Goal: Task Accomplishment & Management: Manage account settings

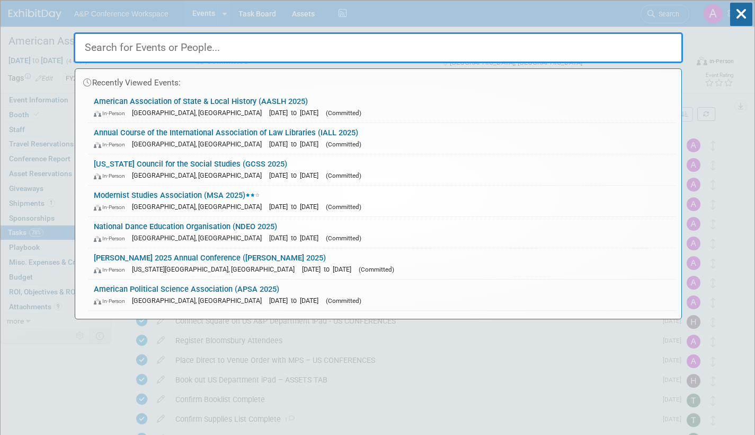
click at [257, 47] on input "text" at bounding box center [379, 47] width 610 height 31
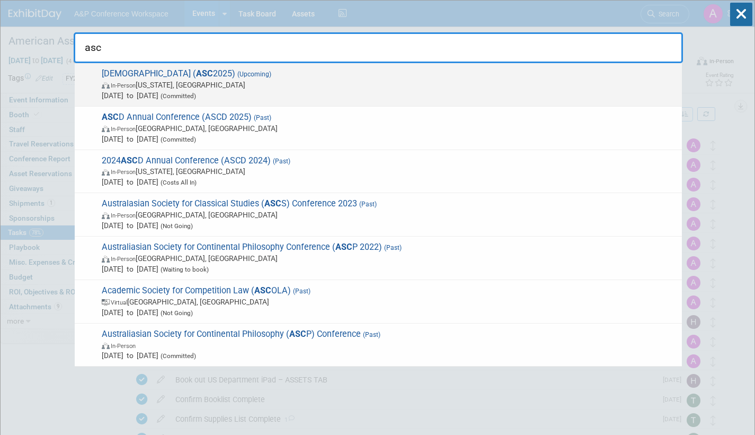
type input "asc"
click at [240, 91] on span "Nov 12, 2025 to Nov 15, 2025 (Committed)" at bounding box center [389, 95] width 575 height 11
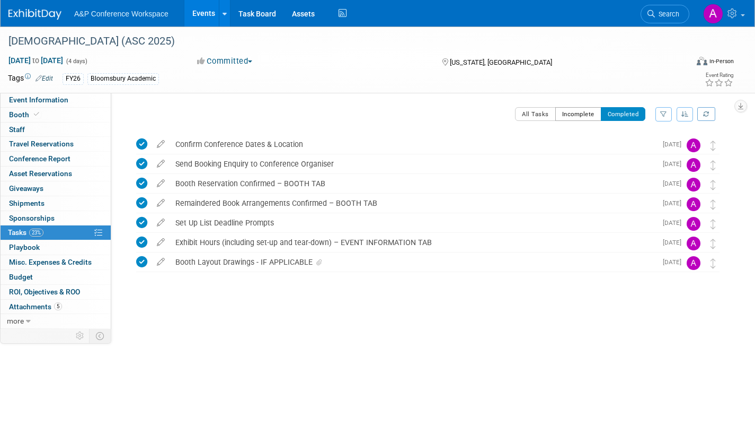
click at [579, 110] on button "Incomplete" at bounding box center [579, 114] width 46 height 14
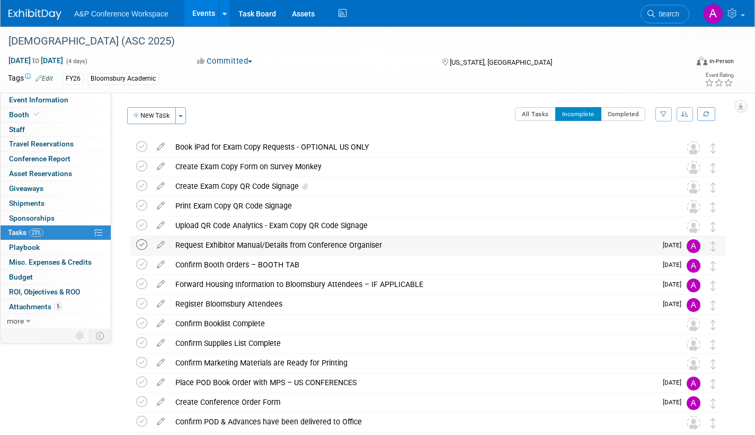
click at [144, 244] on icon at bounding box center [141, 244] width 11 height 11
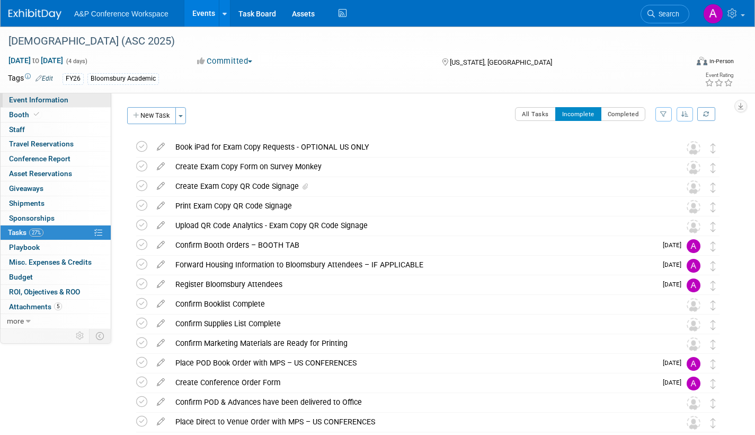
click at [75, 100] on link "Event Information" at bounding box center [56, 100] width 110 height 14
select select "Annual"
select select "Level 2"
select select "In-Person Booth"
select select "Criminology"
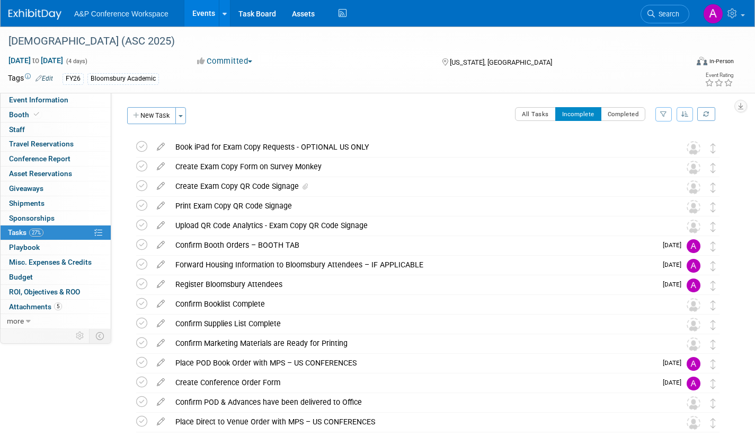
select select "Bloomsbury Academic"
select select "[PERSON_NAME]"
select select "Networking/Commissioning"
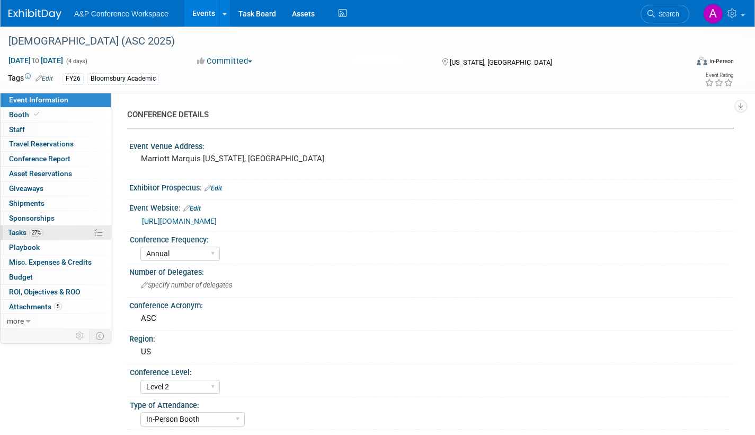
click at [19, 231] on span "Tasks 27%" at bounding box center [26, 232] width 36 height 8
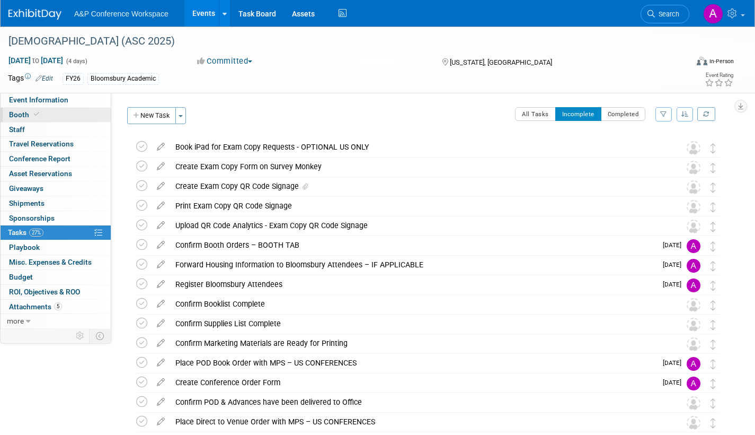
click at [17, 115] on span "Booth" at bounding box center [25, 114] width 32 height 8
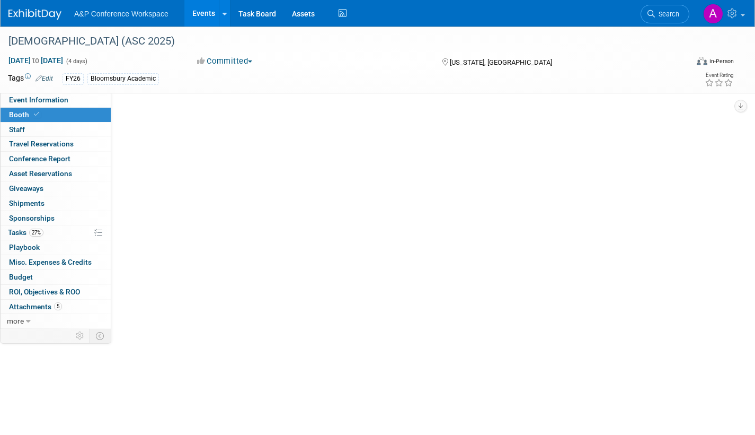
select select "RLKP"
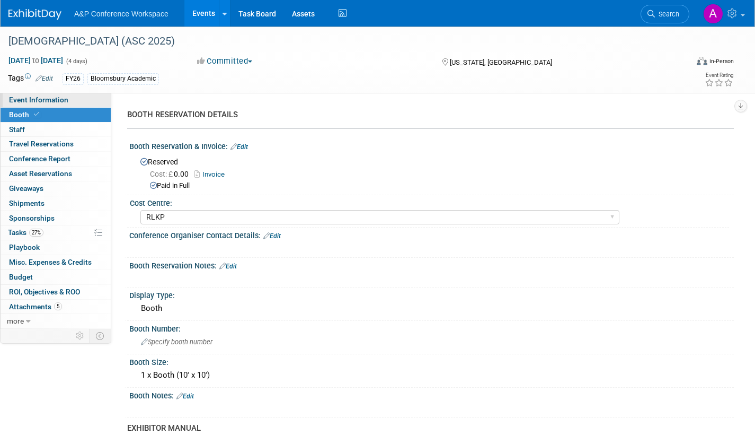
click at [41, 100] on span "Event Information" at bounding box center [38, 99] width 59 height 8
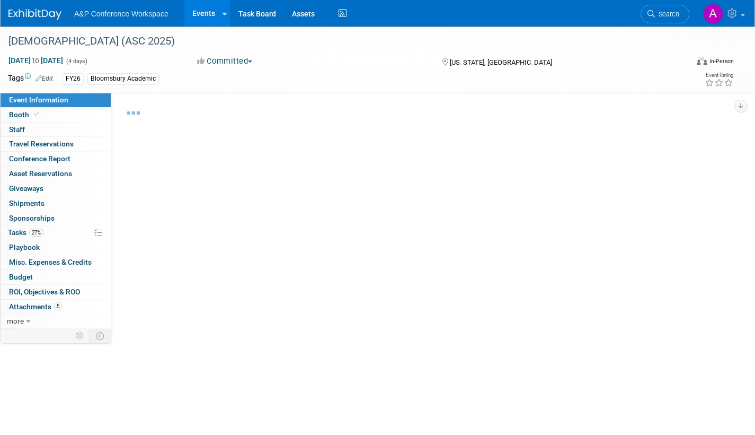
select select "Annual"
select select "Level 2"
select select "In-Person Booth"
select select "Criminology"
select select "Bloomsbury Academic"
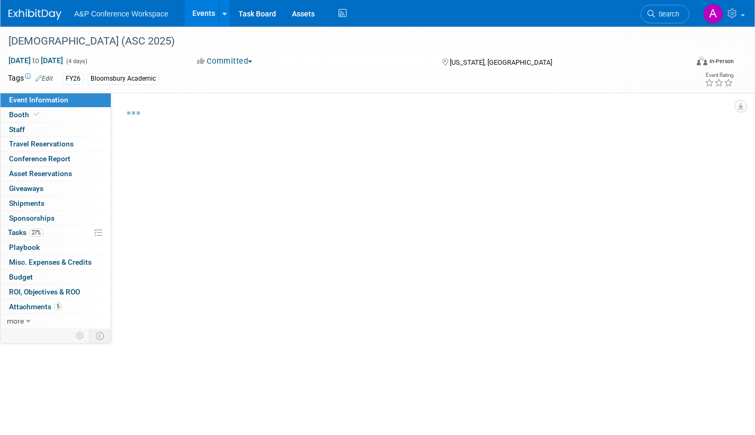
select select "[PERSON_NAME]"
select select "Networking/Commissioning"
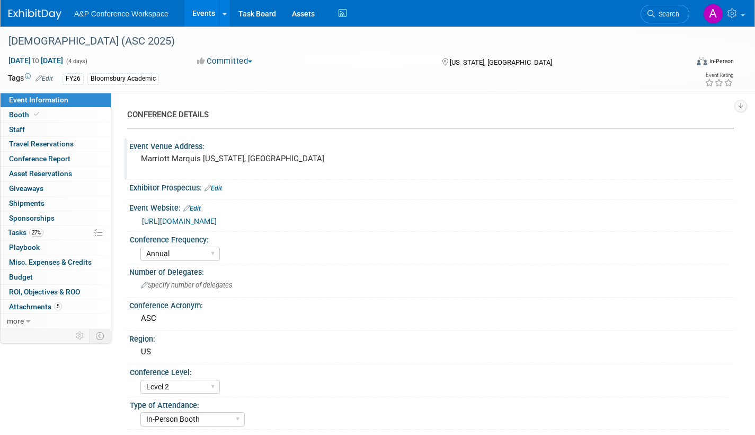
click at [261, 163] on pre "Marriott Marquis Washington, DC" at bounding box center [255, 159] width 228 height 10
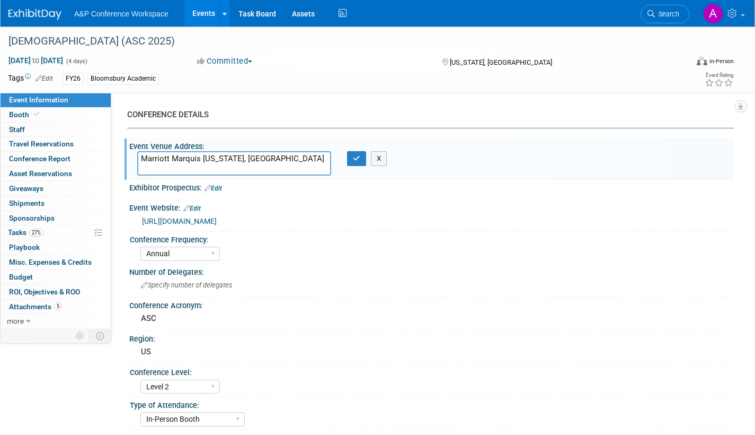
drag, startPoint x: 202, startPoint y: 157, endPoint x: 265, endPoint y: 159, distance: 62.6
click at [265, 159] on textarea "Marriott Marquis Washington, DC" at bounding box center [234, 163] width 194 height 24
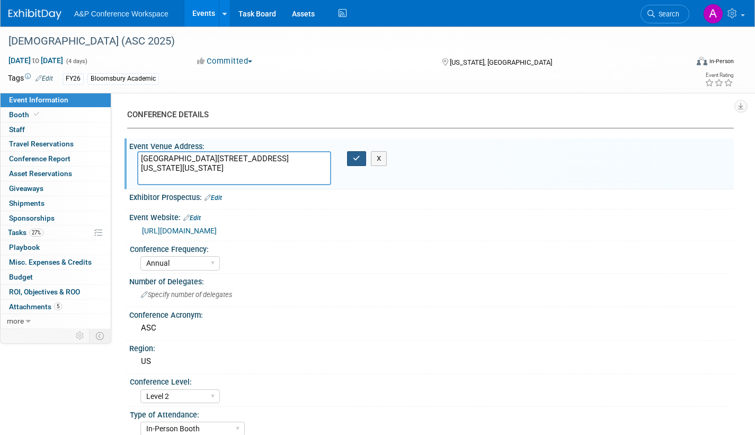
type textarea "Marriott Marquis 901 Massachusetts Ave NW Washington, DC 20001"
click at [357, 158] on icon "button" at bounding box center [356, 158] width 7 height 7
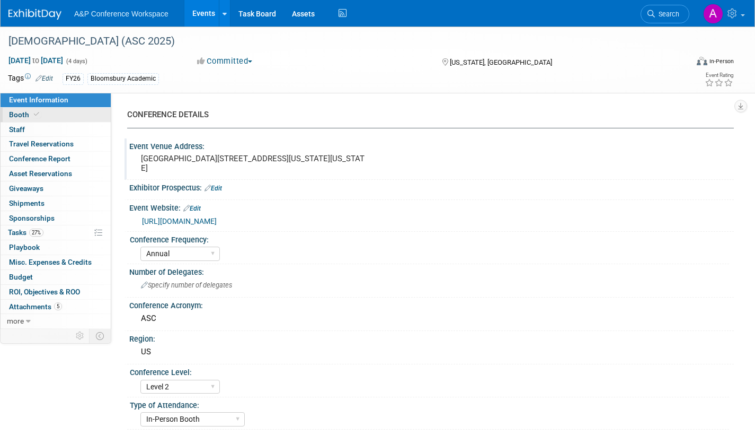
click at [16, 116] on span "Booth" at bounding box center [25, 114] width 32 height 8
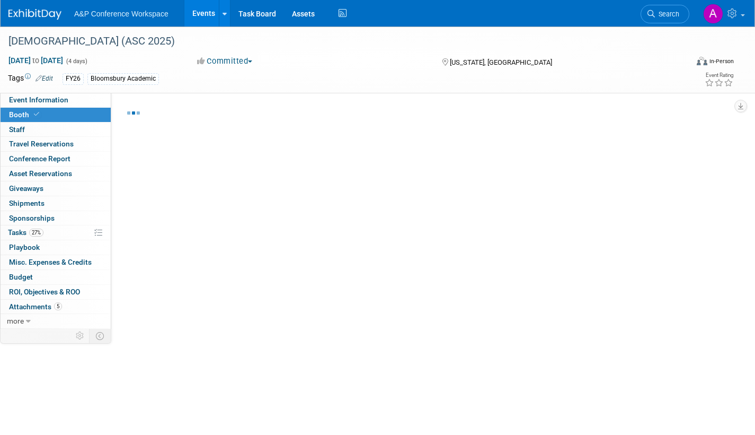
select select "RLKP"
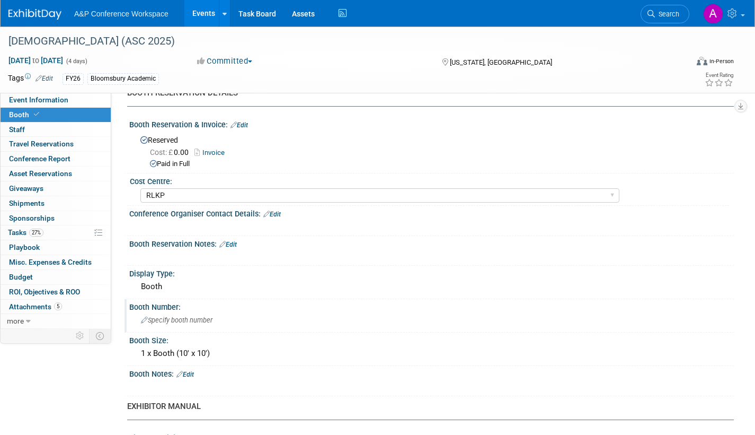
scroll to position [212, 0]
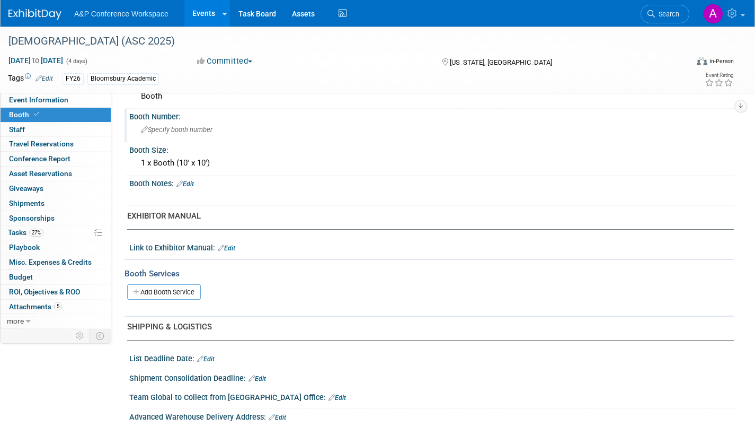
click at [189, 129] on span "Specify booth number" at bounding box center [177, 130] width 72 height 8
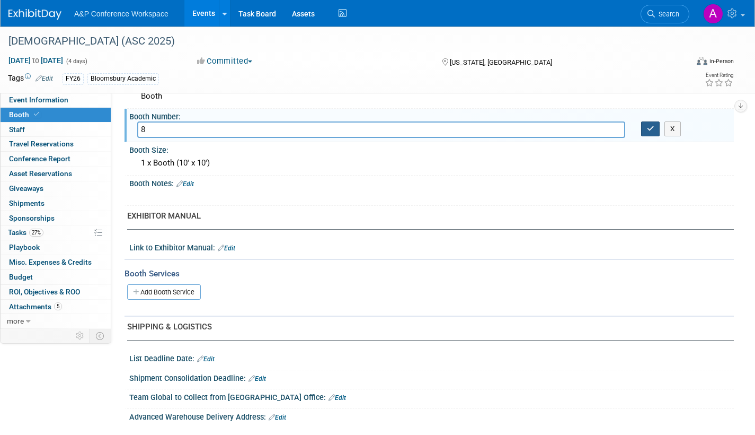
type input "8"
click at [654, 126] on icon "button" at bounding box center [650, 128] width 7 height 7
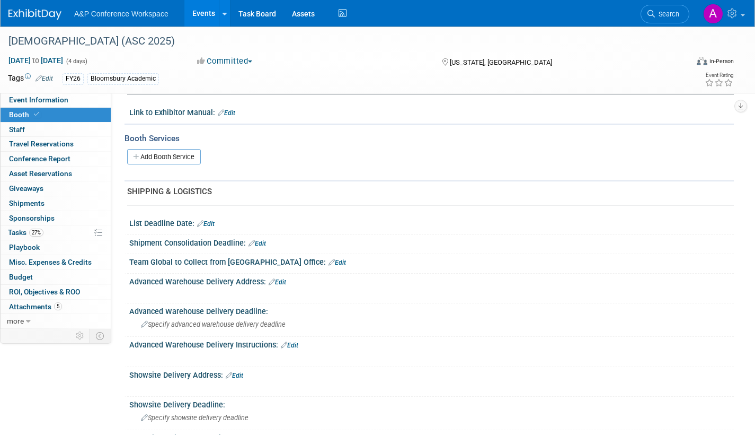
scroll to position [371, 0]
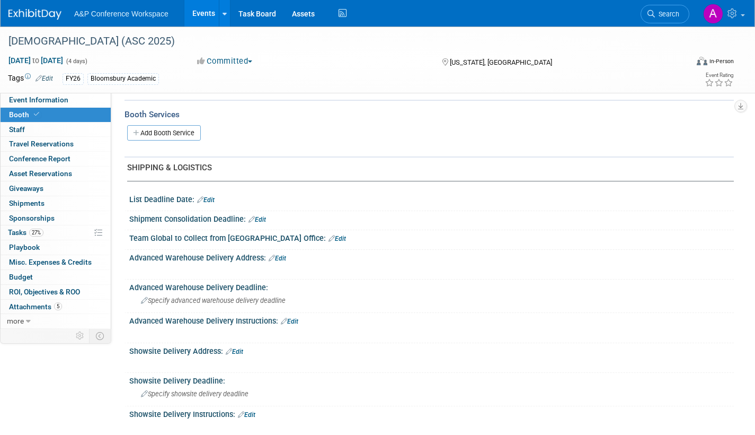
click at [285, 254] on link "Edit" at bounding box center [277, 257] width 17 height 7
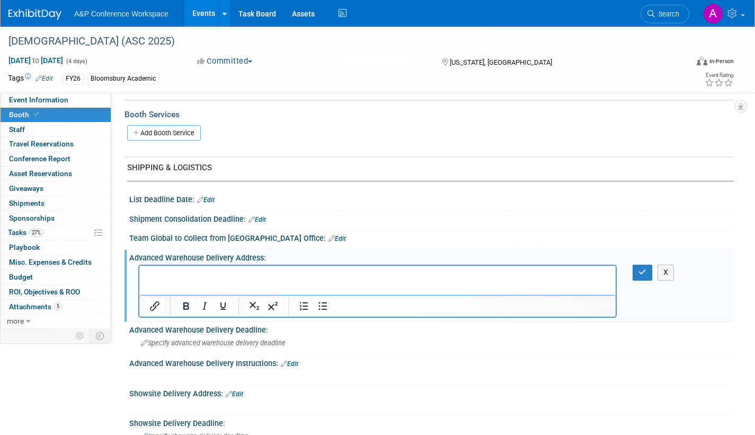
scroll to position [0, 0]
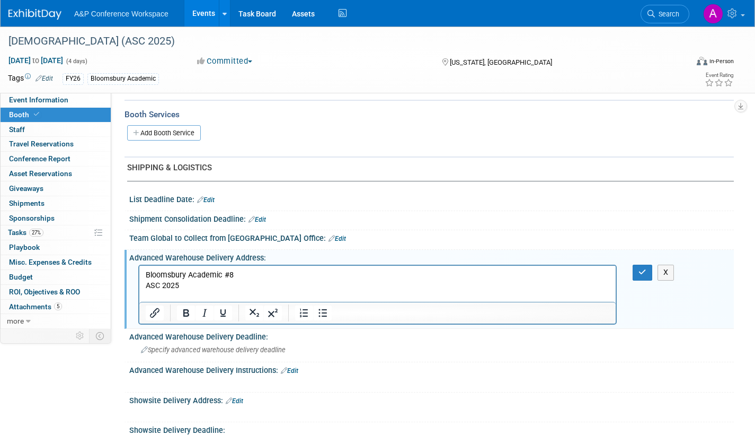
click at [150, 292] on p "Rich Text Area. Press ALT-0 for help." at bounding box center [378, 296] width 464 height 11
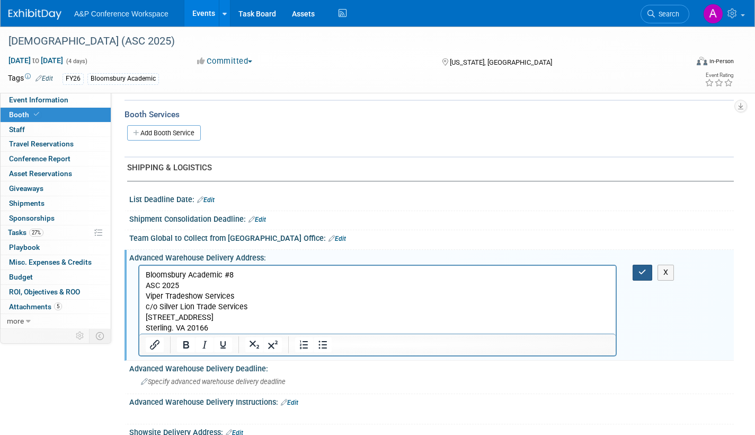
click at [643, 271] on icon "button" at bounding box center [643, 271] width 8 height 7
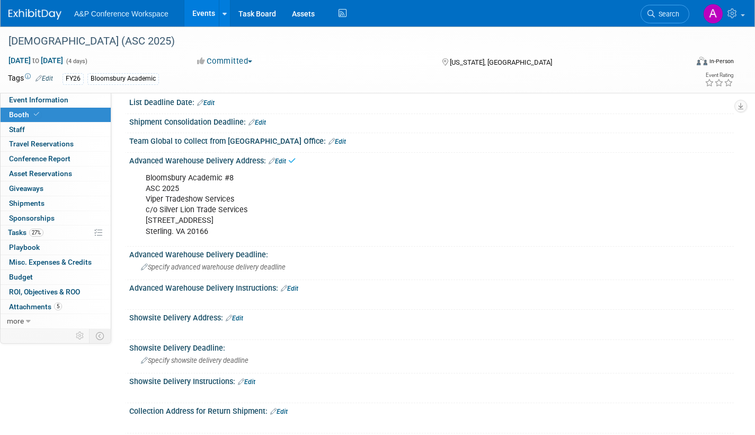
scroll to position [477, 0]
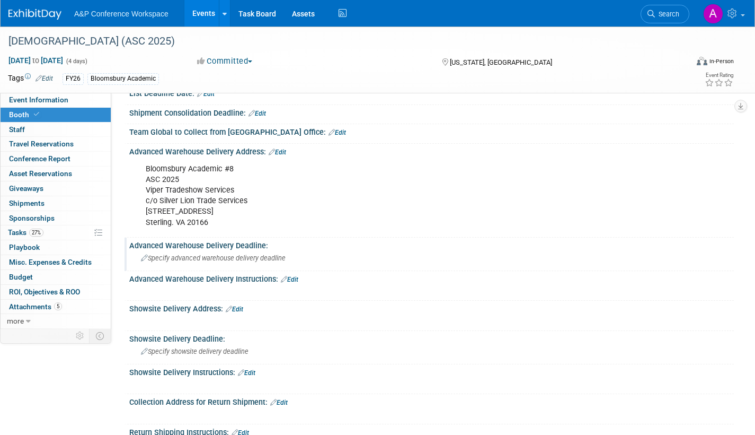
click at [208, 252] on div "Specify advanced warehouse delivery deadline" at bounding box center [431, 258] width 589 height 16
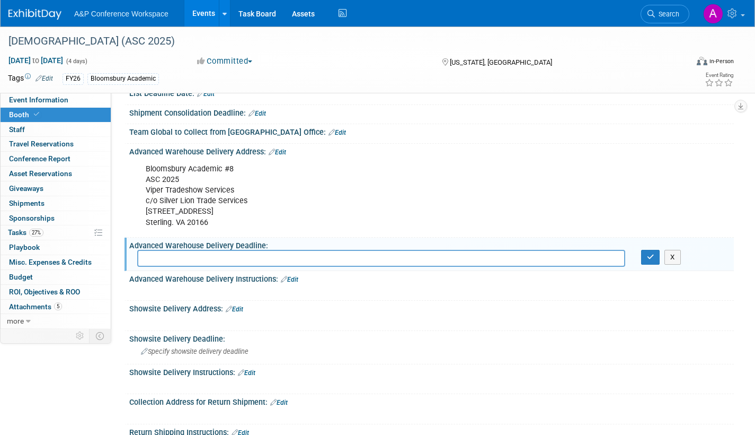
click at [224, 174] on div "Bloomsbury Academic #8 ASC 2025 Viper Tradeshow Services c/o Silver Lion Trade …" at bounding box center [377, 196] width 479 height 74
click at [288, 149] on div "Advanced Warehouse Delivery Address: Edit" at bounding box center [431, 151] width 605 height 14
click at [285, 149] on link "Edit" at bounding box center [277, 151] width 17 height 7
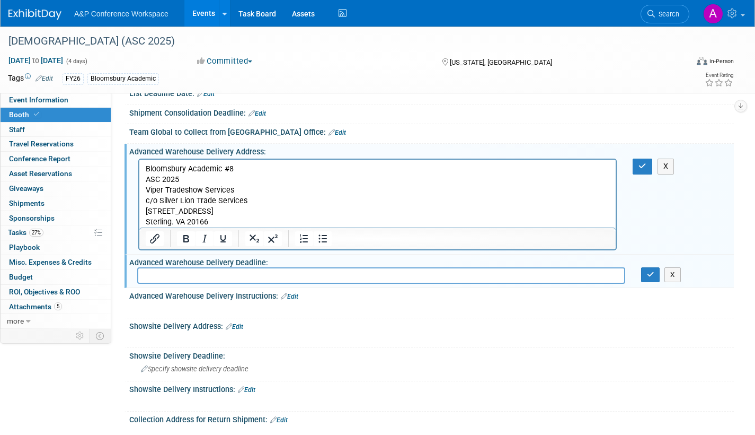
scroll to position [0, 0]
click at [161, 179] on p "Bloomsbury Academic #8 ASC 2025 Viper Tradeshow Services c/o Silver Lion Trade …" at bounding box center [378, 196] width 464 height 64
click at [183, 178] on p "Bloomsbury Academic #8 ASC 2025 Viper Tradeshow Services c/o Silver Lion Trade …" at bounding box center [378, 196] width 464 height 64
drag, startPoint x: 649, startPoint y: 162, endPoint x: 640, endPoint y: 169, distance: 12.1
click at [649, 161] on button "button" at bounding box center [643, 166] width 20 height 15
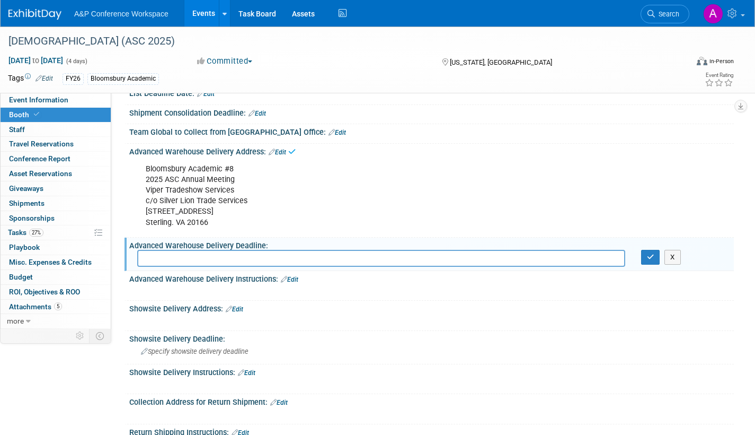
drag, startPoint x: 145, startPoint y: 259, endPoint x: 172, endPoint y: 256, distance: 26.6
click at [147, 259] on input "text" at bounding box center [381, 258] width 488 height 16
type input "Deliver by 11/3/25 with no late fees (up to 11/10/25 with late fees)"
click at [655, 254] on button "button" at bounding box center [650, 257] width 19 height 15
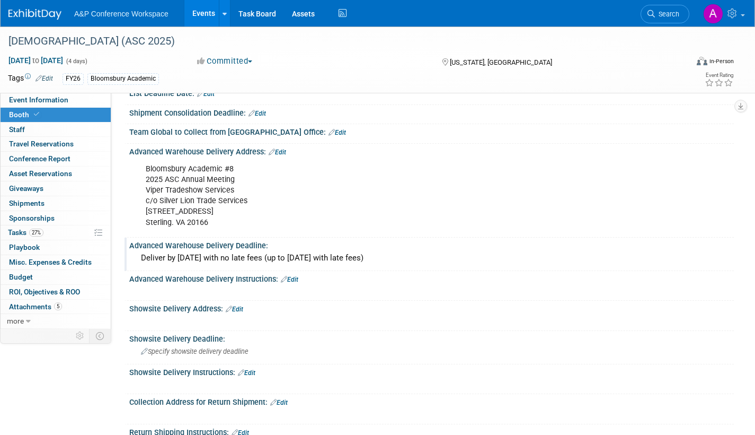
click at [241, 306] on link "Edit" at bounding box center [234, 308] width 17 height 7
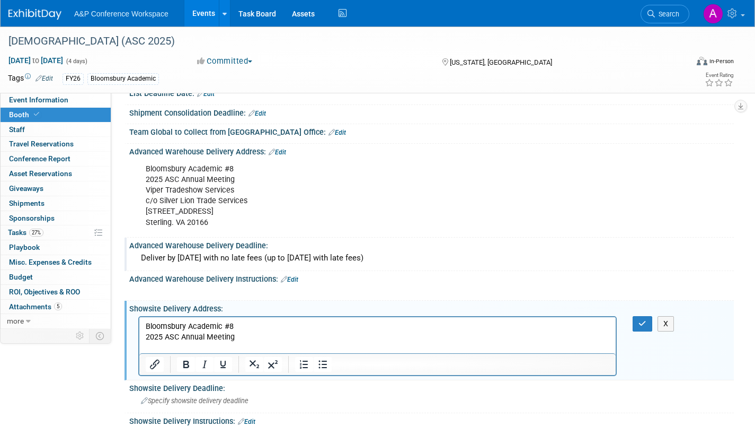
click at [197, 346] on p "Rich Text Area. Press ALT-0 for help." at bounding box center [378, 347] width 464 height 11
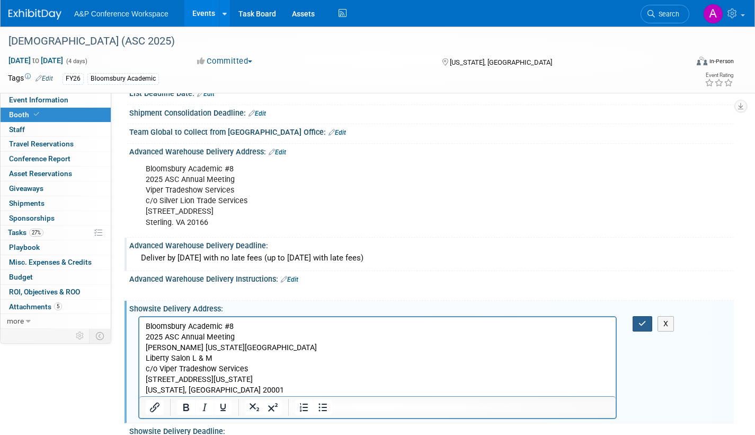
click at [640, 324] on icon "button" at bounding box center [643, 323] width 8 height 7
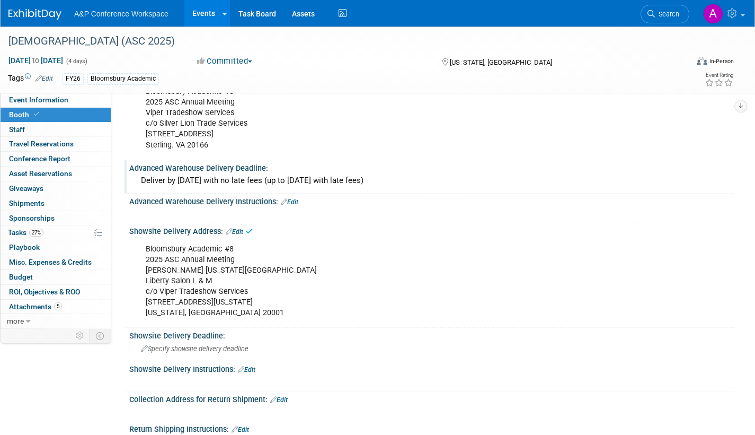
scroll to position [636, 0]
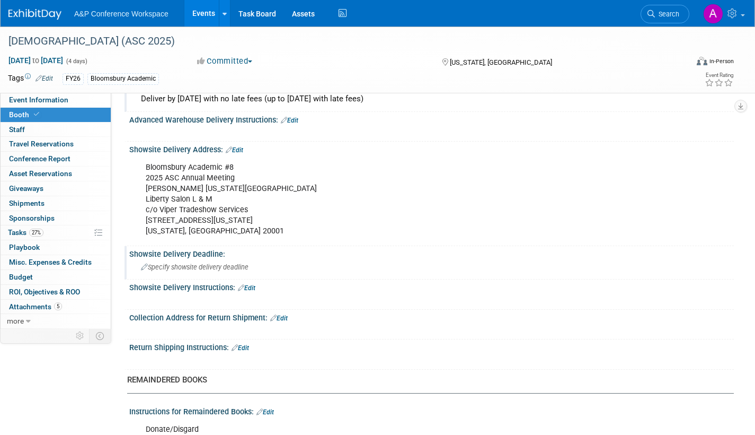
click at [203, 267] on span "Specify showsite delivery deadline" at bounding box center [195, 267] width 108 height 8
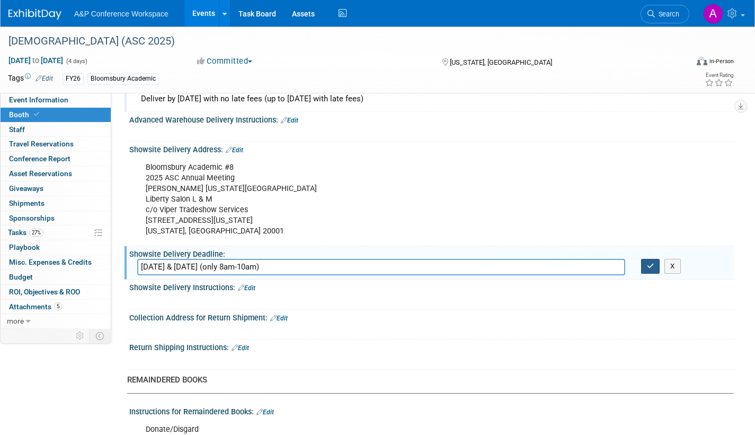
type input "Nov 11, 2025 & Nov 12, 2025 (only 8am-10am)"
click at [656, 266] on button "button" at bounding box center [650, 266] width 19 height 15
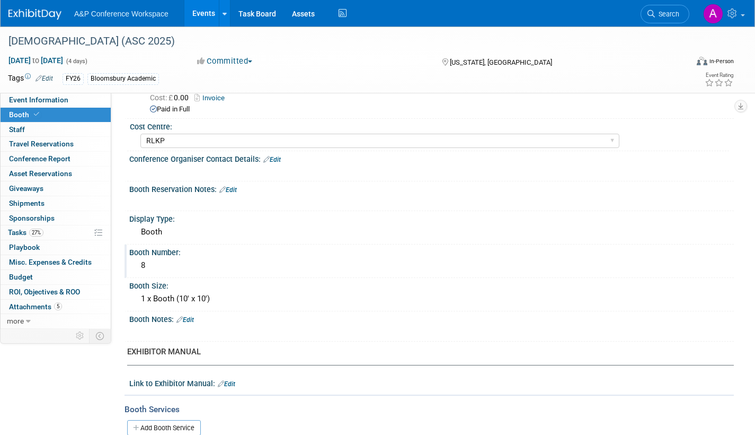
scroll to position [159, 0]
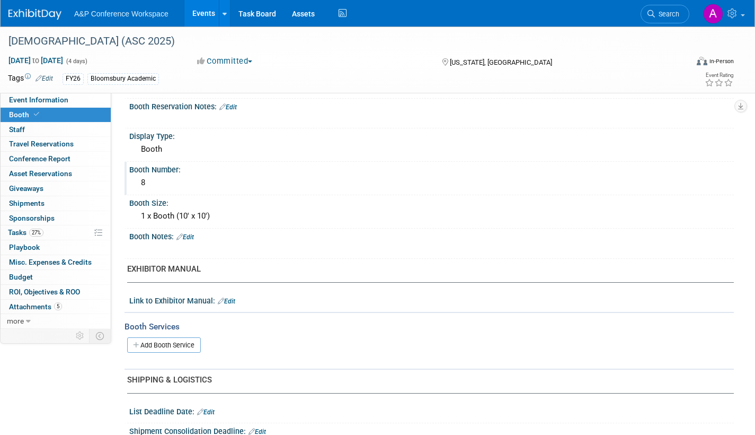
click at [193, 237] on link "Edit" at bounding box center [185, 236] width 17 height 7
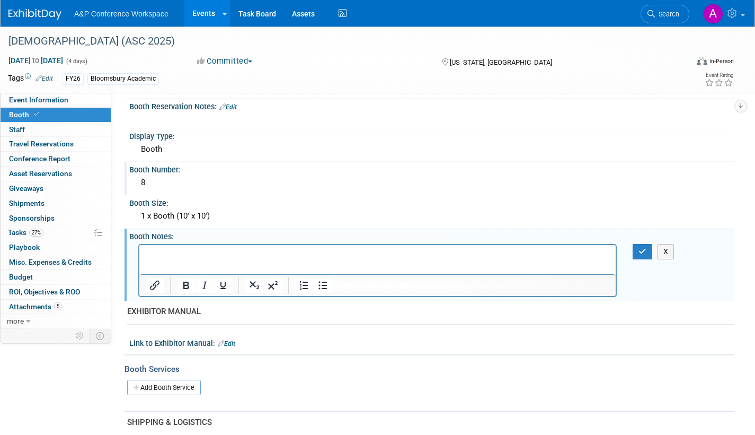
scroll to position [0, 0]
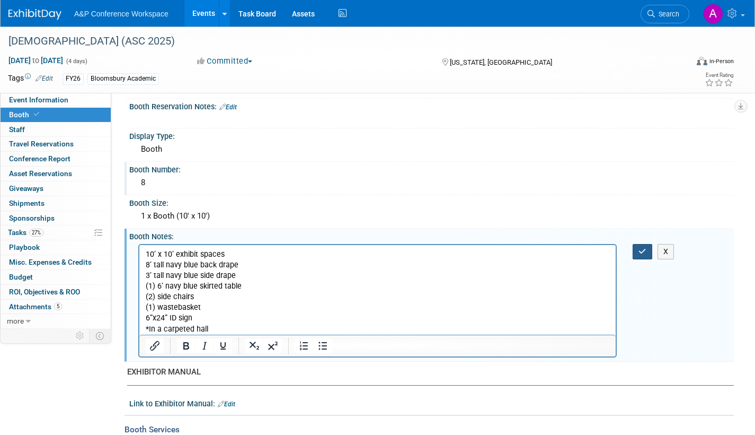
click at [640, 251] on icon "button" at bounding box center [643, 251] width 8 height 7
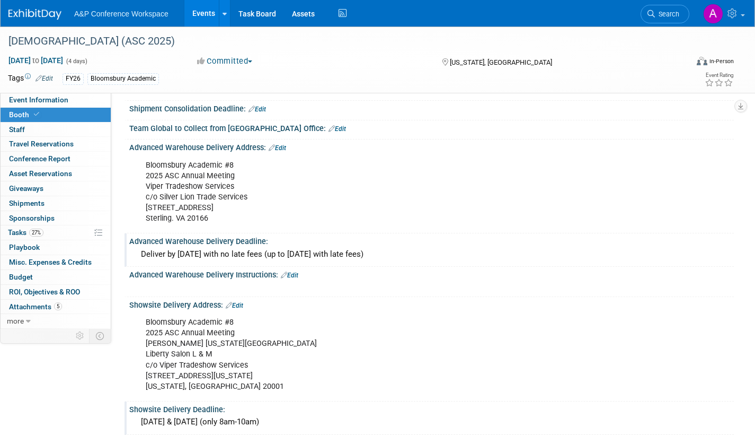
scroll to position [645, 0]
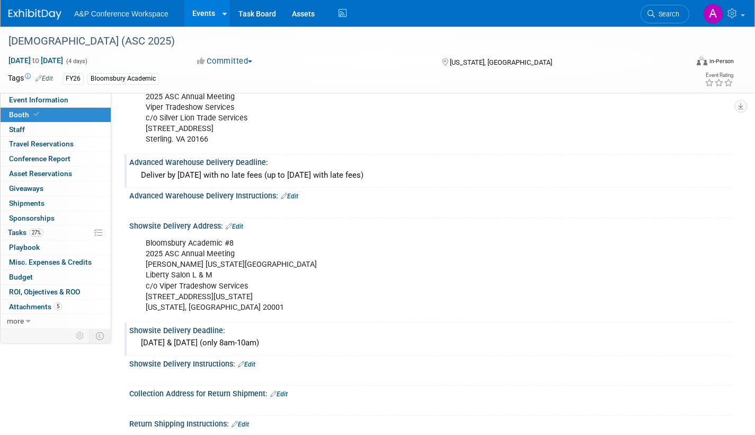
click at [267, 172] on div "Deliver by 11/3/25 with no late fees (up to 11/10/25 with late fees)" at bounding box center [431, 175] width 589 height 16
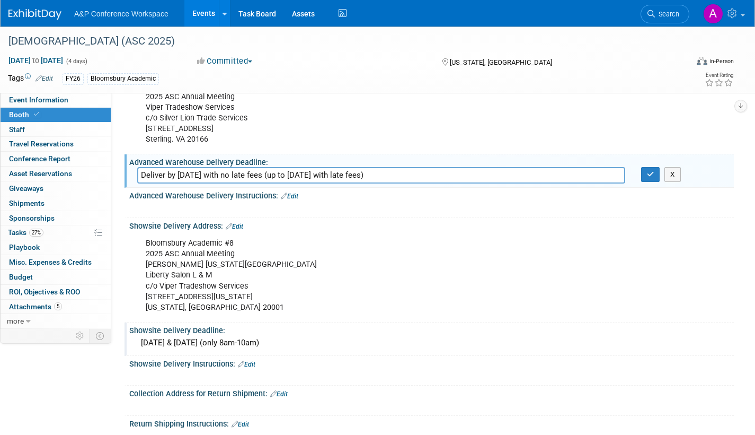
click at [386, 172] on input "Deliver by 11/3/25 with no late fees (up to 11/10/25 with late fees)" at bounding box center [381, 175] width 488 height 16
drag, startPoint x: 167, startPoint y: 174, endPoint x: 123, endPoint y: 178, distance: 44.2
click at [198, 172] on input "Oct 13 - 11/3/25 with no late fees (up to 11/10/25 with late fees)" at bounding box center [381, 175] width 488 height 16
click at [198, 174] on input "Oct 13 - 11/3/25 with no late fees (up to 11/10/25 with late fees)" at bounding box center [381, 175] width 488 height 16
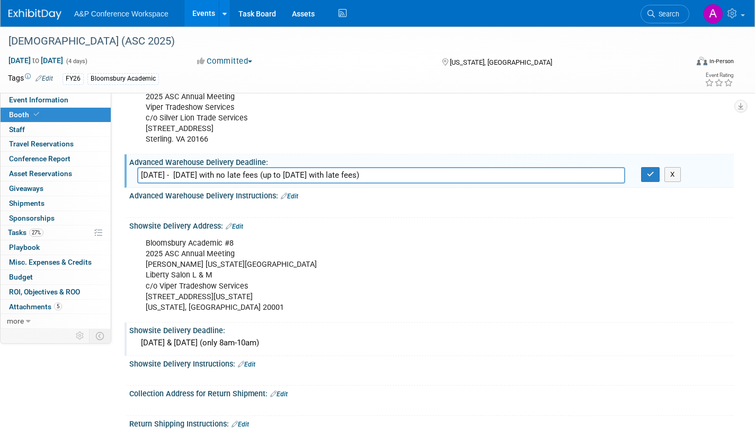
click at [201, 174] on input "Oct 13 - 11/3/25 with no late fees (up to 11/10/25 with late fees)" at bounding box center [381, 175] width 488 height 16
drag, startPoint x: 221, startPoint y: 174, endPoint x: 278, endPoint y: 172, distance: 57.3
click at [278, 172] on input "Oct 13 - Nov 13, 2025 with no late fees (up to 11/10/25 with late fees)" at bounding box center [381, 175] width 488 height 16
drag, startPoint x: 223, startPoint y: 172, endPoint x: 333, endPoint y: 173, distance: 110.8
click at [333, 173] on input "Oct 13 - Nov 13, 2025 (up to 11/10/25 with late fees)" at bounding box center [381, 175] width 488 height 16
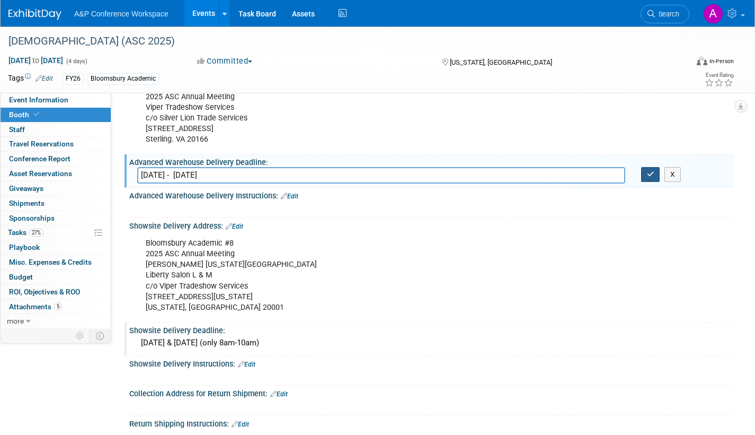
type input "Oct 13 - Nov 13, 2025"
click at [649, 173] on icon "button" at bounding box center [650, 174] width 7 height 7
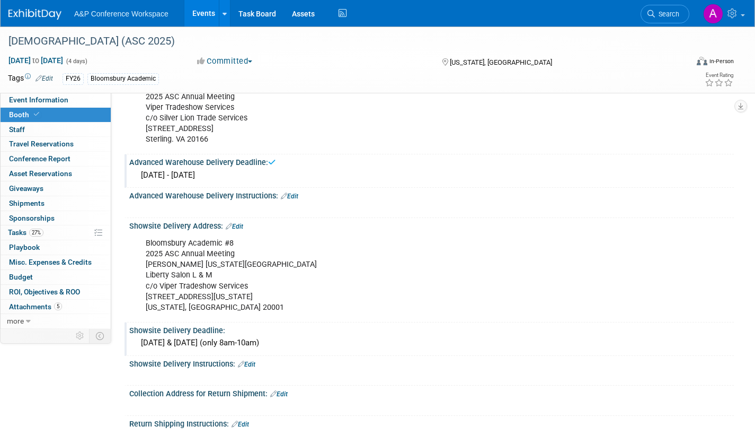
click at [297, 195] on link "Edit" at bounding box center [289, 195] width 17 height 7
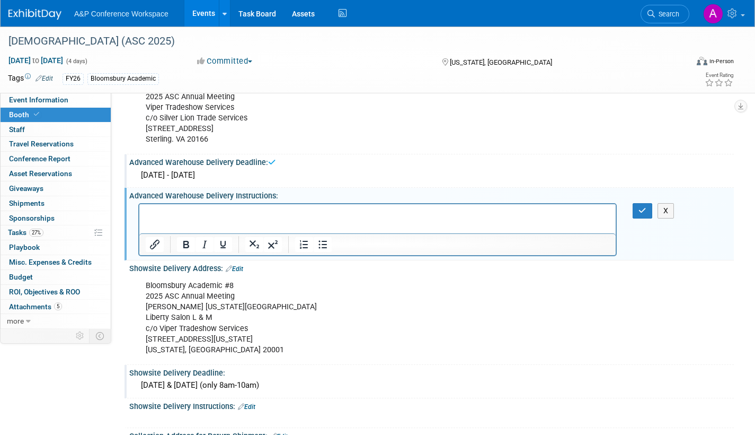
scroll to position [0, 0]
drag, startPoint x: 230, startPoint y: 212, endPoint x: 286, endPoint y: 214, distance: 56.7
click at [286, 214] on p "May deliver up to Nov 10 (up to 11/10/25 with late fees)" at bounding box center [378, 213] width 464 height 11
click at [286, 214] on p "May deliver up to Nov 10 with late fees)" at bounding box center [378, 213] width 464 height 11
click at [228, 213] on p "May deliver up to Nov 10 with late fees" at bounding box center [378, 213] width 464 height 11
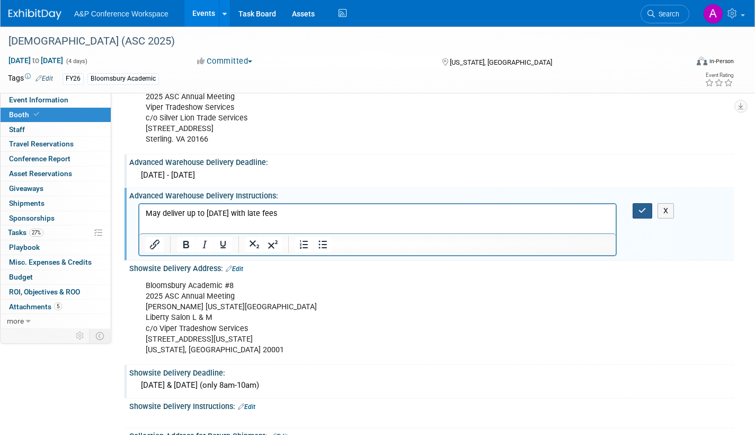
click at [647, 211] on button "button" at bounding box center [643, 210] width 20 height 15
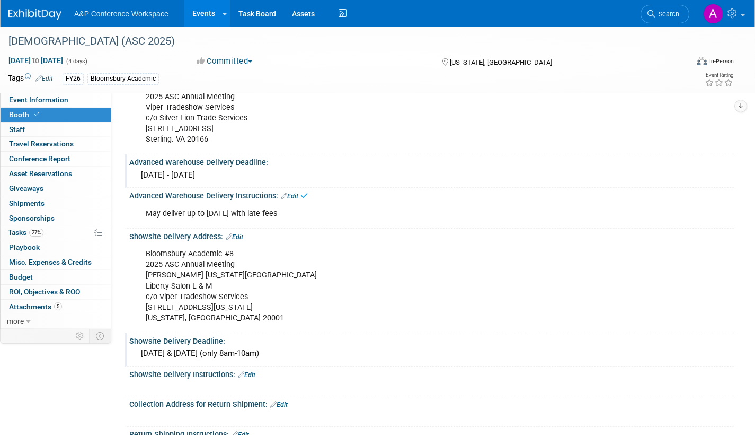
click at [252, 166] on div "Advanced Warehouse Delivery Deadline: Oct 13 - Nov 13, 2025" at bounding box center [430, 170] width 610 height 33
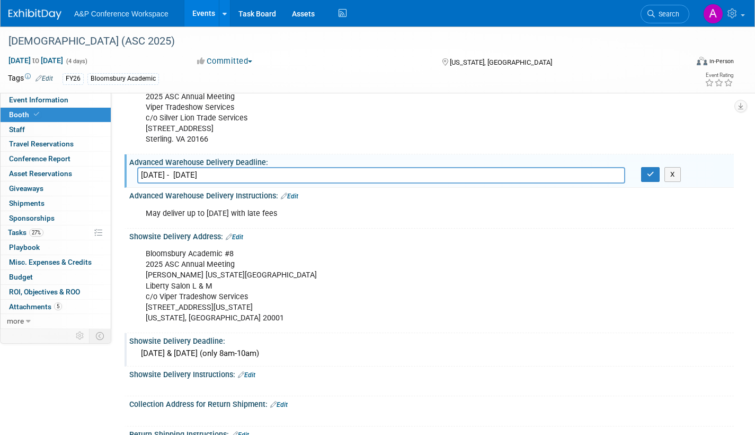
click at [192, 171] on input "Oct 13 - Nov 13, 2025" at bounding box center [381, 175] width 488 height 16
type input "Oct 13 - Nov 3, 2025"
click at [651, 173] on icon "button" at bounding box center [650, 174] width 7 height 7
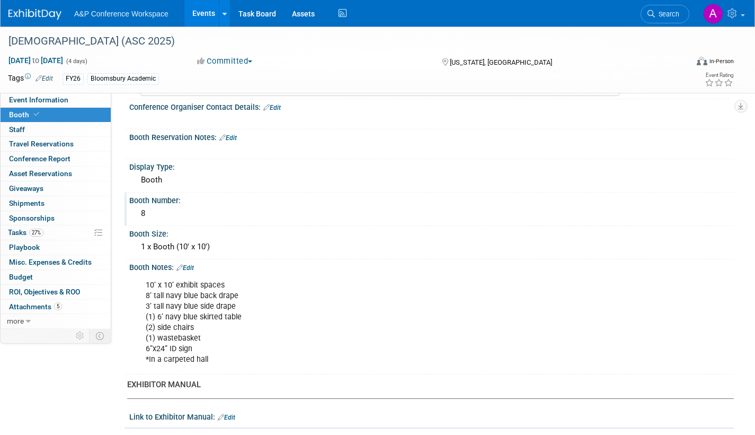
scroll to position [274, 0]
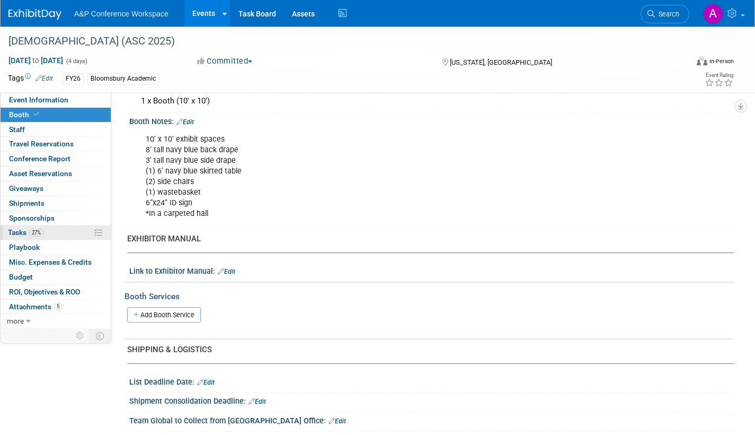
click at [15, 230] on span "Tasks 27%" at bounding box center [26, 232] width 36 height 8
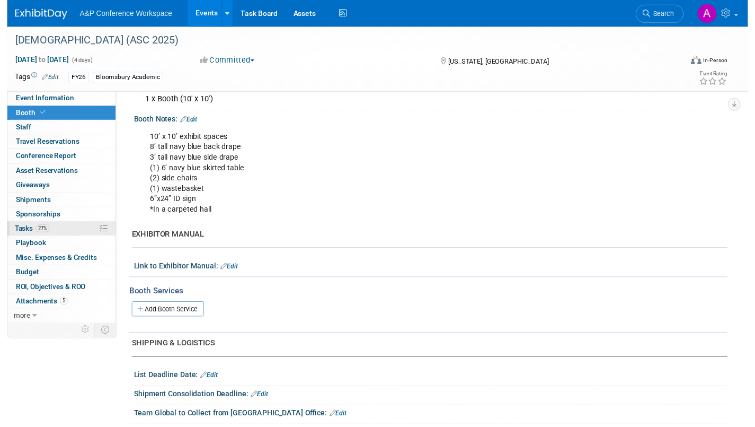
scroll to position [0, 0]
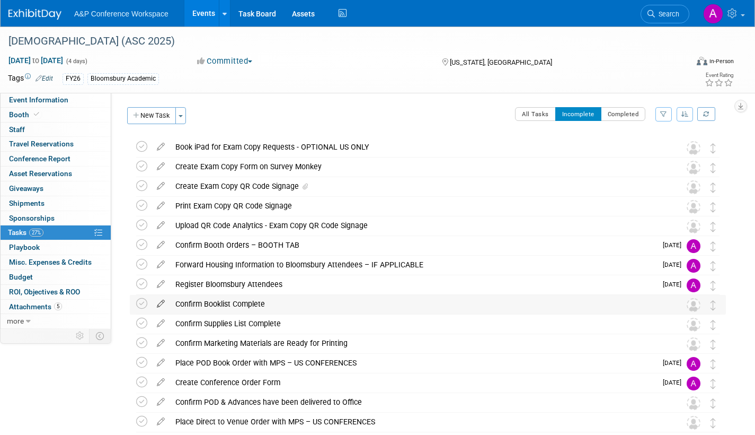
click at [162, 300] on icon at bounding box center [161, 301] width 19 height 13
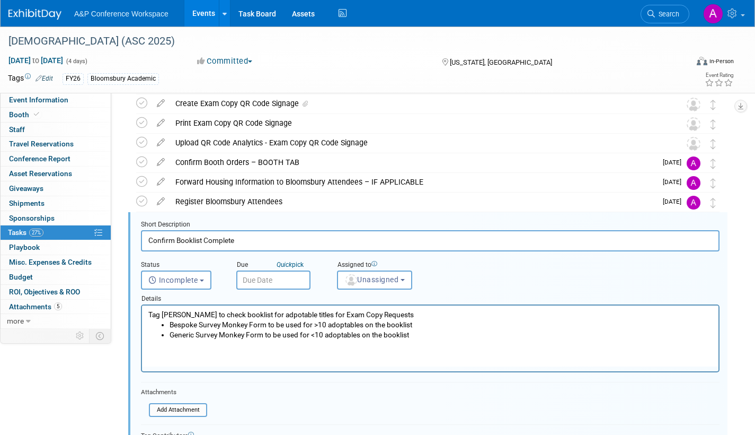
scroll to position [139, 0]
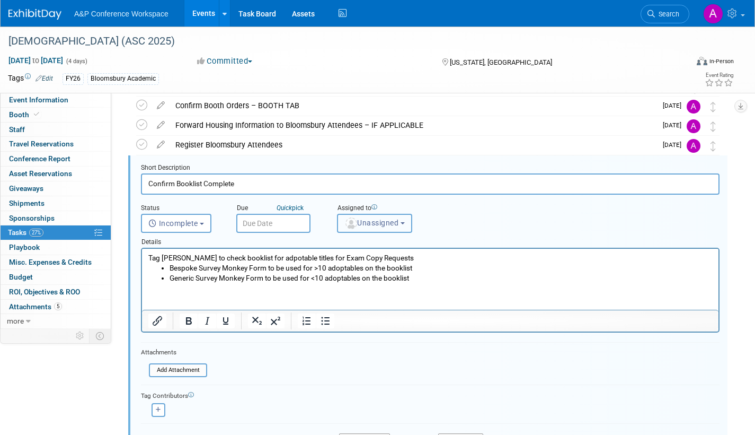
click at [368, 222] on span "Unassigned" at bounding box center [372, 222] width 54 height 8
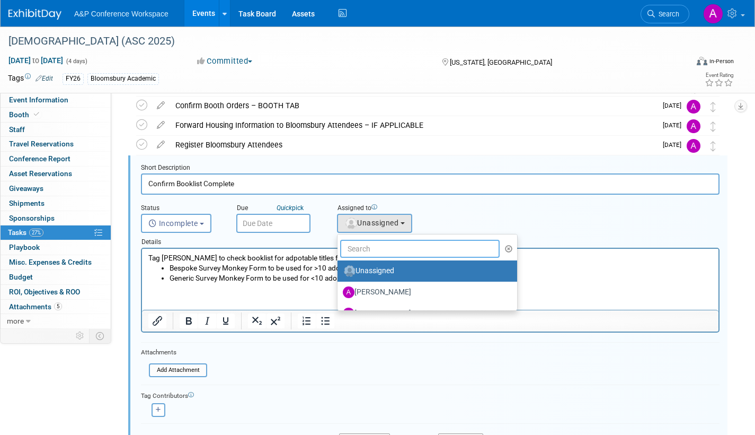
click at [386, 251] on input "text" at bounding box center [420, 249] width 160 height 18
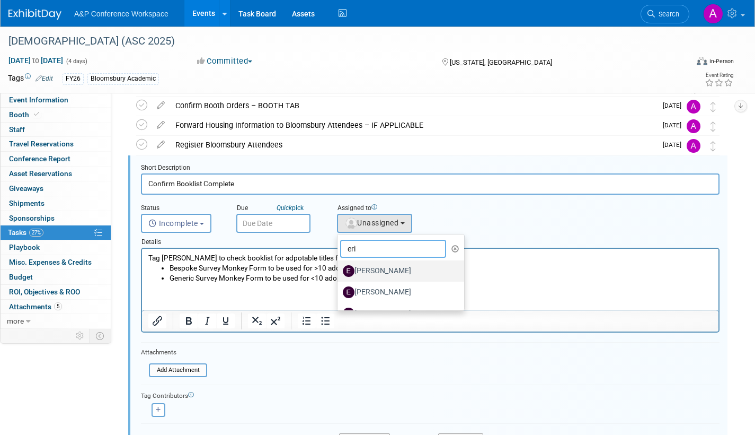
type input "eri"
click at [380, 270] on label "[PERSON_NAME]" at bounding box center [398, 270] width 111 height 17
click at [339, 270] on input "[PERSON_NAME]" at bounding box center [335, 269] width 7 height 7
select select "5e3415aa-5340-4ac8-8003-336bf4b1169b"
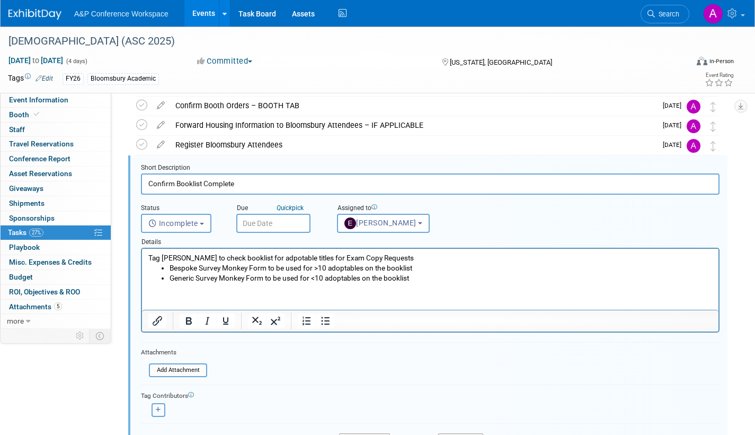
click at [156, 407] on icon "button" at bounding box center [158, 410] width 5 height 6
select select
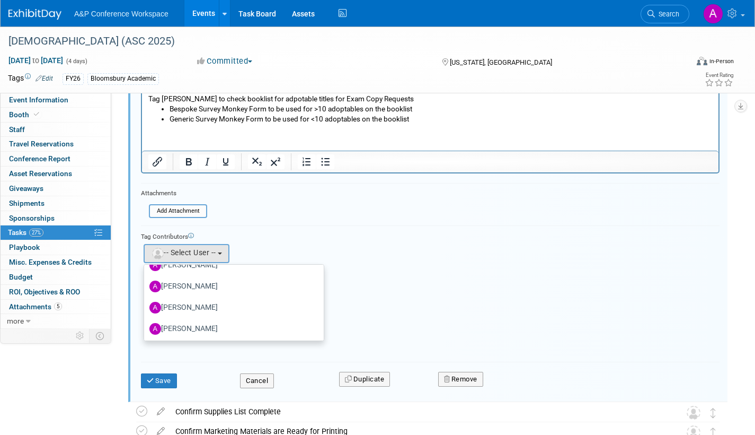
scroll to position [0, 0]
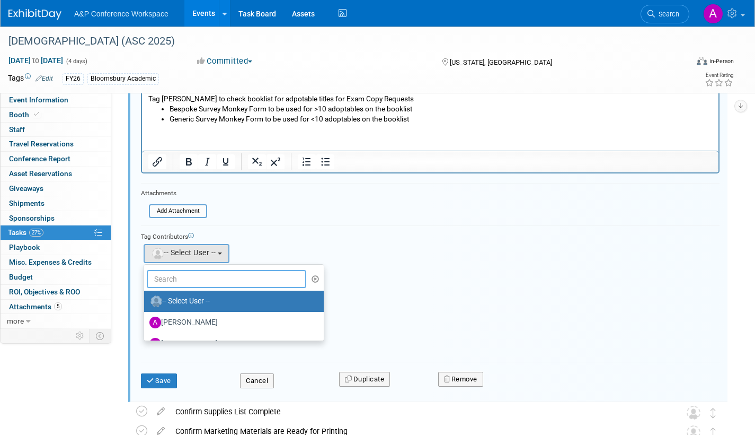
click at [181, 280] on input "text" at bounding box center [227, 279] width 160 height 18
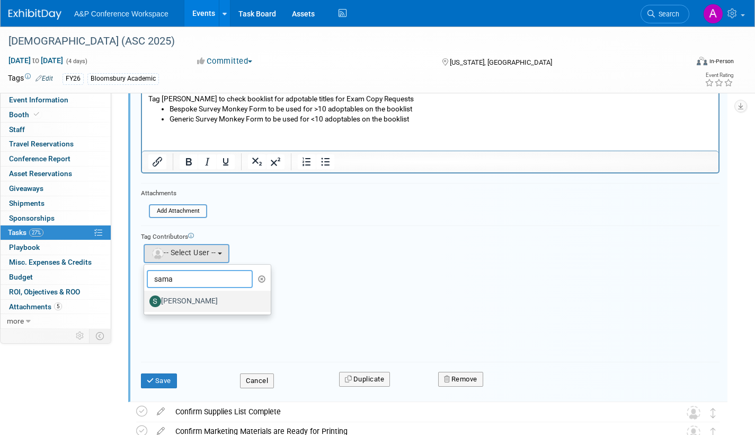
type input "sama"
click at [185, 300] on label "[PERSON_NAME]" at bounding box center [205, 301] width 111 height 17
click at [146, 300] on input "[PERSON_NAME]" at bounding box center [142, 299] width 7 height 7
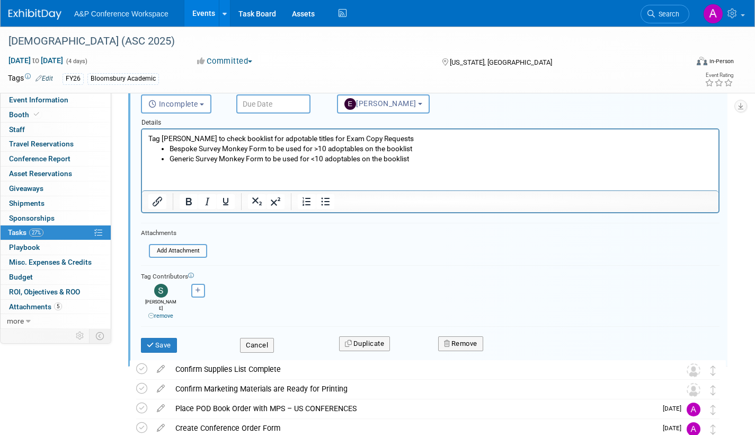
scroll to position [192, 0]
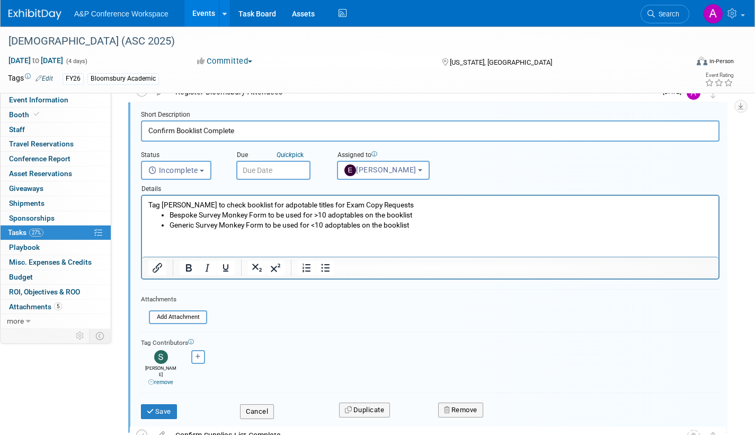
click at [293, 171] on input "text" at bounding box center [273, 170] width 74 height 19
click at [565, 344] on div "Tag Contributors" at bounding box center [430, 341] width 579 height 11
click at [162, 405] on button "Save" at bounding box center [159, 411] width 36 height 15
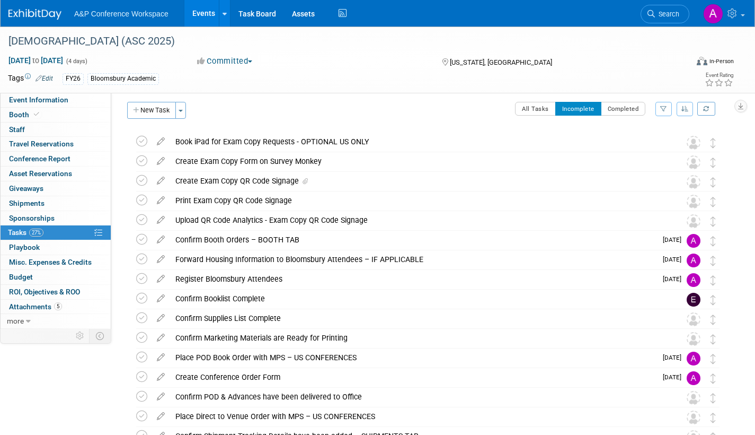
scroll to position [0, 0]
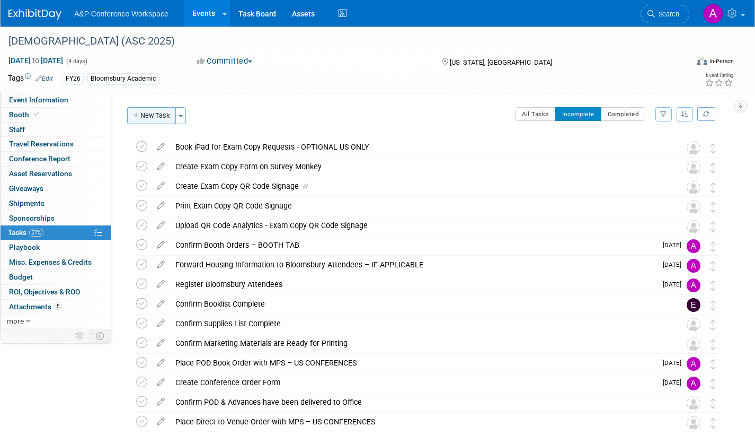
click at [164, 116] on button "New Task" at bounding box center [151, 115] width 49 height 17
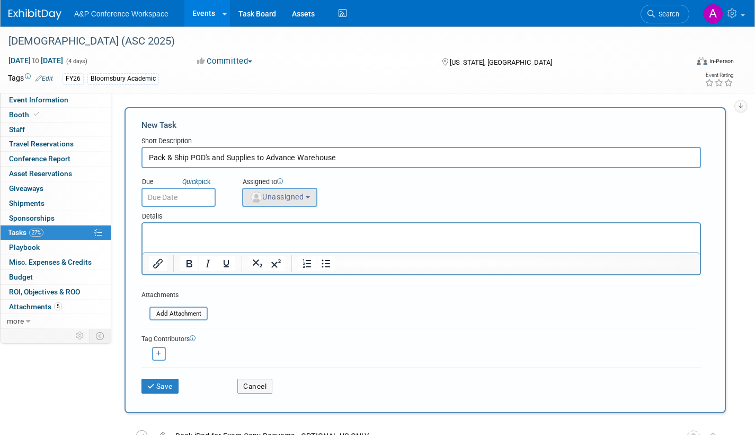
type input "Pack & Ship POD's and Supplies to Advance Warehouse"
click at [268, 198] on span "Unassigned" at bounding box center [277, 196] width 54 height 8
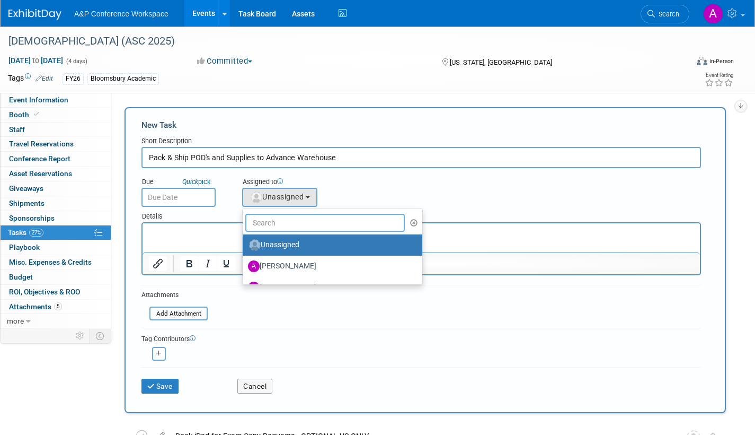
click at [270, 223] on input "text" at bounding box center [325, 223] width 160 height 18
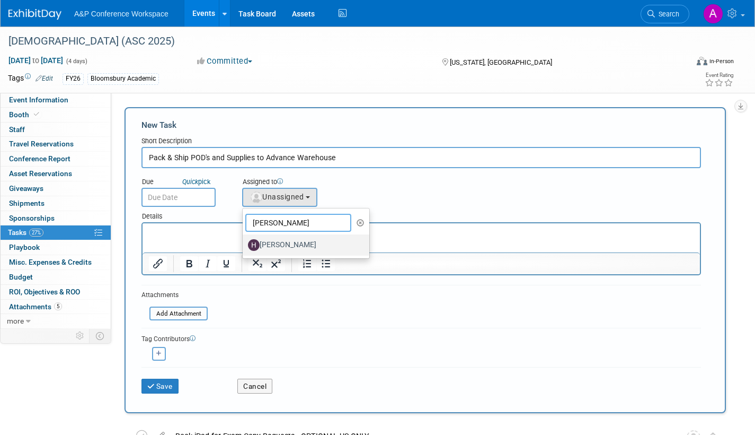
type input "hannah"
drag, startPoint x: 280, startPoint y: 244, endPoint x: 118, endPoint y: 7, distance: 287.5
click at [280, 244] on label "[PERSON_NAME]" at bounding box center [303, 244] width 111 height 17
click at [244, 244] on input "[PERSON_NAME]" at bounding box center [241, 243] width 7 height 7
select select "f47d5110-dff9-4952-99f5-c640fdae2d00"
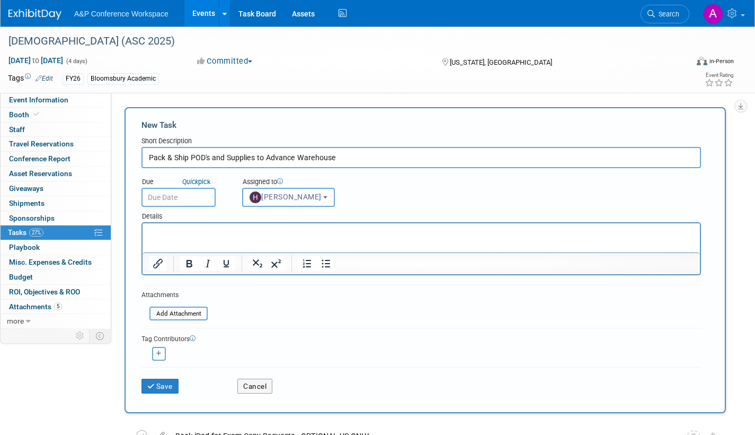
click at [198, 193] on input "text" at bounding box center [179, 197] width 74 height 19
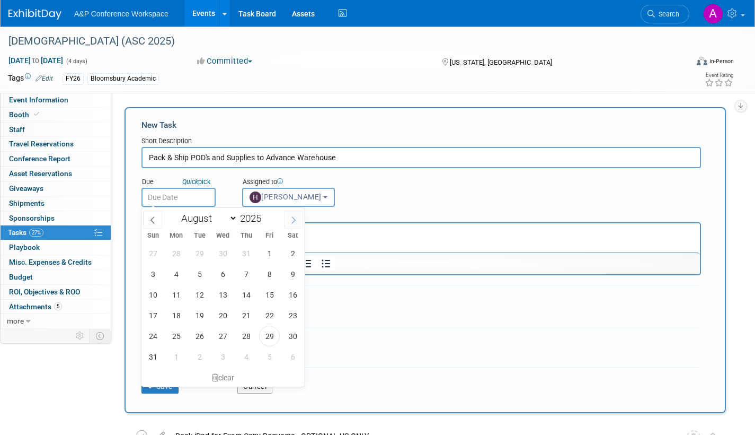
click at [293, 218] on icon at bounding box center [293, 219] width 7 height 7
click at [293, 219] on icon at bounding box center [293, 219] width 7 height 7
click at [154, 217] on icon at bounding box center [152, 219] width 7 height 7
select select "9"
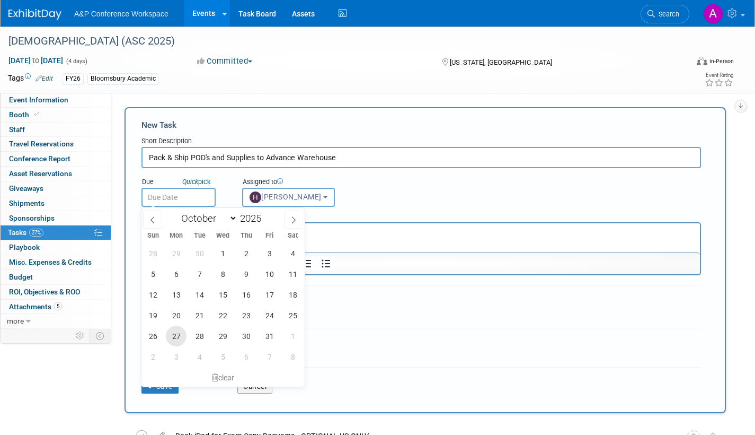
click at [177, 333] on span "27" at bounding box center [176, 336] width 21 height 21
type input "Oct 27, 2025"
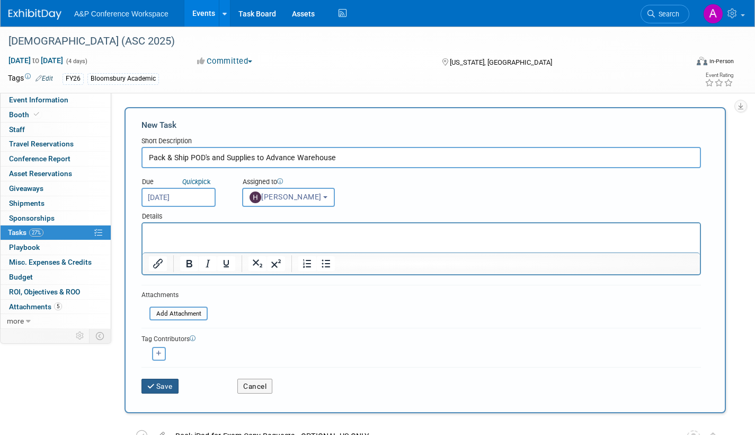
click at [166, 385] on button "Save" at bounding box center [160, 386] width 37 height 15
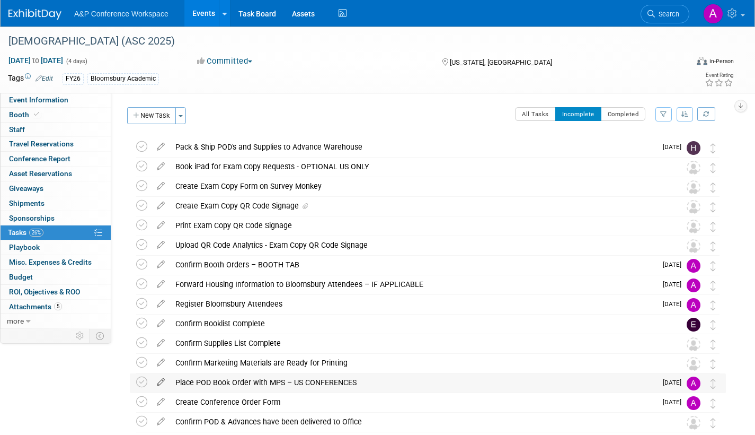
click at [162, 379] on icon at bounding box center [161, 379] width 19 height 13
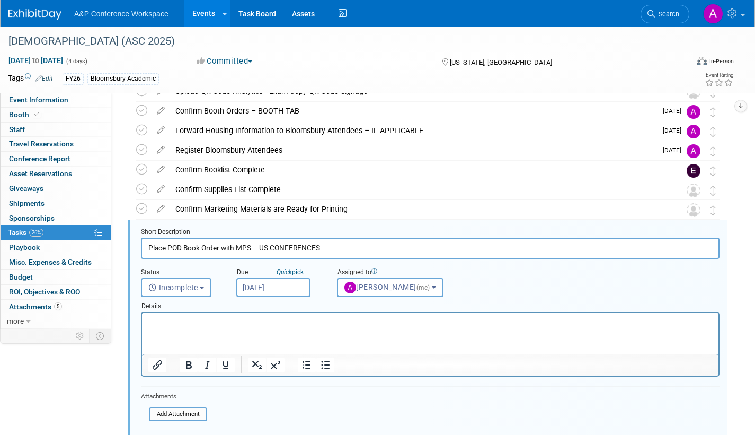
scroll to position [218, 0]
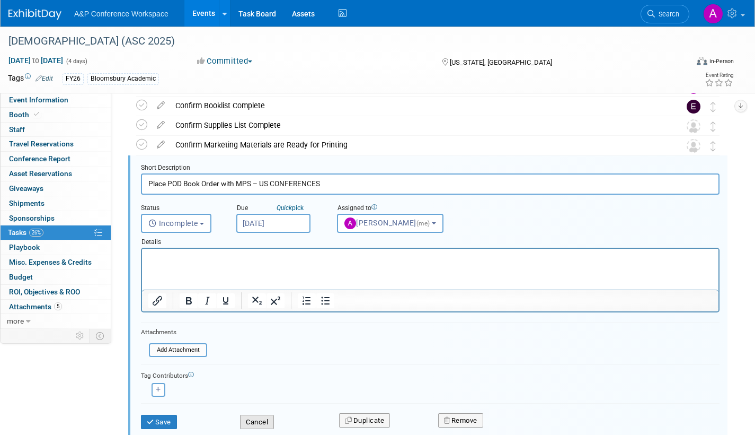
click at [261, 418] on button "Cancel" at bounding box center [257, 422] width 34 height 15
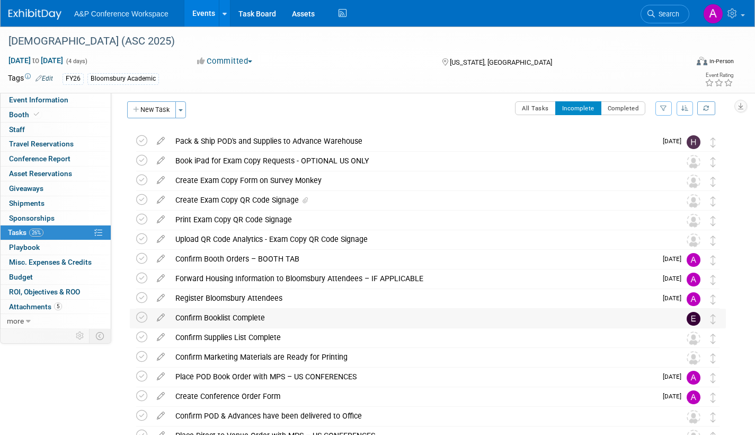
scroll to position [59, 0]
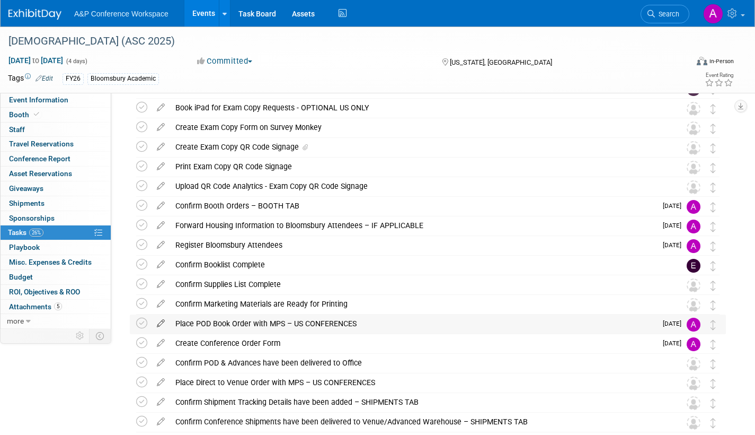
click at [162, 321] on icon at bounding box center [161, 320] width 19 height 13
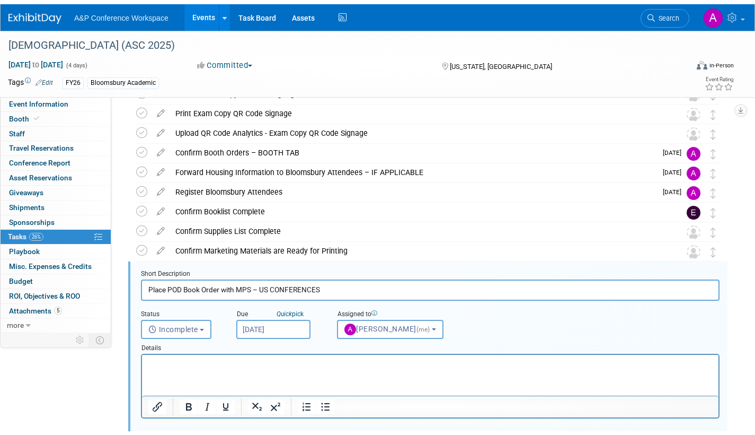
scroll to position [218, 0]
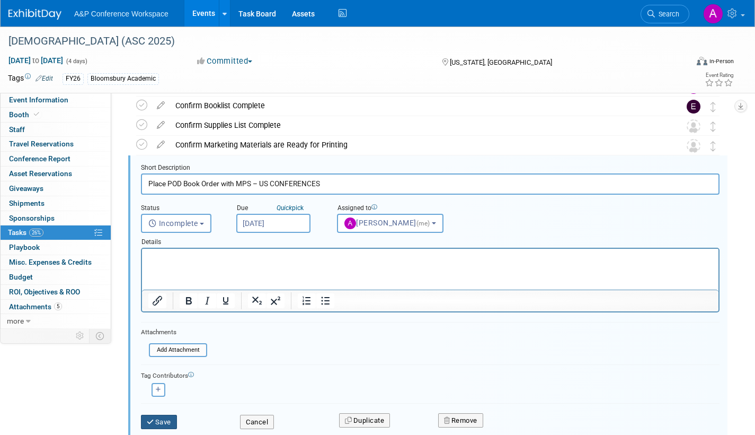
click at [155, 420] on button "Save" at bounding box center [159, 422] width 36 height 15
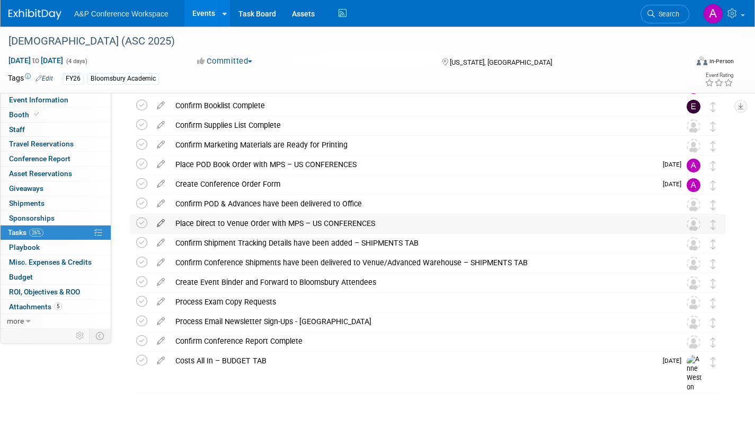
click at [162, 220] on icon at bounding box center [161, 220] width 19 height 13
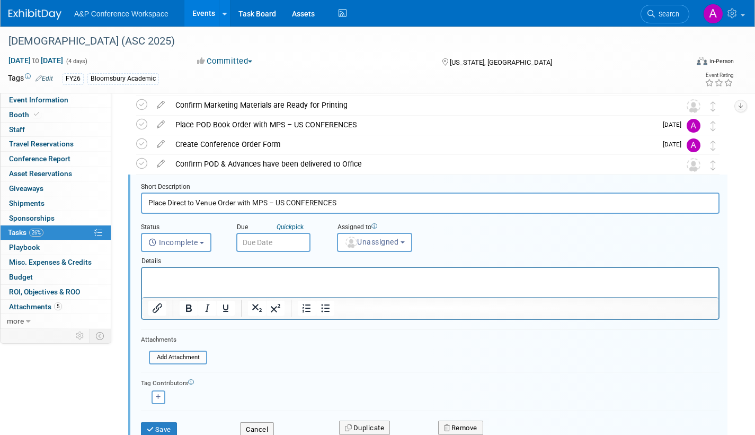
scroll to position [277, 0]
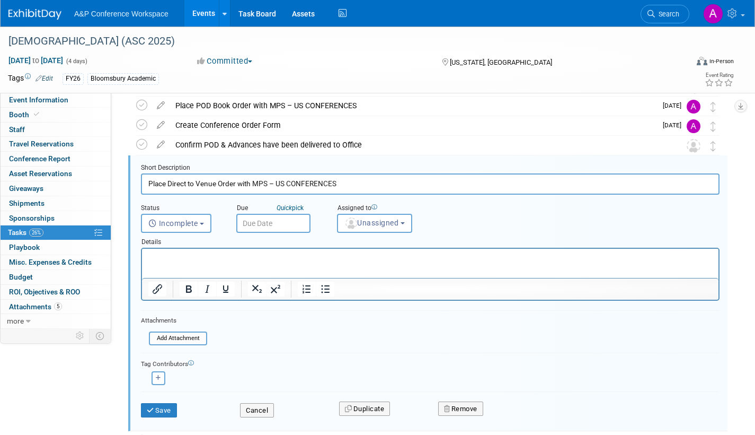
click at [293, 224] on input "text" at bounding box center [273, 223] width 74 height 19
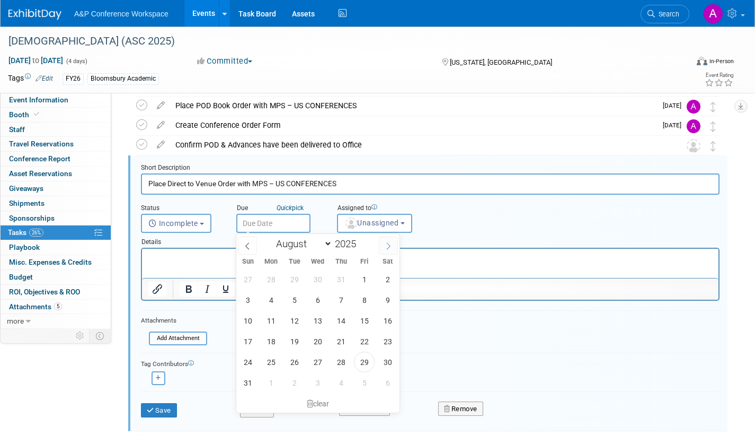
click at [388, 244] on icon at bounding box center [388, 245] width 7 height 7
select select "9"
click at [268, 319] on span "13" at bounding box center [271, 320] width 21 height 21
type input "Oct 13, 2025"
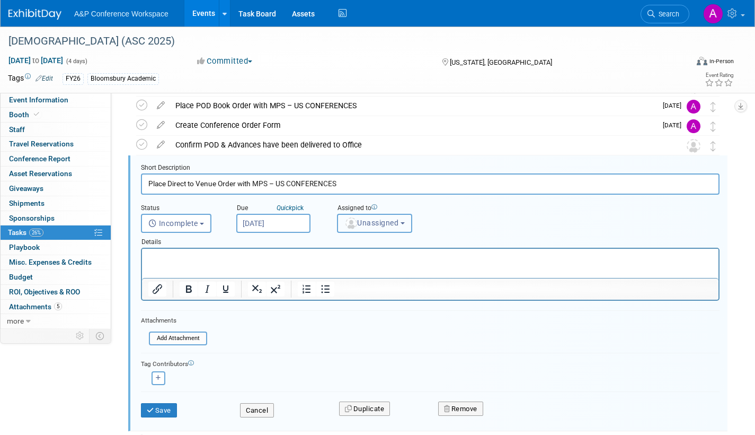
click at [371, 223] on span "Unassigned" at bounding box center [372, 222] width 54 height 8
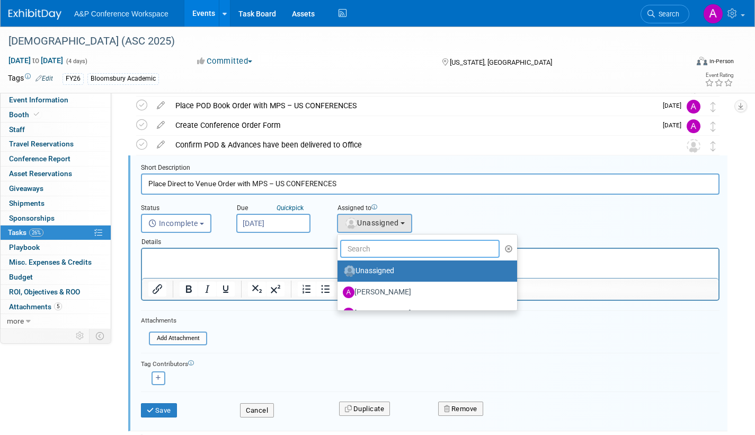
click at [368, 247] on input "text" at bounding box center [420, 249] width 160 height 18
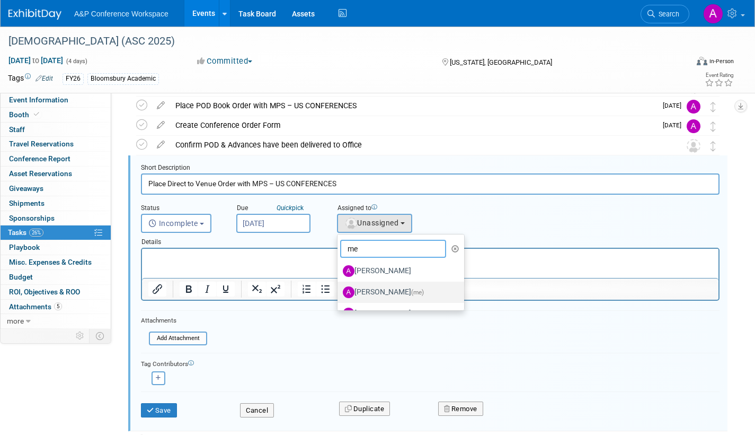
type input "me"
click at [395, 291] on label "Amanda Oney (me)" at bounding box center [398, 292] width 111 height 17
click at [339, 291] on input "Amanda Oney (me)" at bounding box center [335, 290] width 7 height 7
select select "3fc68575-f872-4db6-8d2a-11755123f12c"
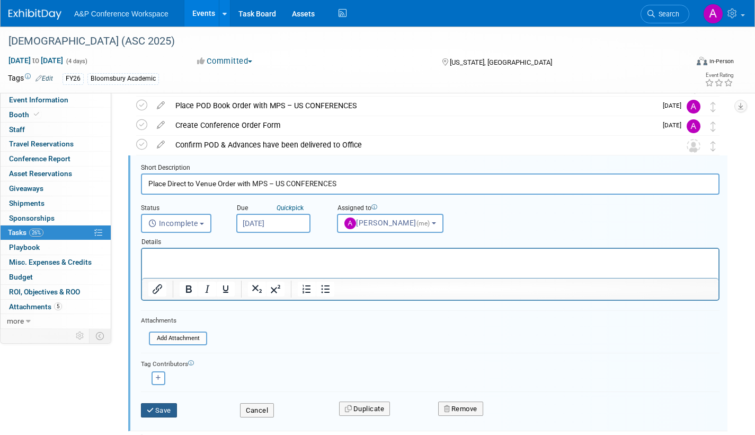
click at [156, 405] on button "Save" at bounding box center [159, 410] width 36 height 15
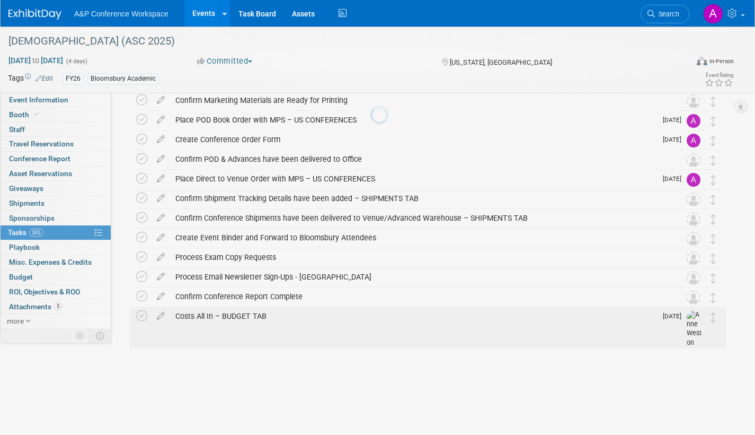
scroll to position [219, 0]
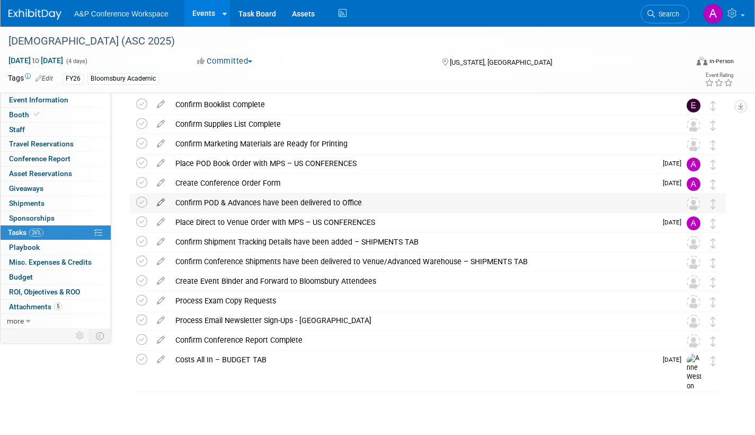
click at [160, 199] on icon at bounding box center [161, 200] width 19 height 13
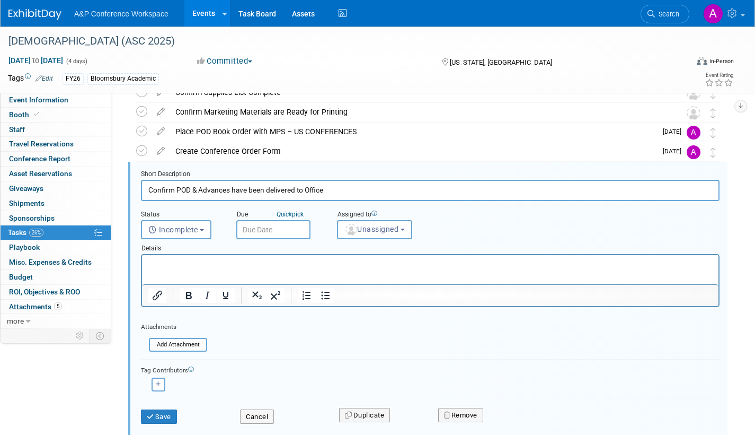
scroll to position [257, 0]
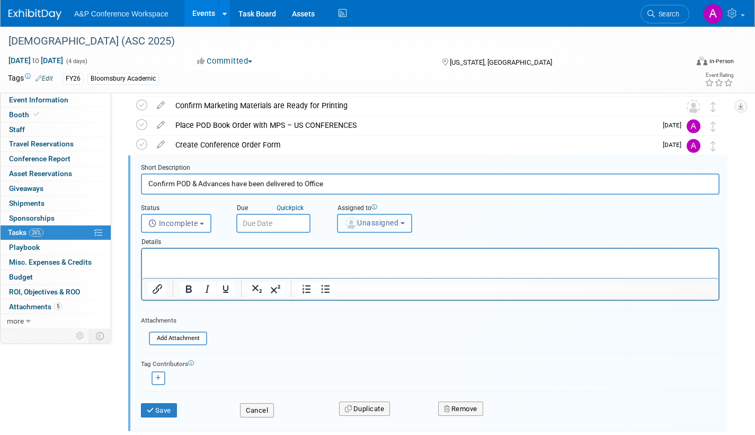
click at [376, 224] on span "Unassigned" at bounding box center [372, 222] width 54 height 8
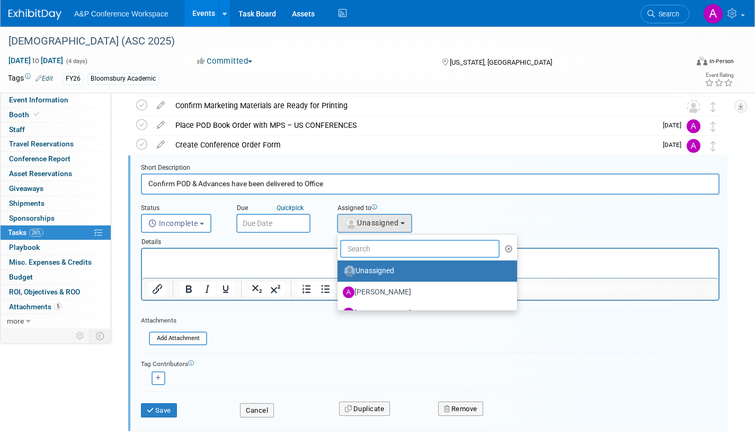
click at [380, 250] on input "text" at bounding box center [420, 249] width 160 height 18
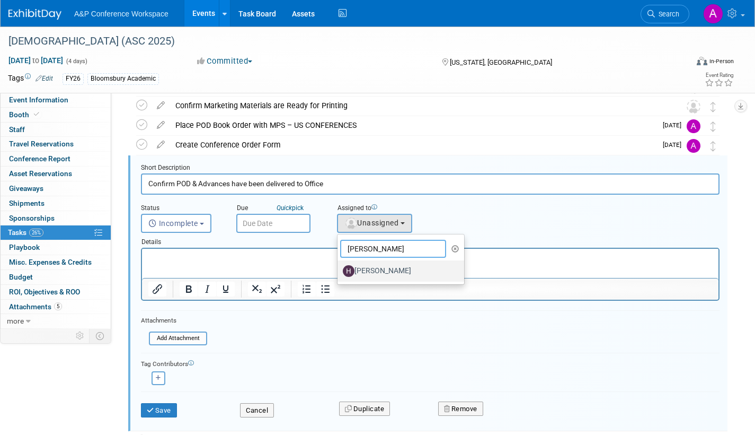
type input "hanna"
click at [370, 271] on label "[PERSON_NAME]" at bounding box center [398, 270] width 111 height 17
click at [339, 271] on input "[PERSON_NAME]" at bounding box center [335, 269] width 7 height 7
select select "f47d5110-dff9-4952-99f5-c640fdae2d00"
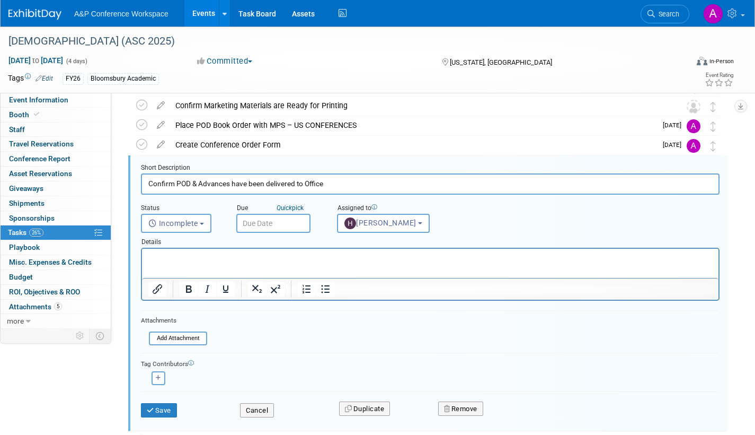
click at [291, 223] on input "text" at bounding box center [273, 223] width 74 height 19
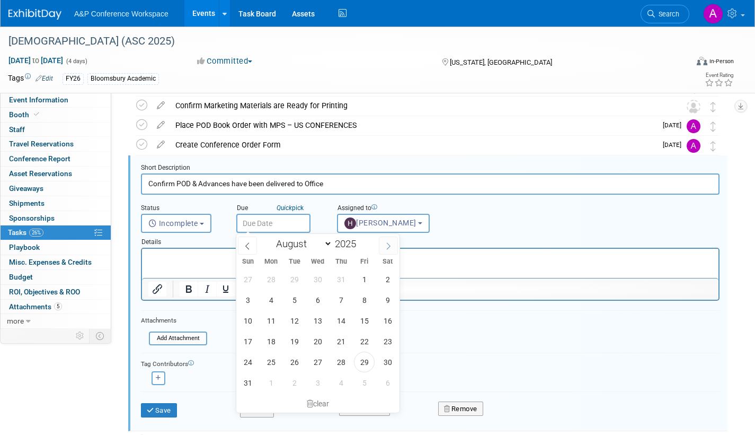
click at [394, 247] on span at bounding box center [388, 245] width 19 height 18
click at [393, 246] on span at bounding box center [388, 245] width 19 height 18
select select "9"
click at [321, 320] on span "15" at bounding box center [317, 320] width 21 height 21
type input "Oct 15, 2025"
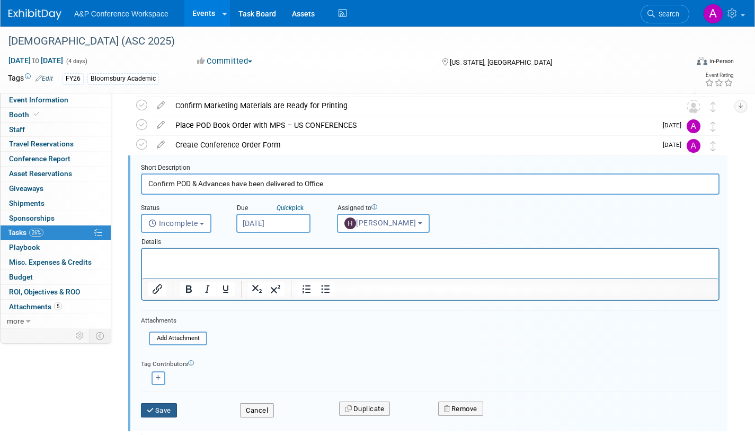
click at [153, 409] on icon "submit" at bounding box center [151, 410] width 8 height 7
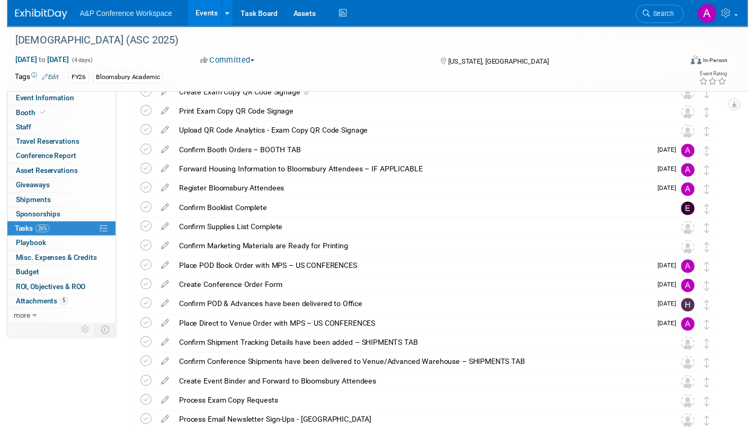
scroll to position [113, 0]
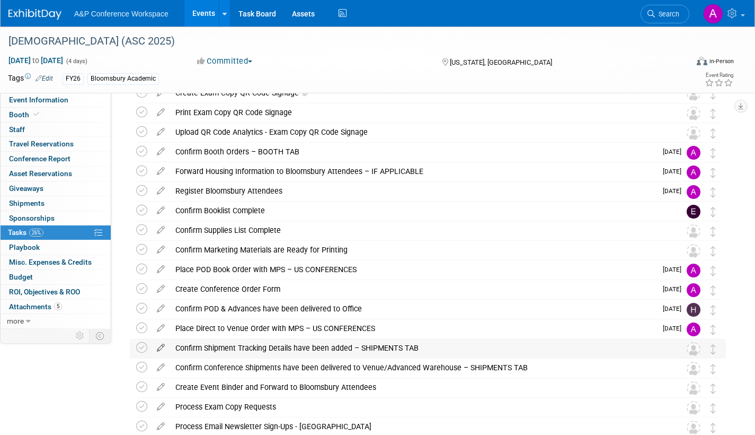
click at [161, 345] on icon at bounding box center [161, 345] width 19 height 13
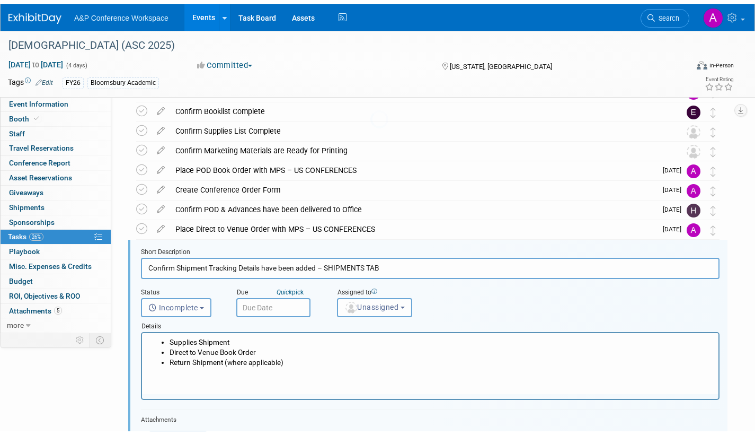
scroll to position [296, 0]
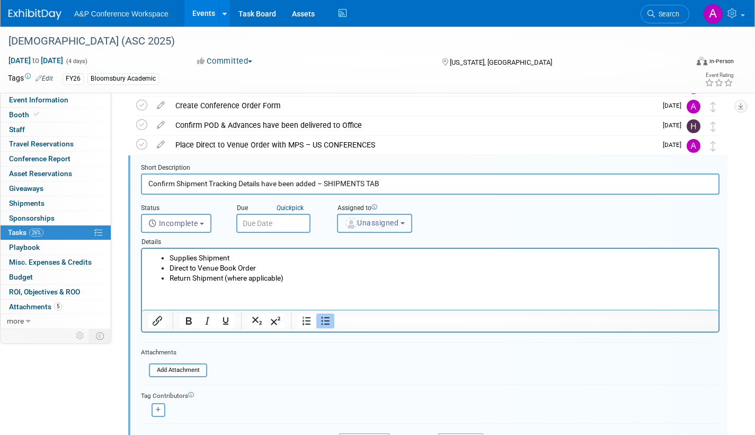
click at [365, 223] on span "Unassigned" at bounding box center [372, 222] width 54 height 8
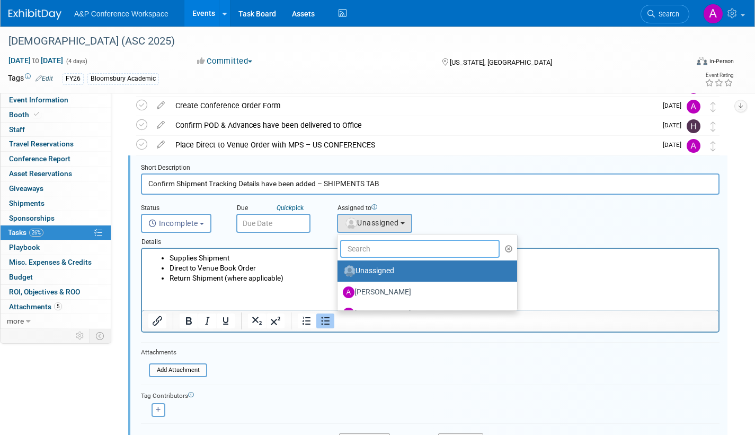
click at [363, 246] on input "text" at bounding box center [420, 249] width 160 height 18
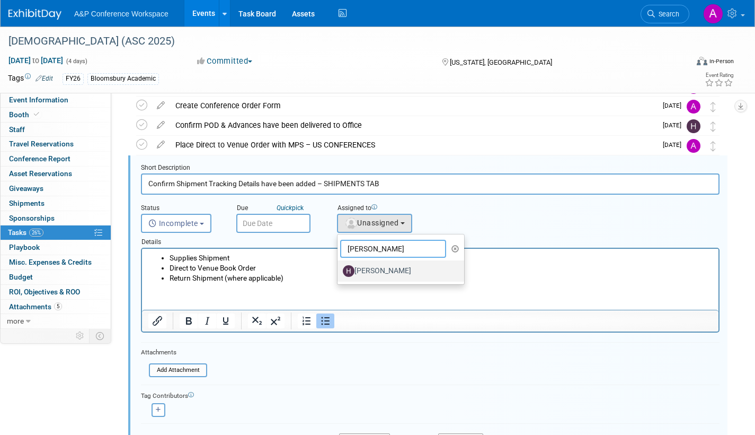
type input "hann"
click at [375, 268] on label "[PERSON_NAME]" at bounding box center [398, 270] width 111 height 17
click at [339, 268] on input "[PERSON_NAME]" at bounding box center [335, 269] width 7 height 7
select select "f47d5110-dff9-4952-99f5-c640fdae2d00"
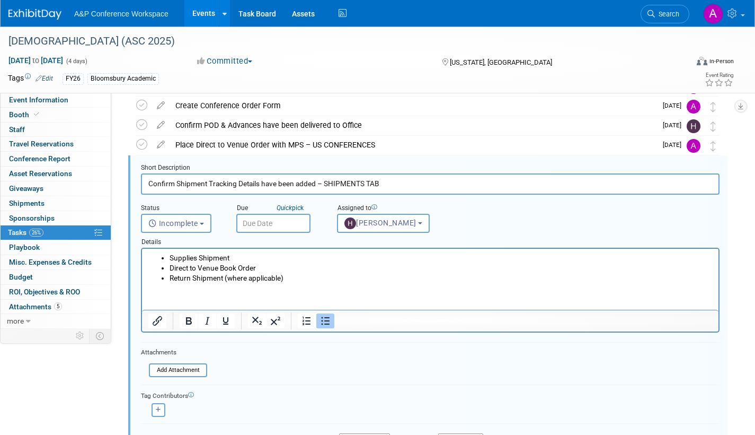
click at [295, 225] on input "text" at bounding box center [273, 223] width 74 height 19
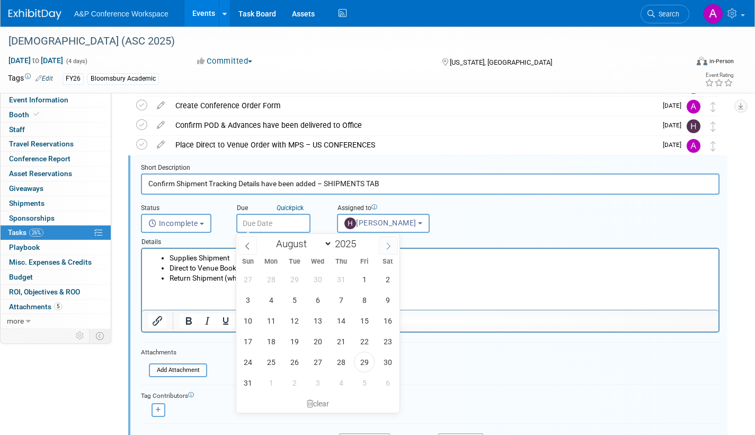
click at [385, 244] on icon at bounding box center [388, 245] width 7 height 7
select select "9"
click at [270, 360] on span "27" at bounding box center [271, 361] width 21 height 21
type input "Oct 27, 2025"
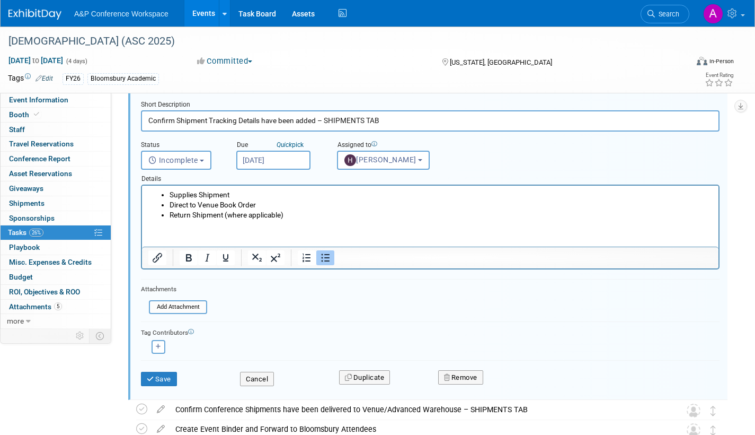
scroll to position [455, 0]
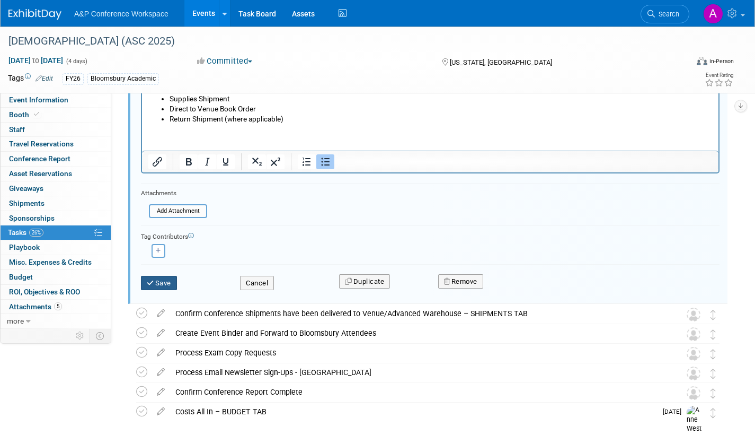
click at [168, 280] on button "Save" at bounding box center [159, 283] width 36 height 15
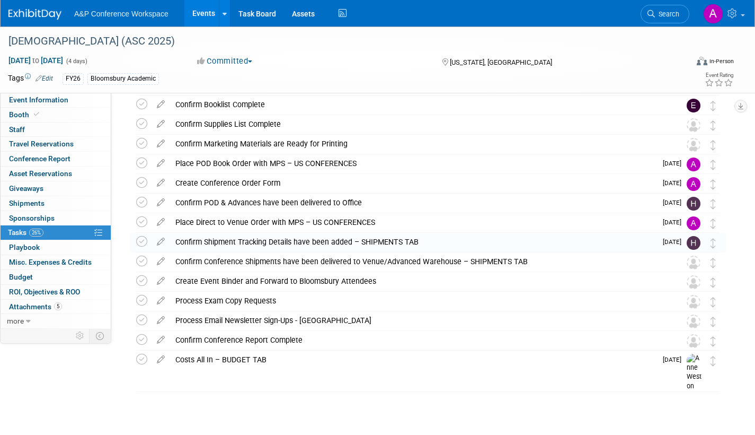
scroll to position [219, 0]
click at [161, 257] on icon at bounding box center [161, 258] width 19 height 13
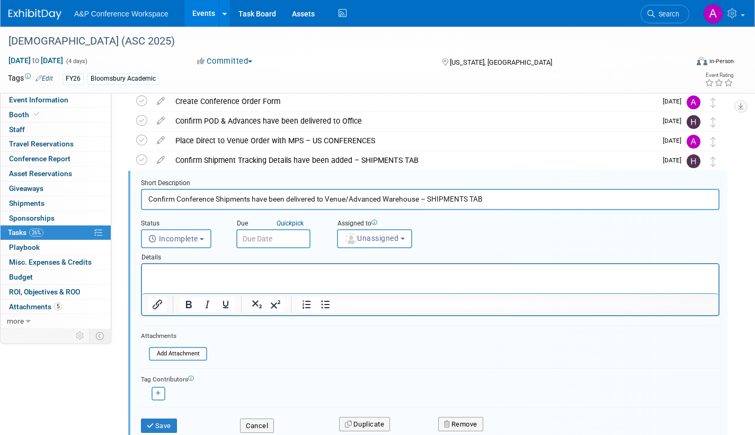
scroll to position [316, 0]
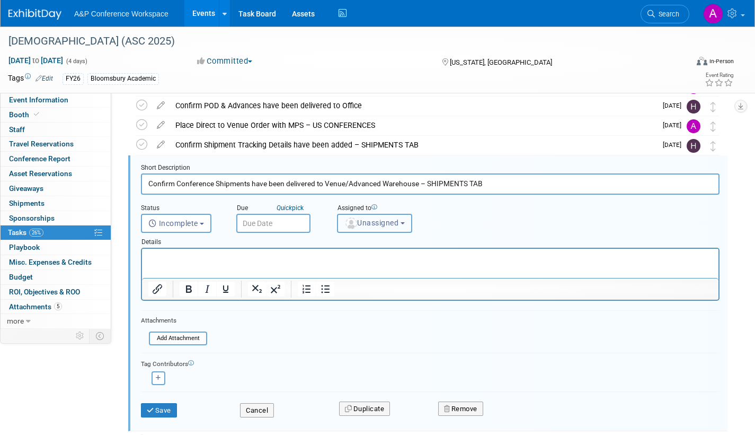
click at [374, 225] on span "Unassigned" at bounding box center [372, 222] width 54 height 8
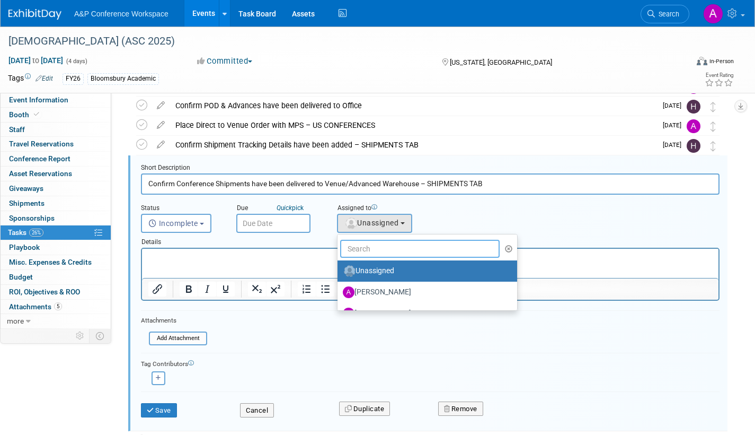
click at [377, 249] on input "text" at bounding box center [420, 249] width 160 height 18
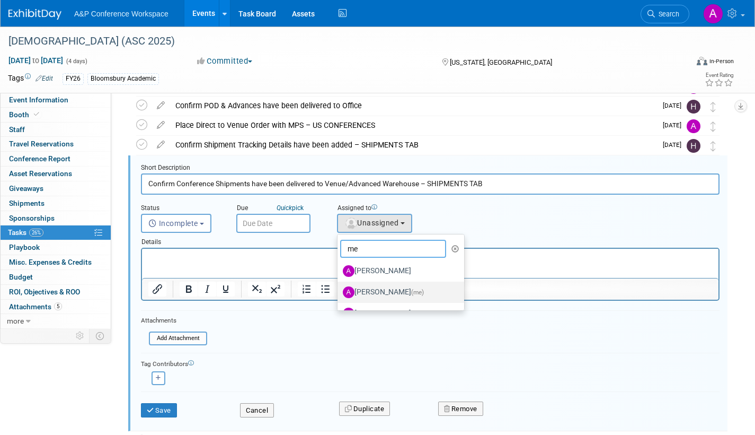
type input "me"
click at [413, 291] on span "(me)" at bounding box center [417, 291] width 13 height 7
click at [339, 291] on input "Amanda Oney (me)" at bounding box center [335, 290] width 7 height 7
select select "3fc68575-f872-4db6-8d2a-11755123f12c"
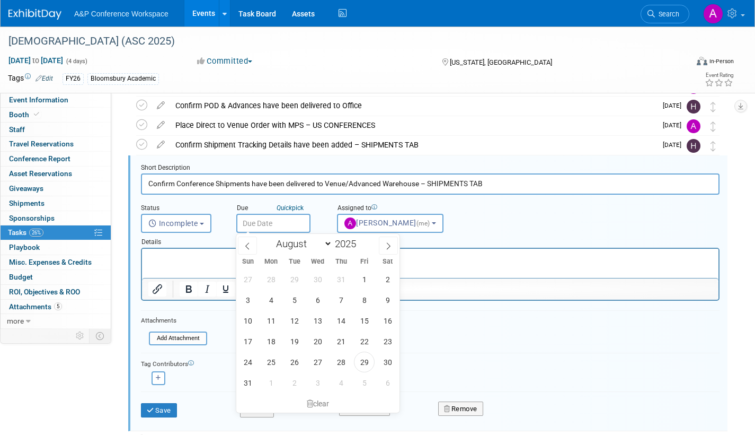
click at [298, 220] on input "text" at bounding box center [273, 223] width 74 height 19
click at [391, 244] on icon at bounding box center [388, 245] width 7 height 7
select select "9"
click at [340, 361] on span "30" at bounding box center [341, 361] width 21 height 21
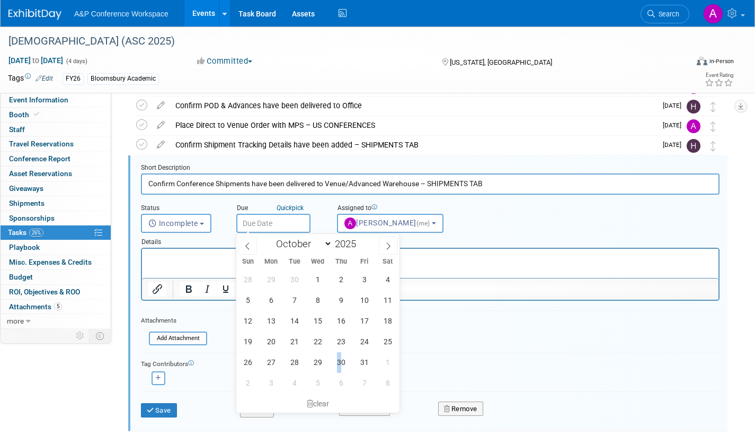
type input "Oct 30, 2025"
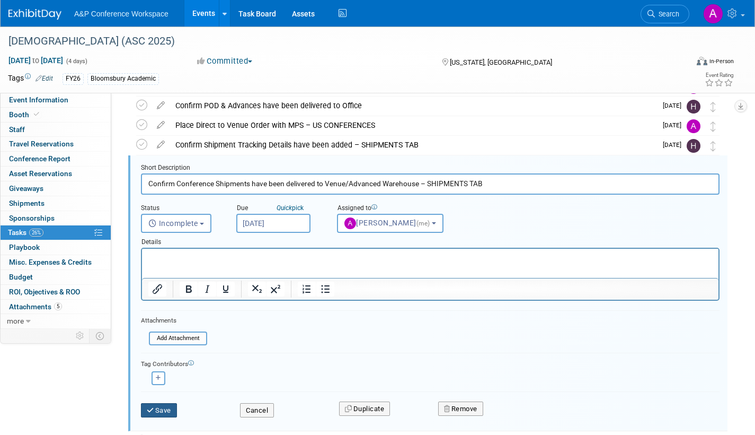
click at [159, 406] on button "Save" at bounding box center [159, 410] width 36 height 15
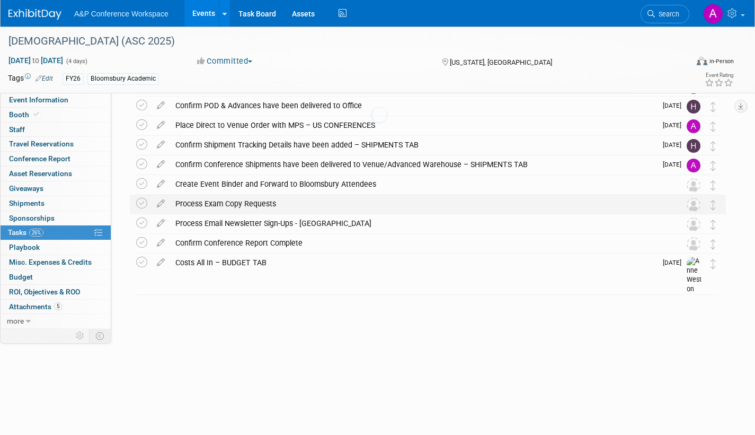
scroll to position [219, 0]
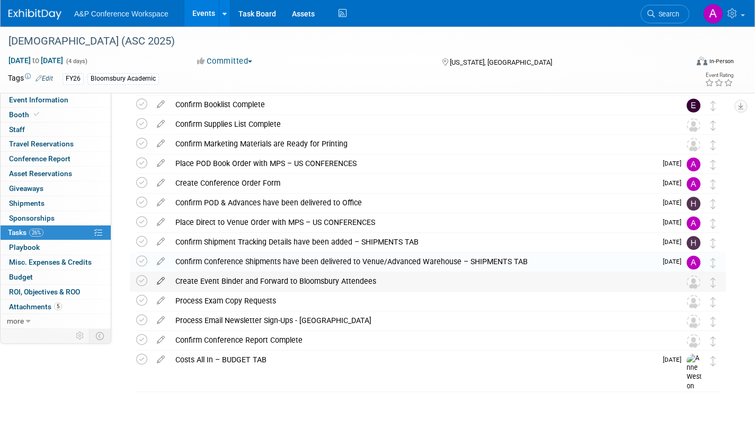
click at [161, 276] on icon at bounding box center [161, 278] width 19 height 13
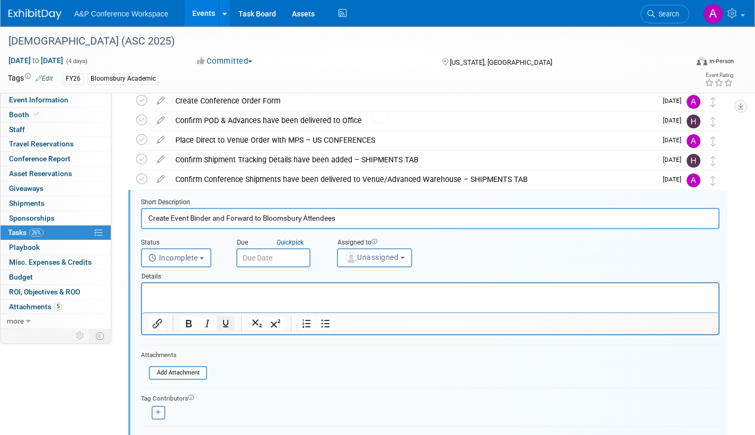
scroll to position [336, 0]
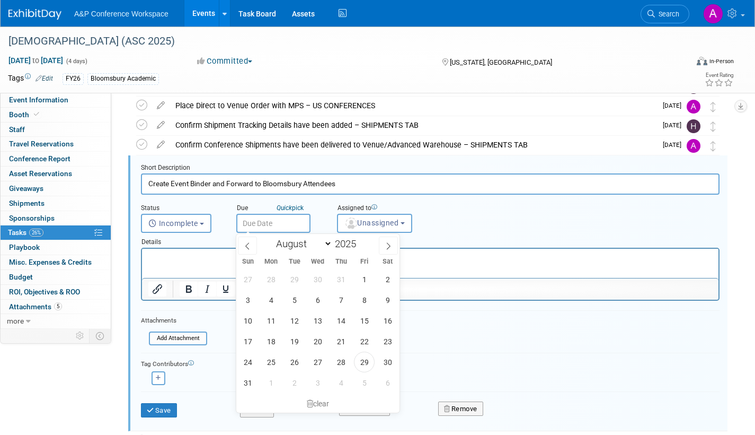
click at [305, 222] on input "text" at bounding box center [273, 223] width 74 height 19
click at [393, 244] on span at bounding box center [388, 245] width 19 height 18
select select "10"
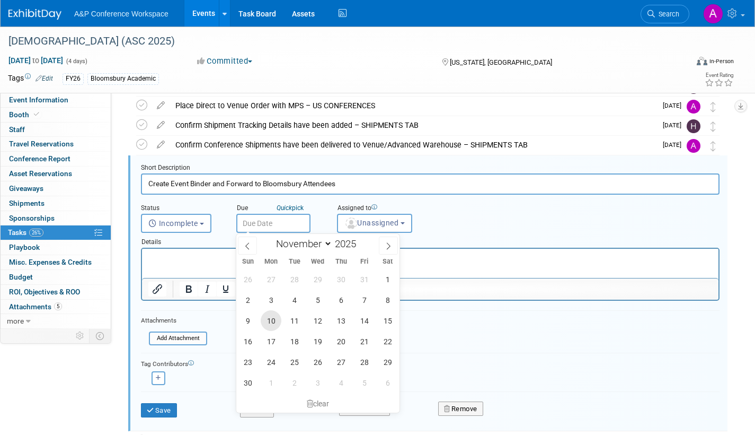
click at [267, 322] on span "10" at bounding box center [271, 320] width 21 height 21
type input "Nov 10, 2025"
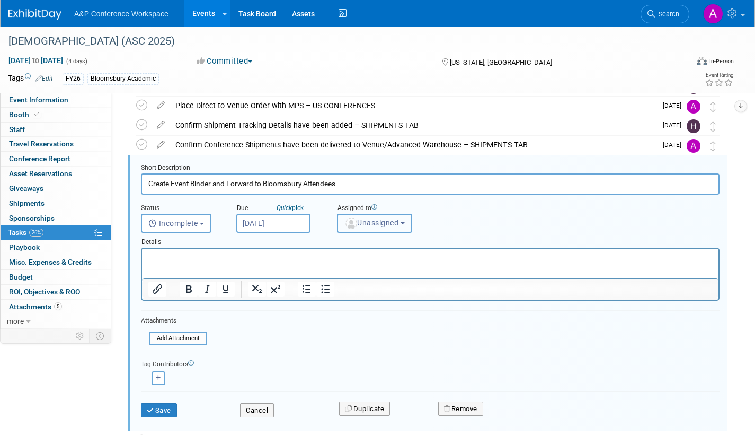
click at [365, 221] on span "Unassigned" at bounding box center [372, 222] width 54 height 8
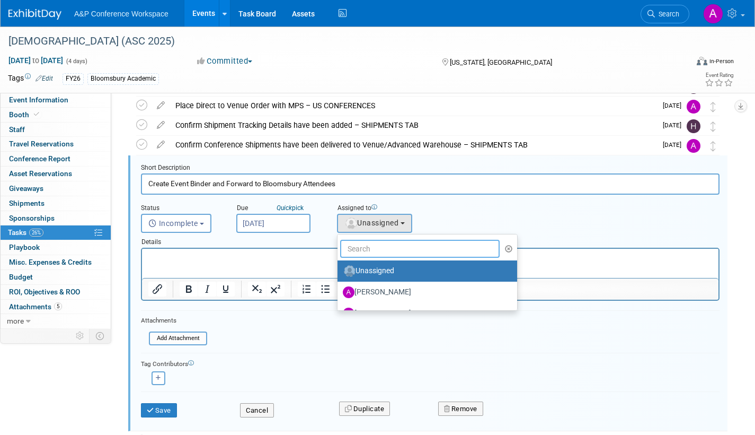
click at [363, 251] on input "text" at bounding box center [420, 249] width 160 height 18
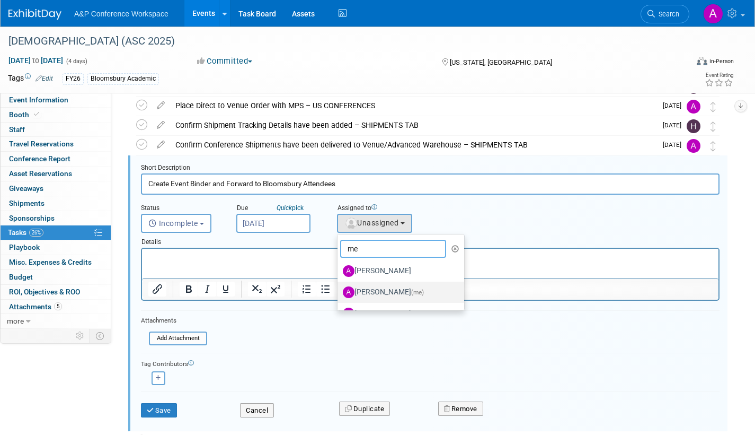
type input "me"
click at [376, 292] on label "Amanda Oney (me)" at bounding box center [398, 292] width 111 height 17
click at [339, 292] on input "Amanda Oney (me)" at bounding box center [335, 290] width 7 height 7
select select "3fc68575-f872-4db6-8d2a-11755123f12c"
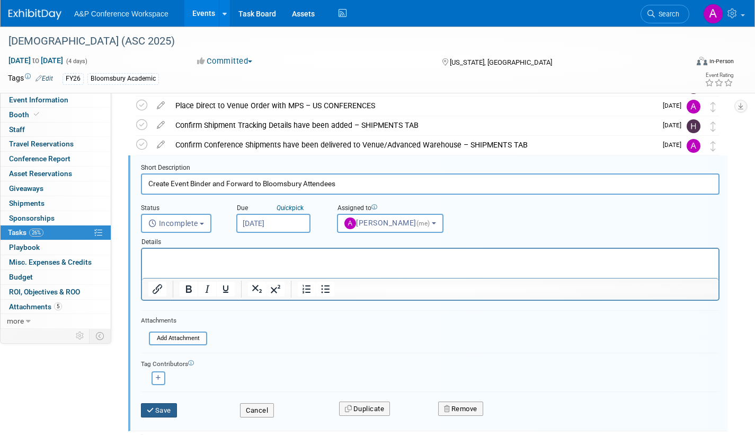
drag, startPoint x: 162, startPoint y: 408, endPoint x: 259, endPoint y: 397, distance: 97.7
click at [163, 408] on button "Save" at bounding box center [159, 410] width 36 height 15
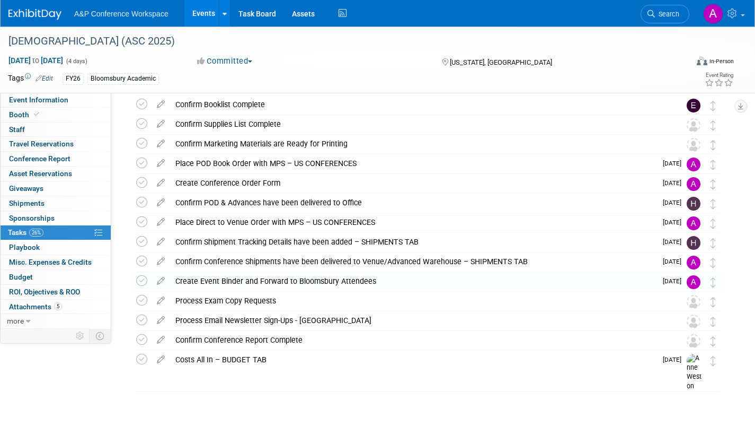
scroll to position [219, 0]
click at [69, 99] on link "Event Information" at bounding box center [56, 100] width 110 height 14
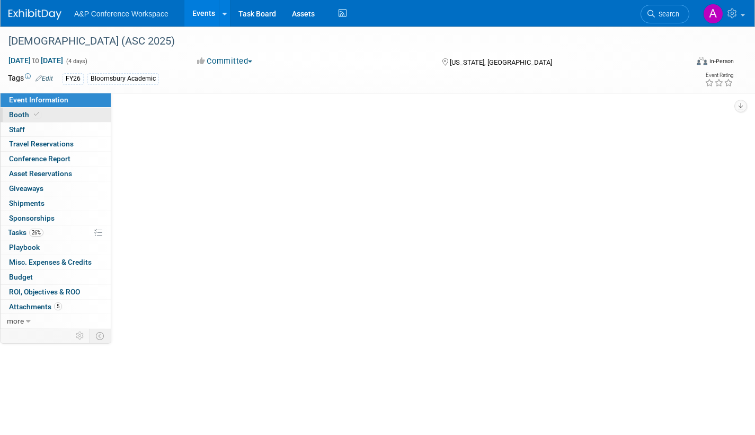
scroll to position [0, 0]
select select "Annual"
select select "Level 2"
select select "In-Person Booth"
select select "Criminology"
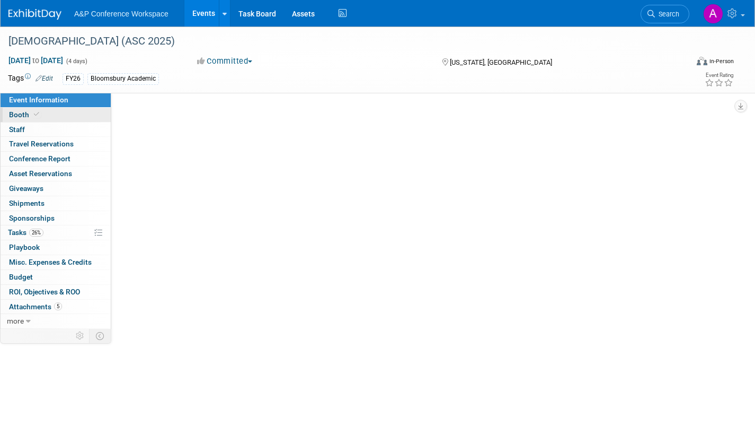
select select "Bloomsbury Academic"
select select "[PERSON_NAME]"
select select "Networking/Commissioning"
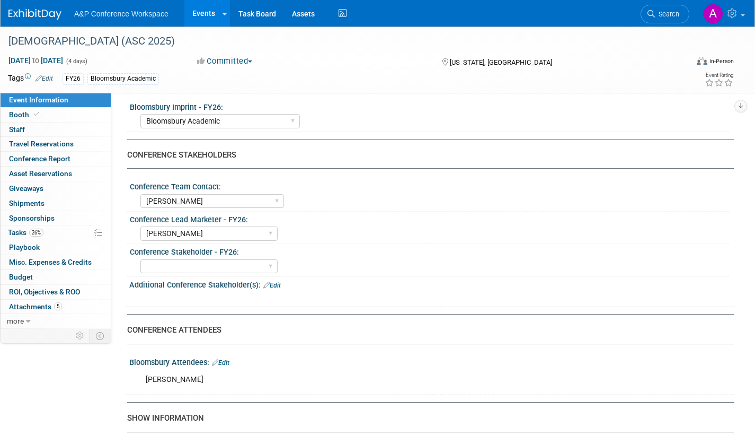
scroll to position [265, 0]
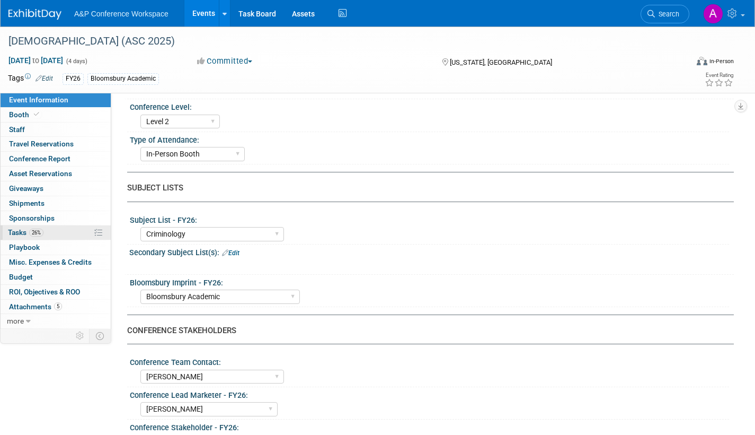
click at [17, 230] on span "Tasks 26%" at bounding box center [26, 232] width 36 height 8
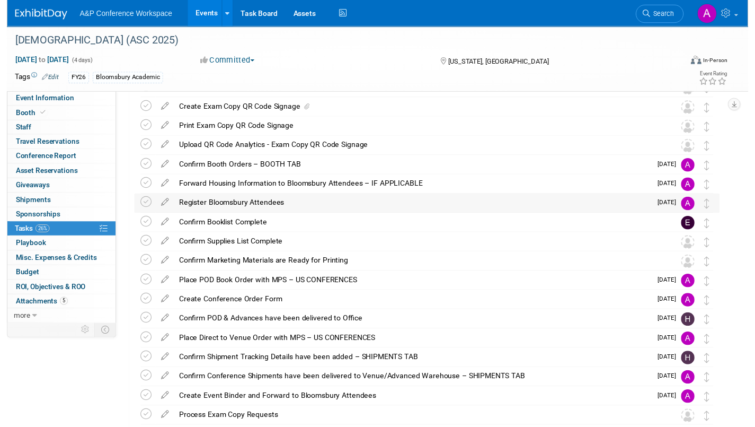
scroll to position [219, 0]
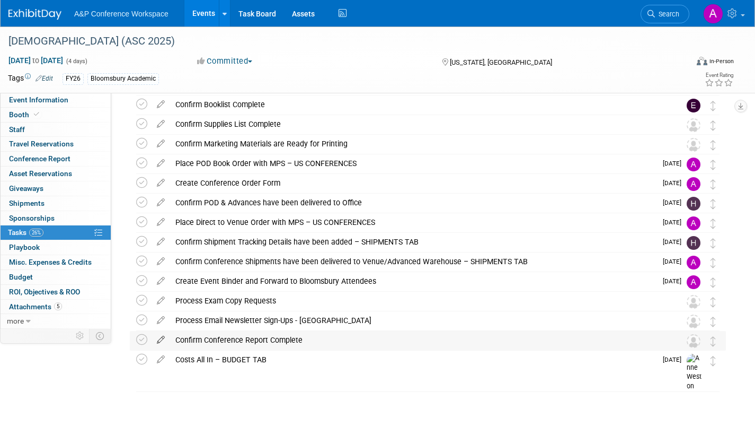
click at [163, 338] on icon at bounding box center [161, 337] width 19 height 13
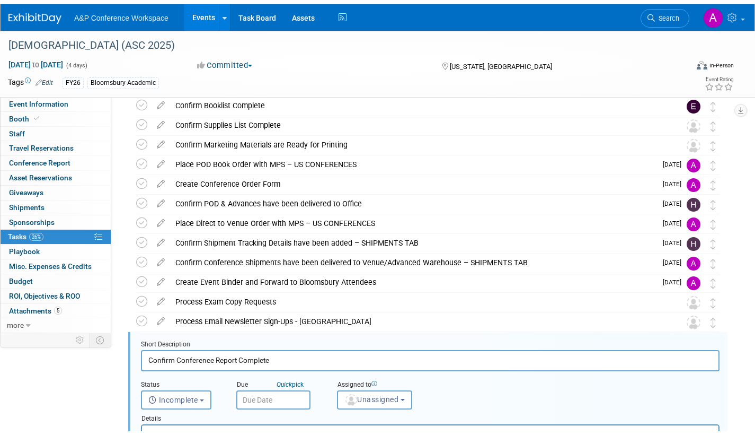
scroll to position [394, 0]
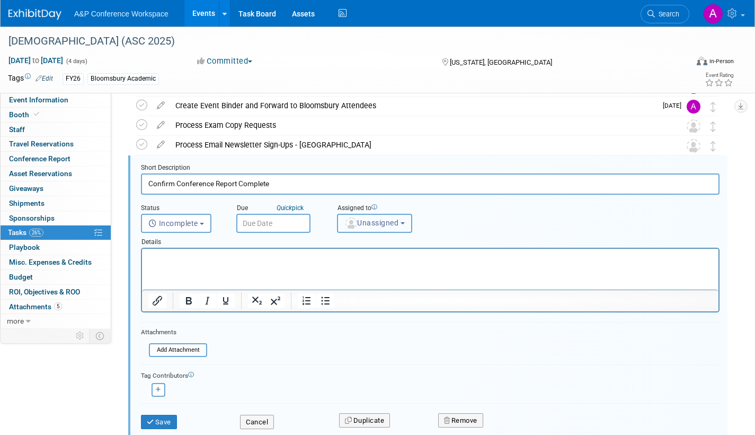
click at [387, 225] on span "Unassigned" at bounding box center [372, 222] width 54 height 8
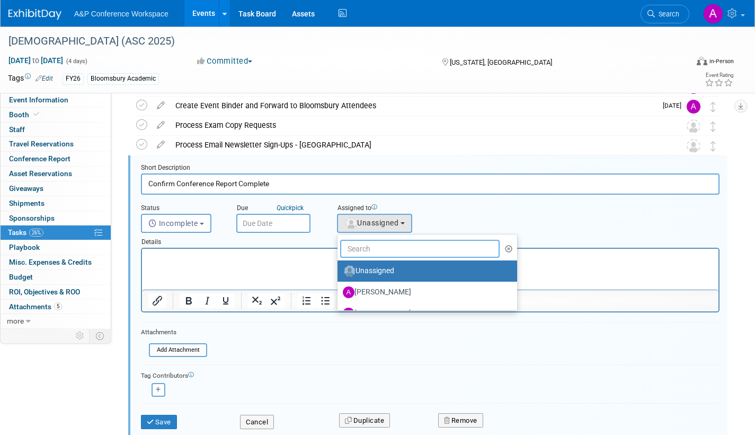
click at [367, 251] on input "text" at bounding box center [420, 249] width 160 height 18
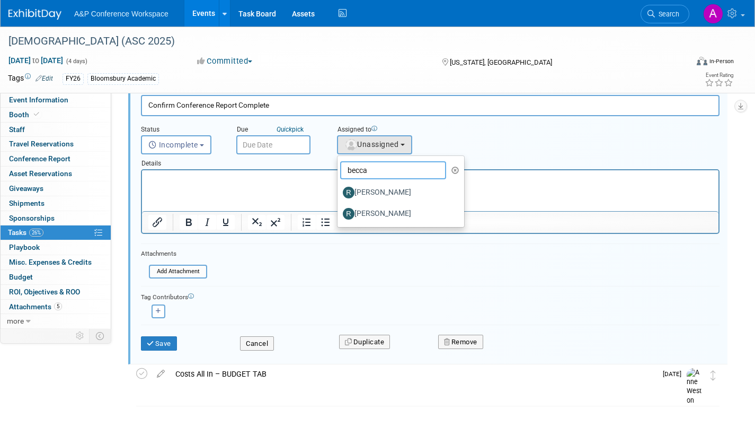
scroll to position [487, 0]
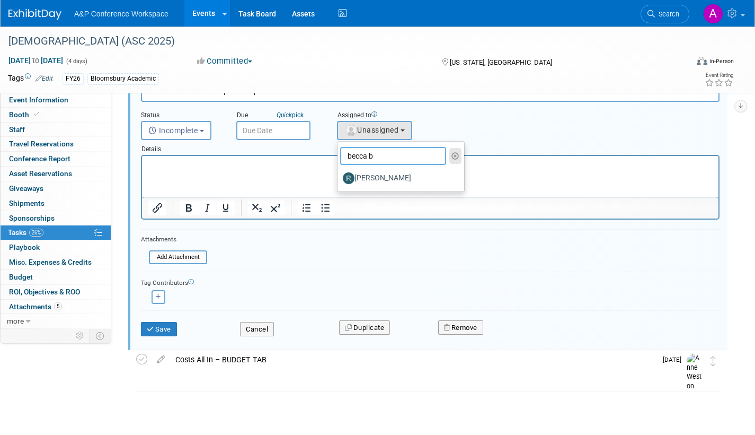
type input "becca b"
click at [457, 153] on icon "button" at bounding box center [456, 155] width 8 height 7
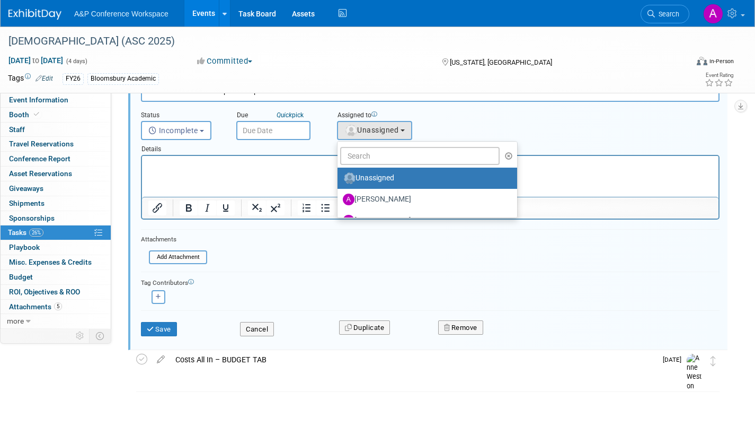
click at [431, 268] on form "Short Description Confirm Conference Report Complete Status <i class="far fa-cl…" at bounding box center [430, 209] width 595 height 276
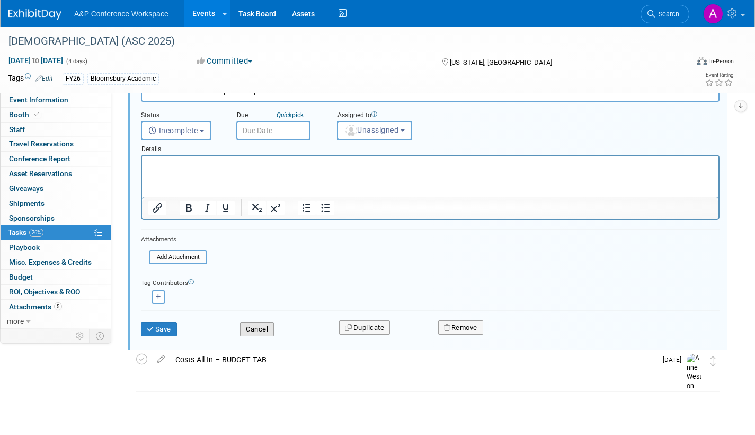
click at [249, 331] on button "Cancel" at bounding box center [257, 329] width 34 height 15
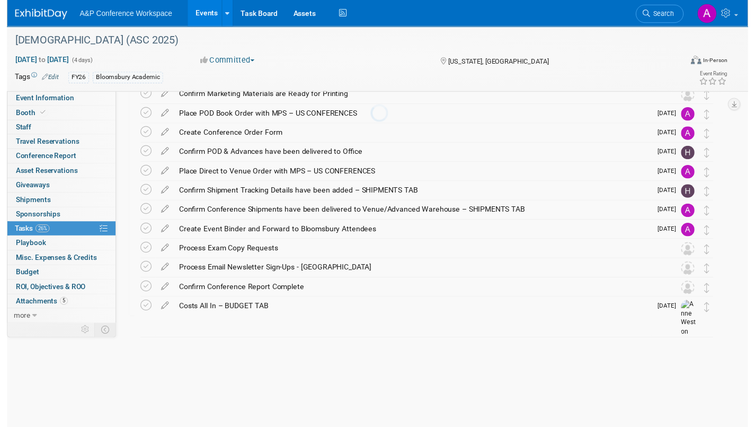
scroll to position [219, 0]
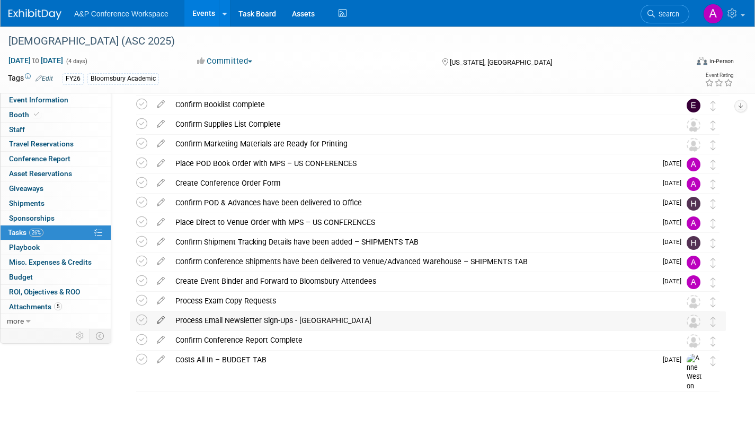
click at [163, 315] on icon at bounding box center [161, 317] width 19 height 13
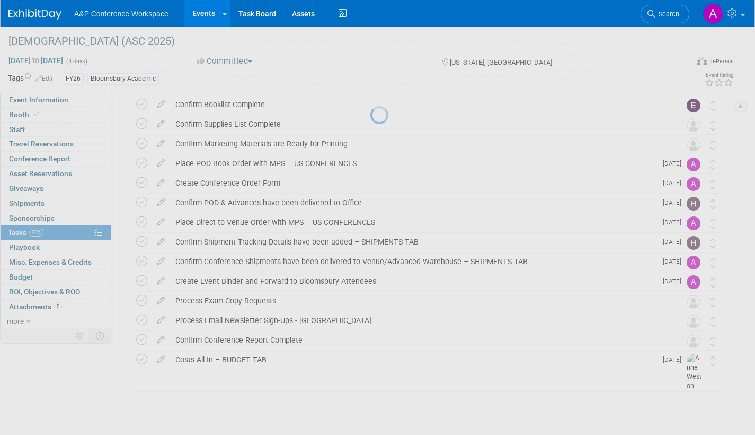
select select "7"
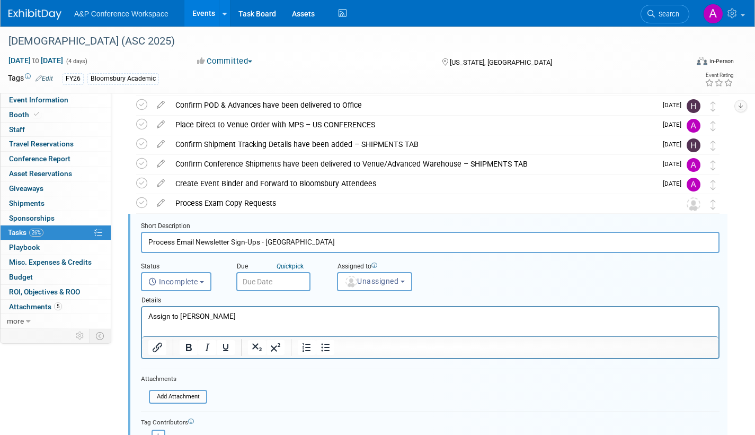
scroll to position [375, 0]
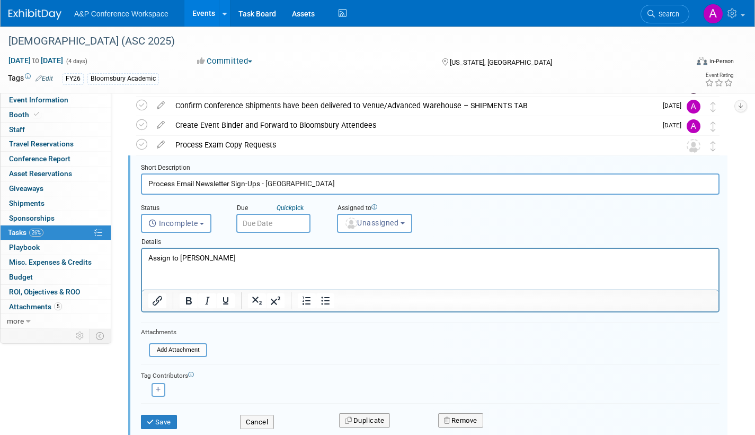
click at [236, 256] on p "Assign to Brittany Bender" at bounding box center [430, 258] width 565 height 10
click at [291, 225] on input "text" at bounding box center [273, 223] width 74 height 19
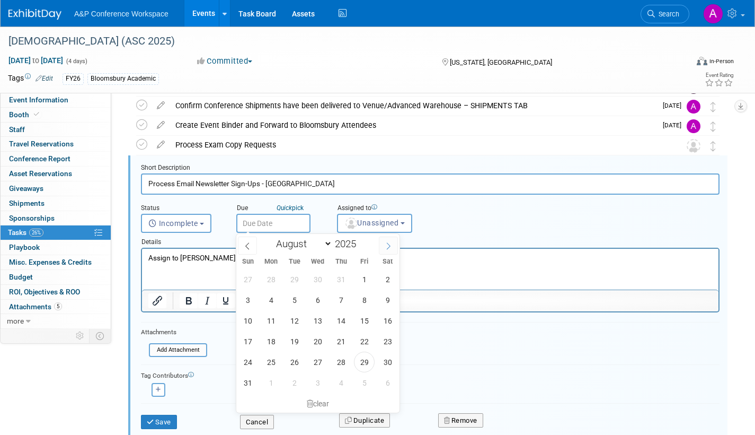
click at [387, 245] on icon at bounding box center [388, 245] width 7 height 7
click at [388, 245] on icon at bounding box center [388, 245] width 7 height 7
select select "10"
click at [366, 363] on span "28" at bounding box center [364, 361] width 21 height 21
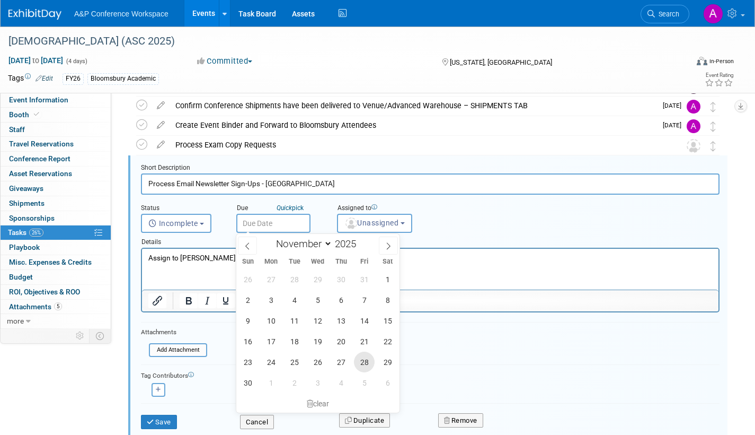
type input "Nov 28, 2025"
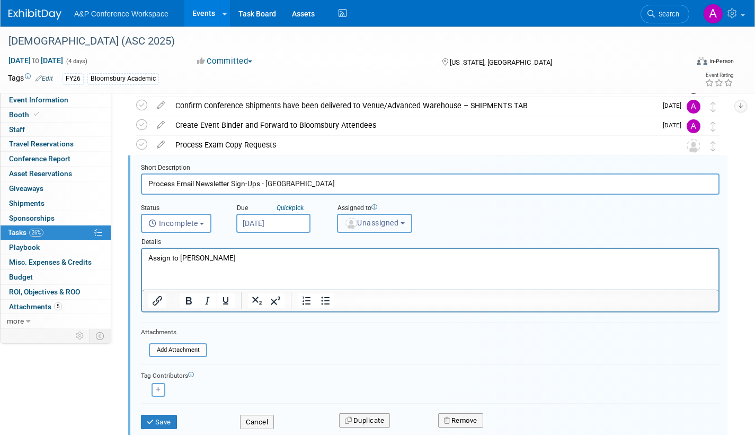
click at [382, 219] on span "Unassigned" at bounding box center [372, 222] width 54 height 8
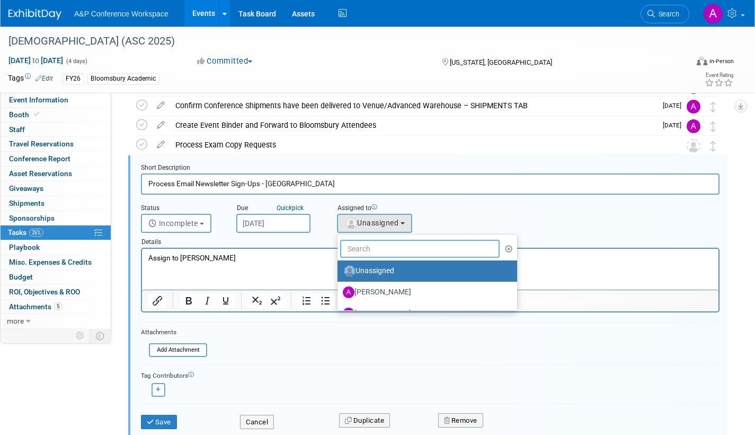
click at [380, 249] on input "text" at bounding box center [420, 249] width 160 height 18
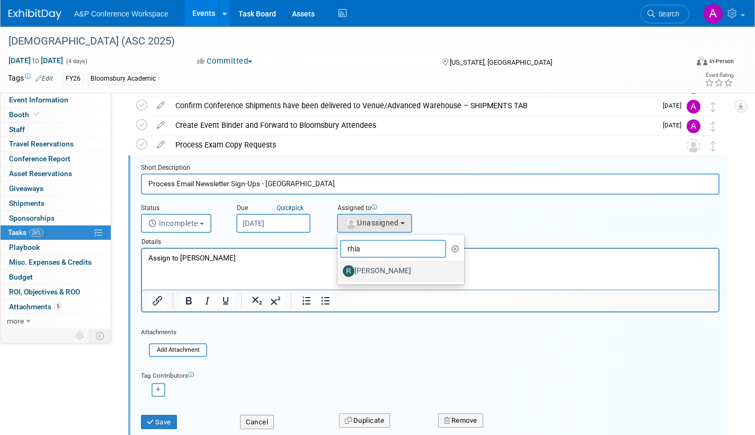
type input "rhia"
click at [384, 273] on label "[PERSON_NAME]" at bounding box center [398, 270] width 111 height 17
click at [339, 273] on input "[PERSON_NAME]" at bounding box center [335, 269] width 7 height 7
select select "dec52f5b-c540-4d49-98a2-0391d72d2273"
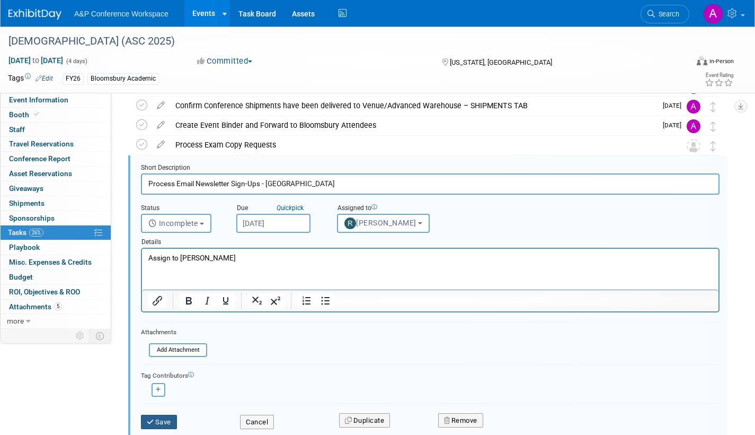
click at [162, 424] on button "Save" at bounding box center [159, 422] width 36 height 15
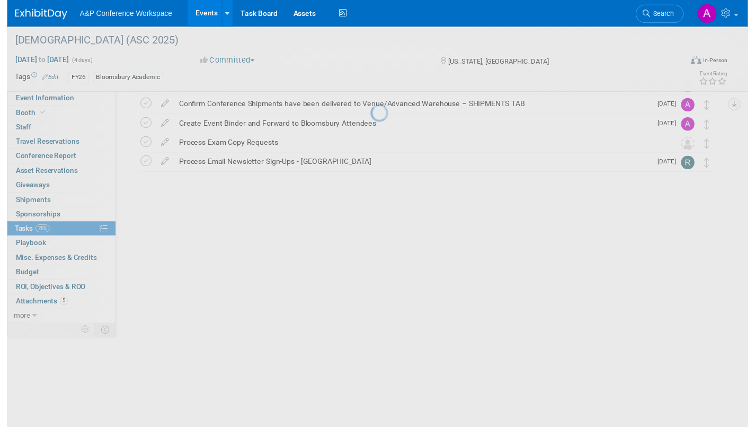
scroll to position [219, 0]
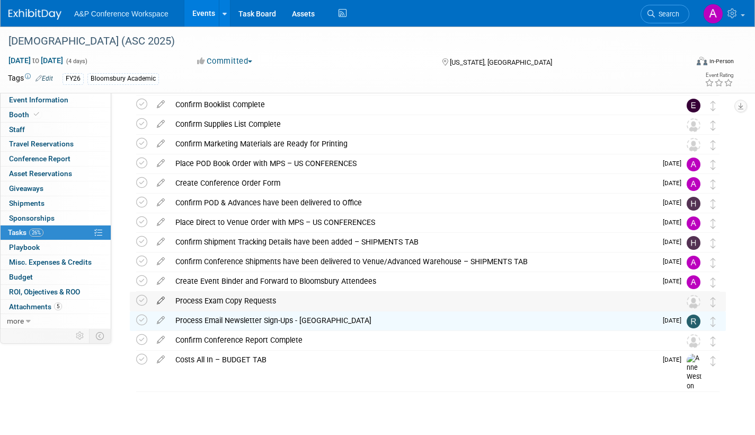
click at [160, 297] on icon at bounding box center [161, 298] width 19 height 13
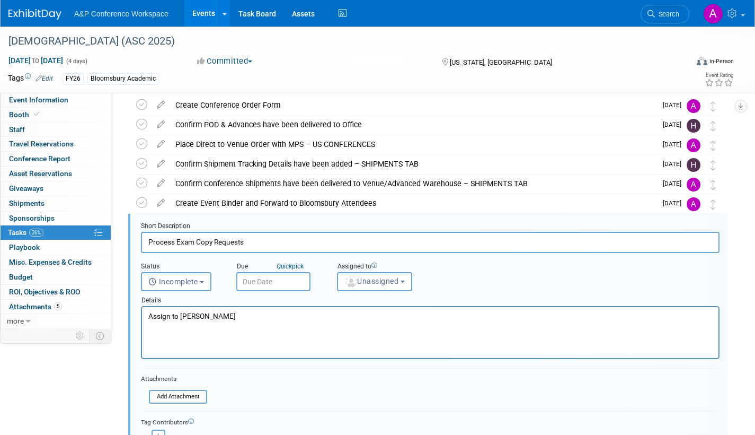
scroll to position [355, 0]
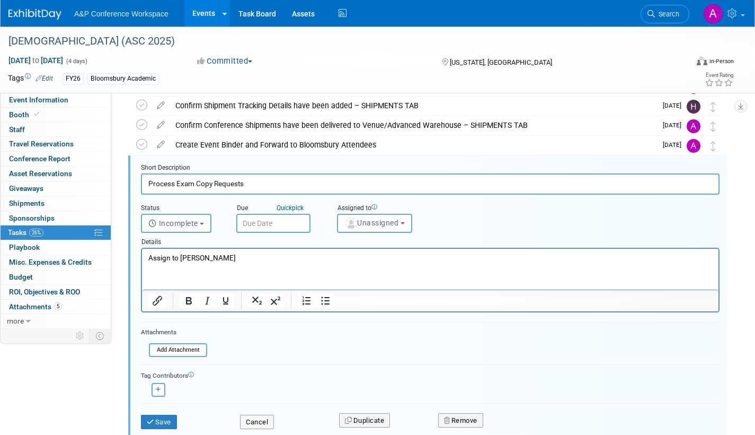
drag, startPoint x: 293, startPoint y: 222, endPoint x: 298, endPoint y: 226, distance: 6.8
click at [293, 221] on input "text" at bounding box center [273, 223] width 74 height 19
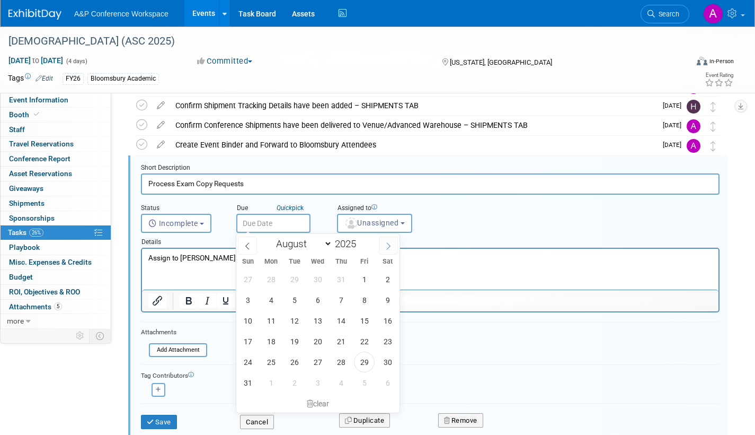
click at [393, 244] on span at bounding box center [388, 245] width 19 height 18
select select "10"
drag, startPoint x: 364, startPoint y: 361, endPoint x: 372, endPoint y: 322, distance: 39.4
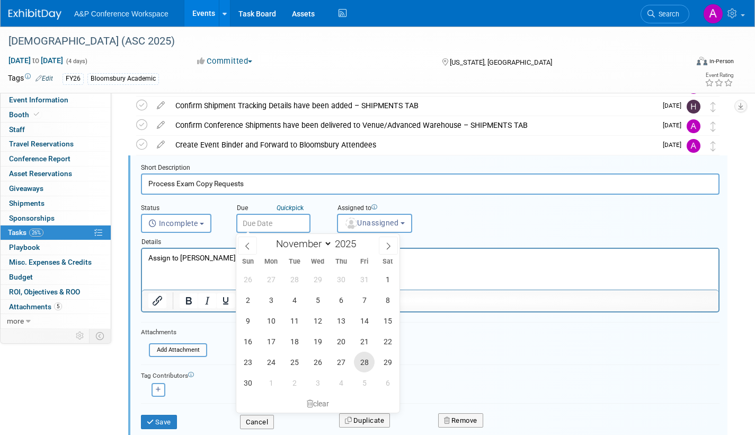
click at [364, 360] on span "28" at bounding box center [364, 361] width 21 height 21
type input "Nov 28, 2025"
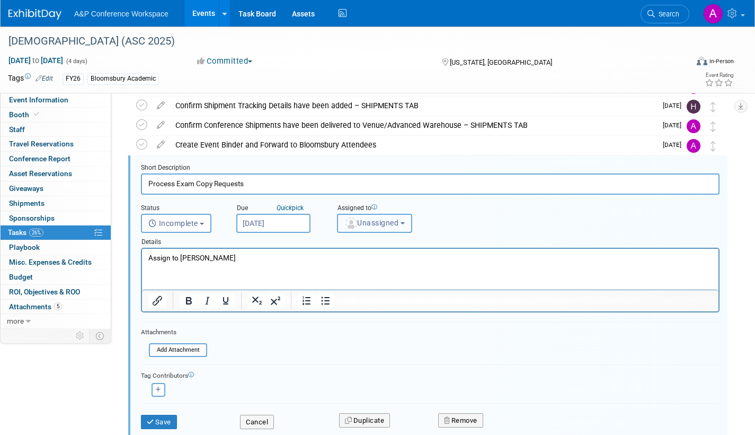
click at [378, 224] on span "Unassigned" at bounding box center [372, 222] width 54 height 8
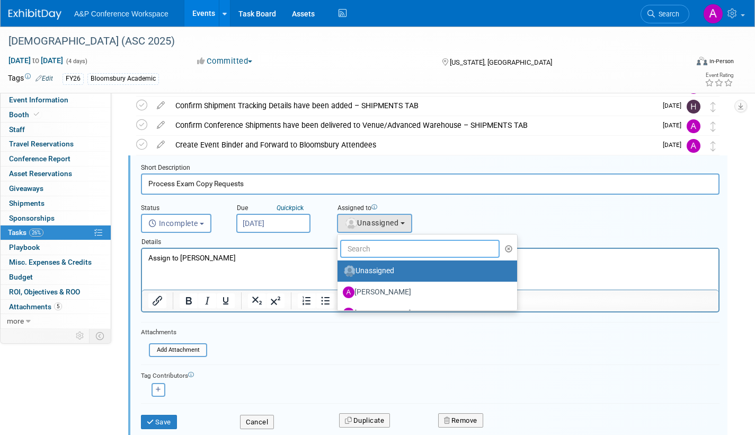
click at [376, 244] on input "text" at bounding box center [420, 249] width 160 height 18
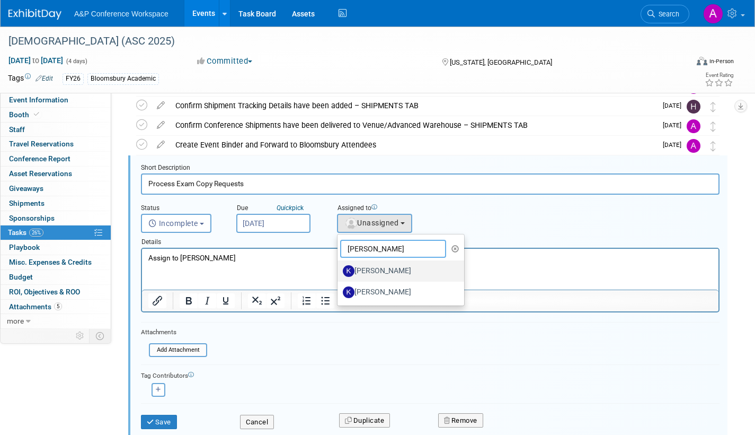
type input "kate"
drag, startPoint x: 230, startPoint y: 31, endPoint x: 349, endPoint y: 300, distance: 293.8
click at [385, 270] on label "[PERSON_NAME]" at bounding box center [398, 270] width 111 height 17
click at [339, 270] on input "[PERSON_NAME]" at bounding box center [335, 269] width 7 height 7
select select "42da1453-af37-4144-8267-4d5776ac68ff"
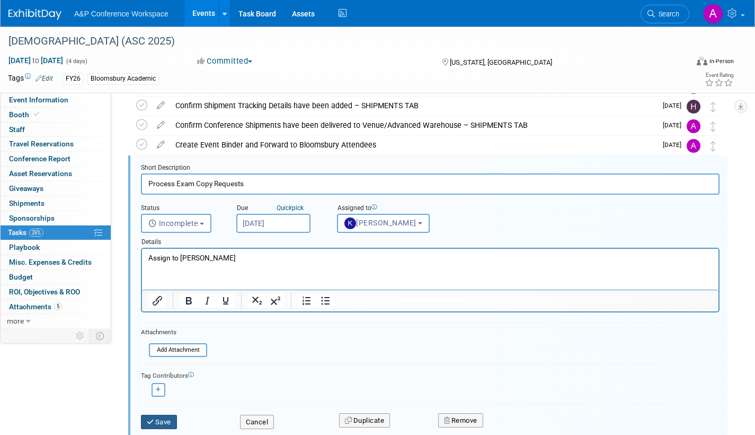
click at [168, 421] on button "Save" at bounding box center [159, 422] width 36 height 15
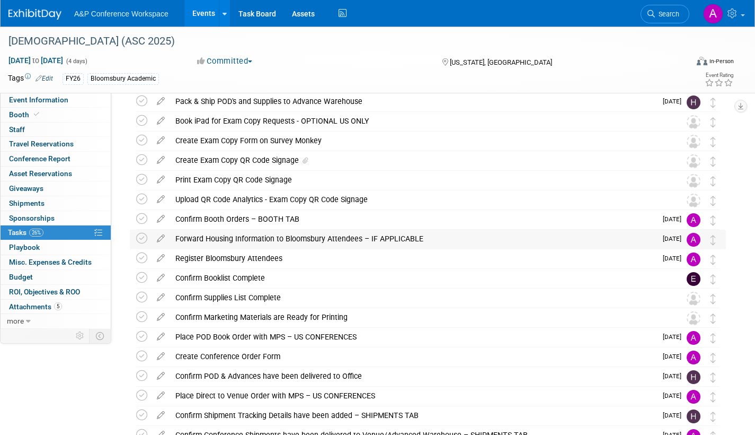
scroll to position [106, 0]
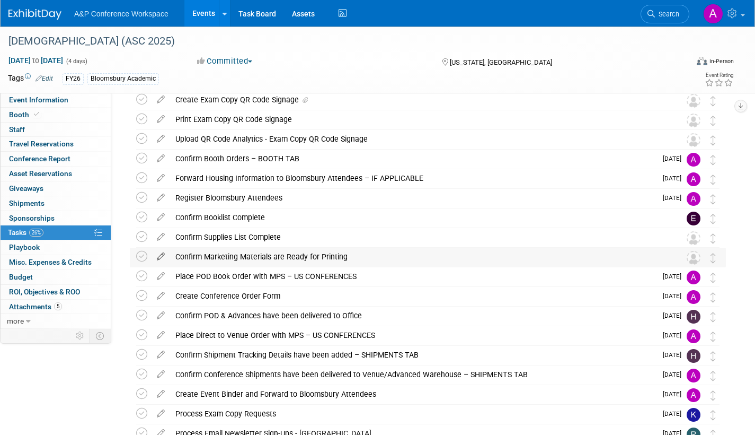
click at [161, 254] on icon at bounding box center [161, 254] width 19 height 13
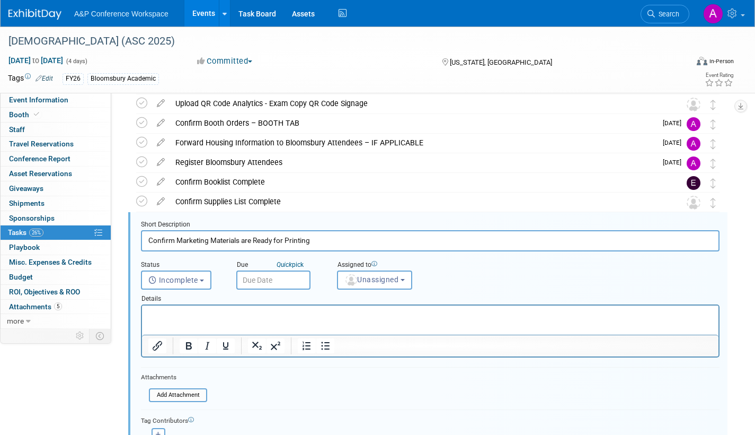
scroll to position [198, 0]
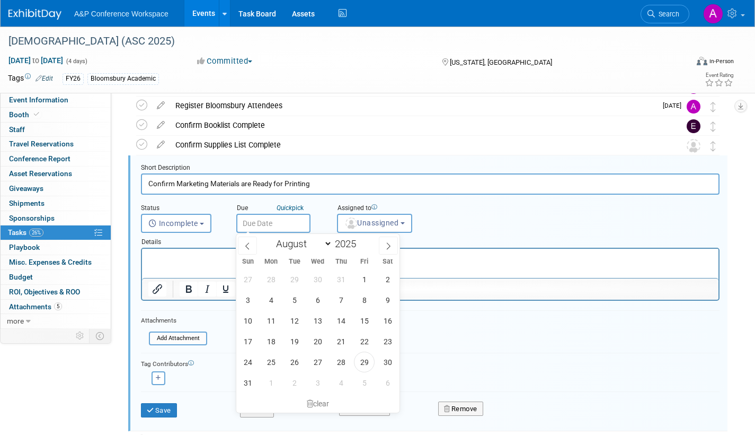
click at [295, 224] on input "text" at bounding box center [273, 223] width 74 height 19
click at [386, 244] on icon at bounding box center [388, 245] width 7 height 7
select select "9"
drag, startPoint x: 317, startPoint y: 321, endPoint x: 333, endPoint y: 282, distance: 42.3
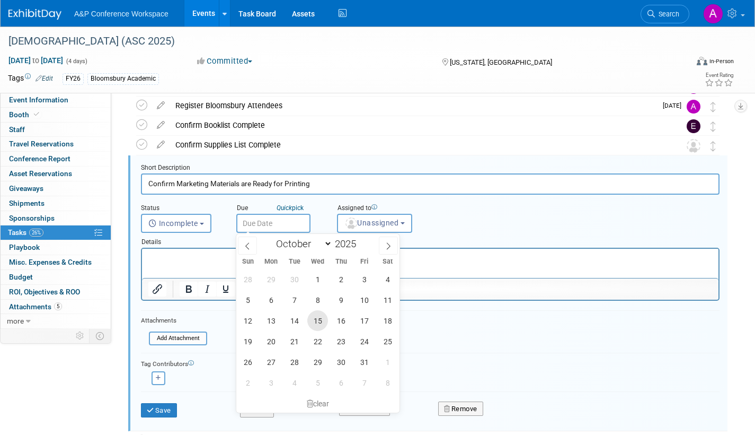
click at [317, 320] on span "15" at bounding box center [317, 320] width 21 height 21
type input "Oct 15, 2025"
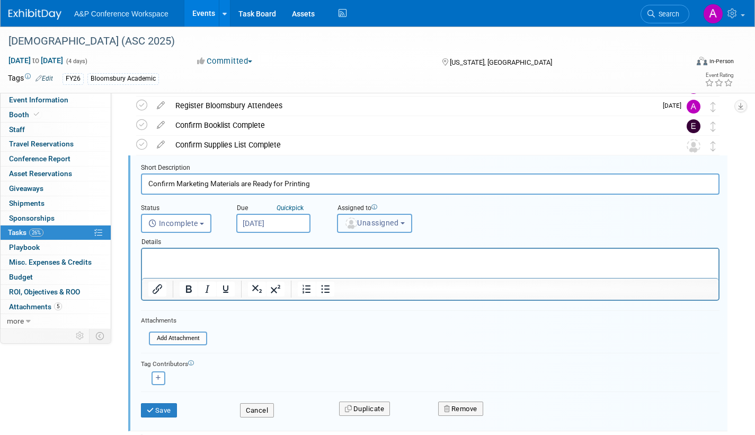
click at [358, 224] on span "Unassigned" at bounding box center [372, 222] width 54 height 8
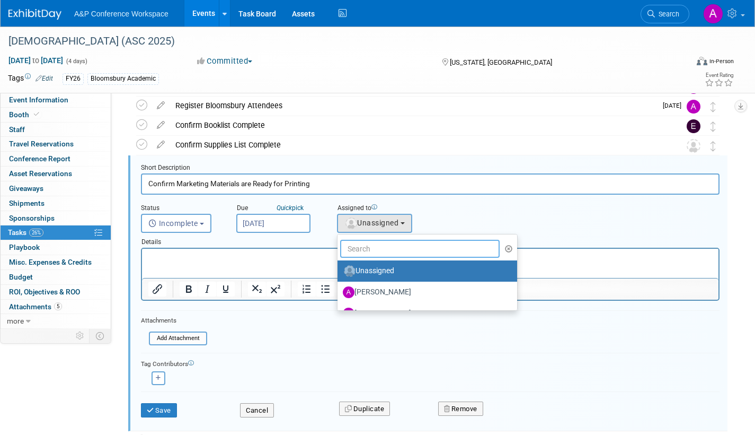
click at [374, 247] on input "text" at bounding box center [420, 249] width 160 height 18
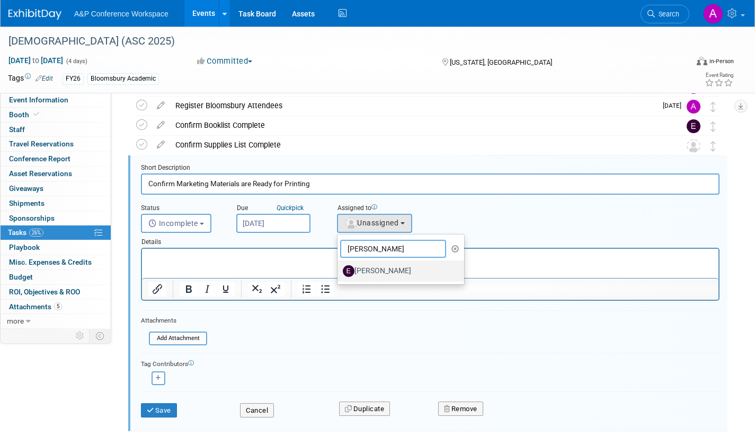
type input "erika"
click at [384, 273] on label "[PERSON_NAME]" at bounding box center [398, 270] width 111 height 17
click at [339, 273] on input "[PERSON_NAME]" at bounding box center [335, 269] width 7 height 7
select select "5e3415aa-5340-4ac8-8003-336bf4b1169b"
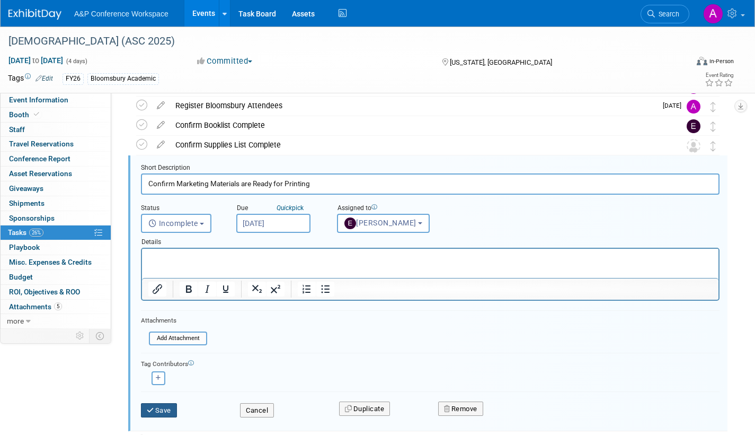
click at [168, 412] on button "Save" at bounding box center [159, 410] width 36 height 15
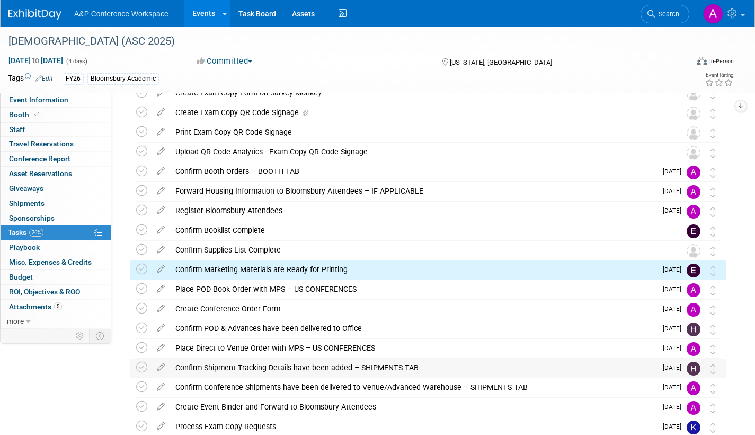
scroll to position [92, 0]
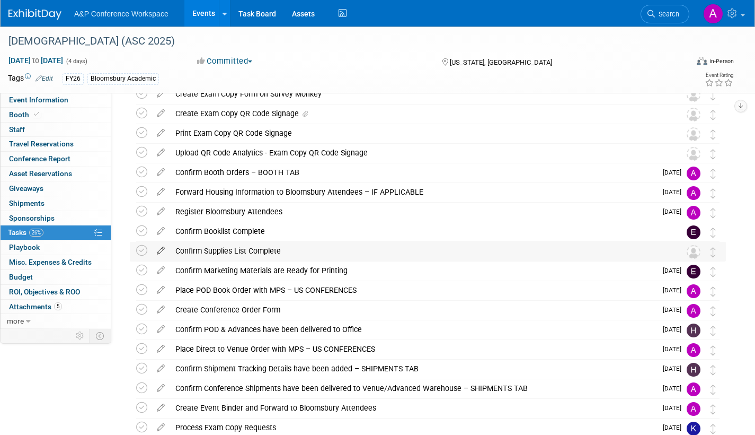
click at [162, 248] on icon at bounding box center [161, 248] width 19 height 13
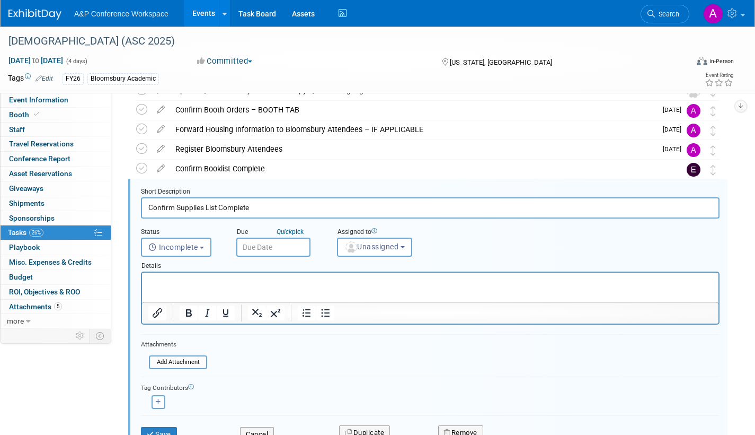
scroll to position [179, 0]
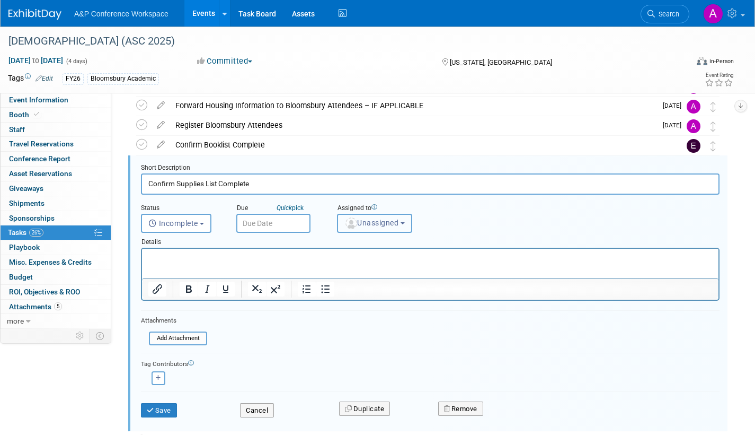
click at [372, 226] on span "Unassigned" at bounding box center [372, 222] width 54 height 8
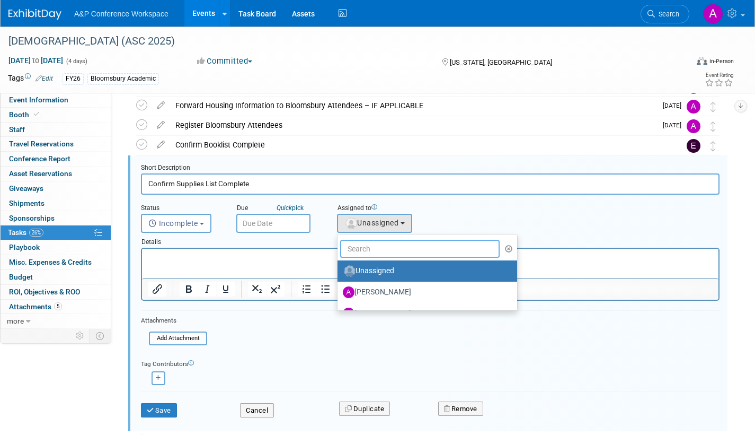
click at [375, 247] on input "text" at bounding box center [420, 249] width 160 height 18
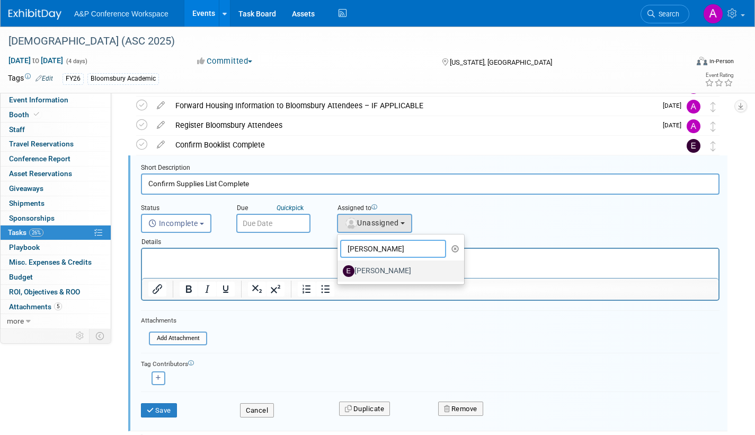
type input "erika"
click at [376, 269] on label "[PERSON_NAME]" at bounding box center [398, 270] width 111 height 17
click at [339, 269] on input "[PERSON_NAME]" at bounding box center [335, 269] width 7 height 7
select select "5e3415aa-5340-4ac8-8003-336bf4b1169b"
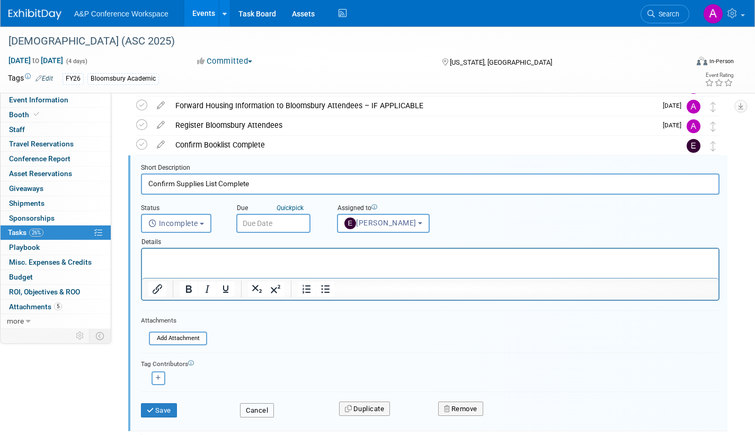
click at [266, 406] on button "Cancel" at bounding box center [257, 410] width 34 height 15
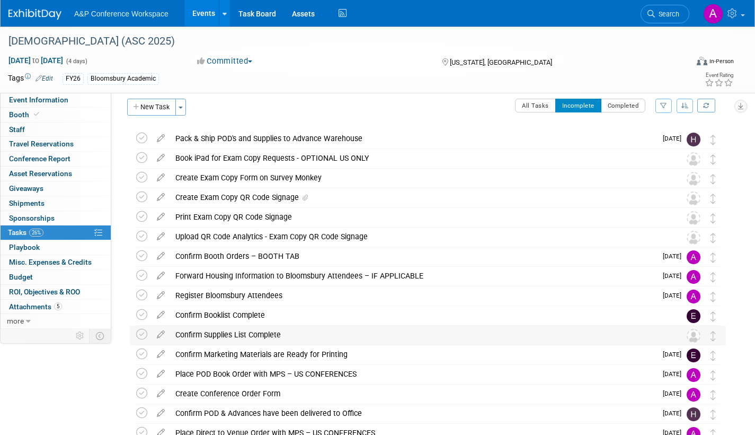
scroll to position [0, 0]
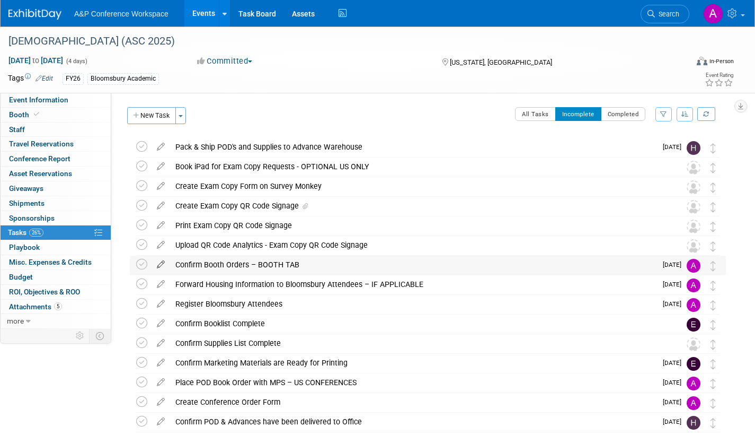
click at [163, 260] on icon at bounding box center [161, 262] width 19 height 13
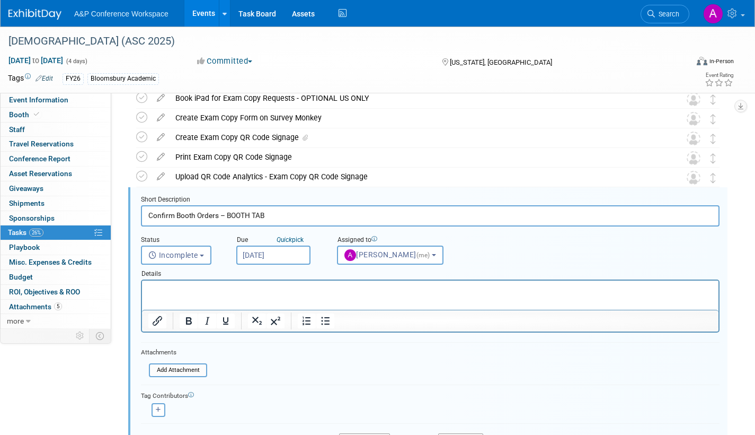
scroll to position [100, 0]
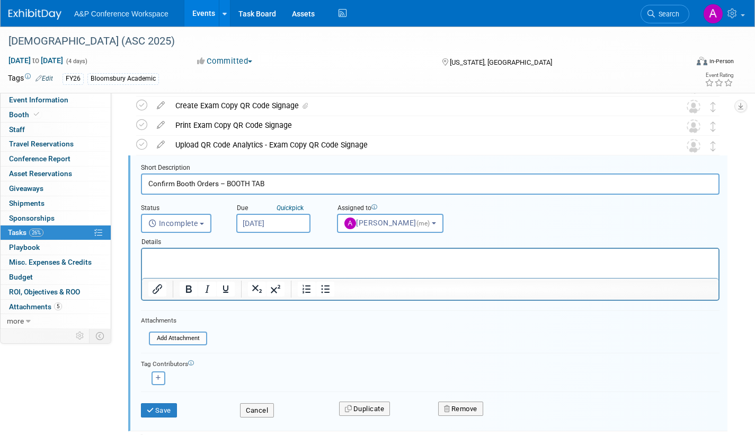
click at [296, 223] on input "Oct 13, 2025" at bounding box center [273, 223] width 74 height 19
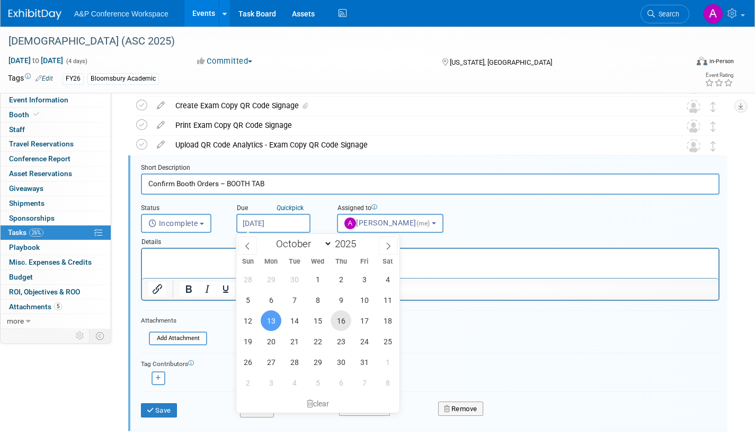
click at [339, 318] on span "16" at bounding box center [341, 320] width 21 height 21
type input "Oct 16, 2025"
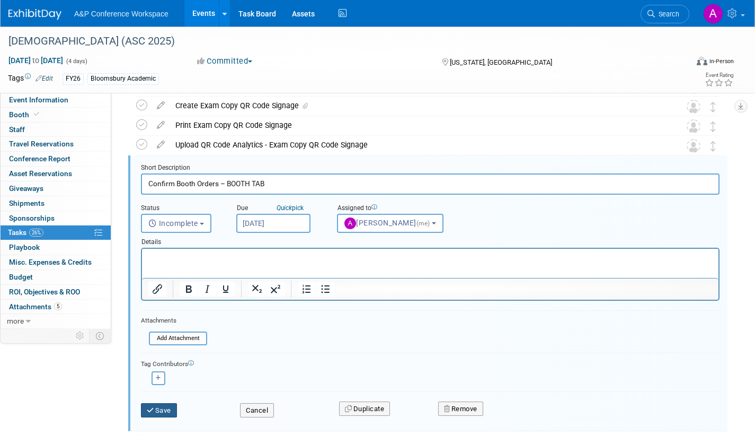
click at [168, 409] on button "Save" at bounding box center [159, 410] width 36 height 15
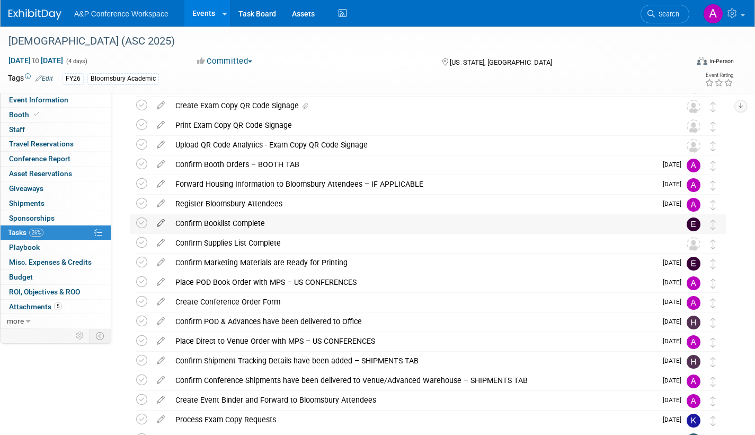
click at [161, 220] on icon at bounding box center [161, 220] width 19 height 13
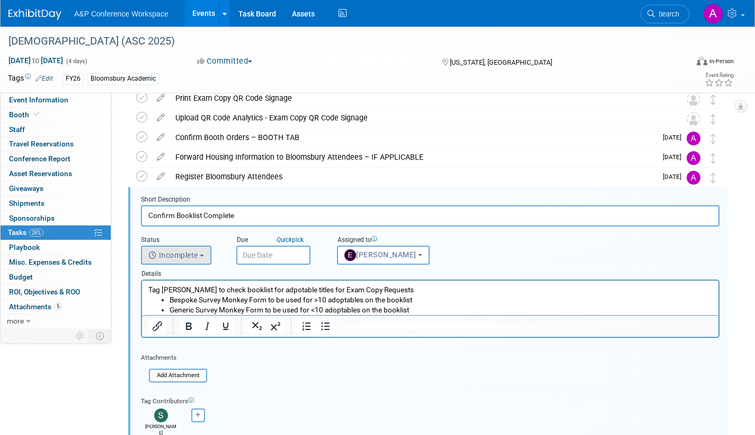
scroll to position [159, 0]
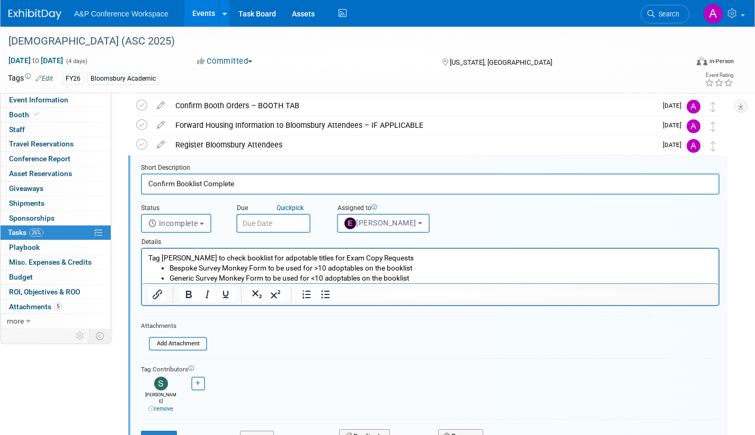
click at [289, 221] on input "text" at bounding box center [273, 223] width 74 height 19
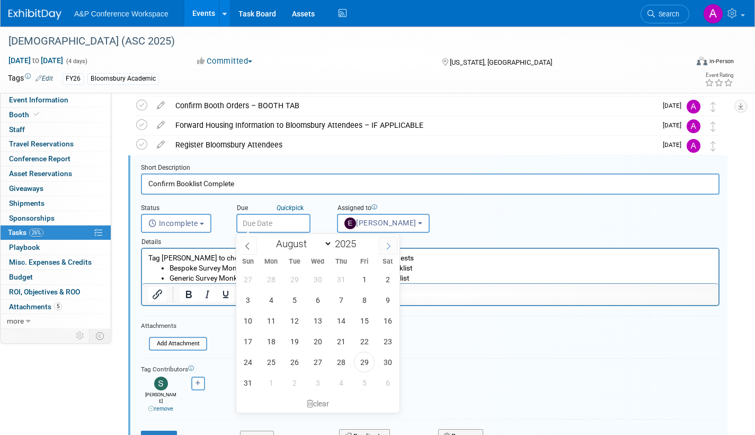
click at [385, 244] on icon at bounding box center [388, 245] width 7 height 7
select select "8"
click at [345, 340] on span "25" at bounding box center [341, 341] width 21 height 21
type input "Sep 25, 2025"
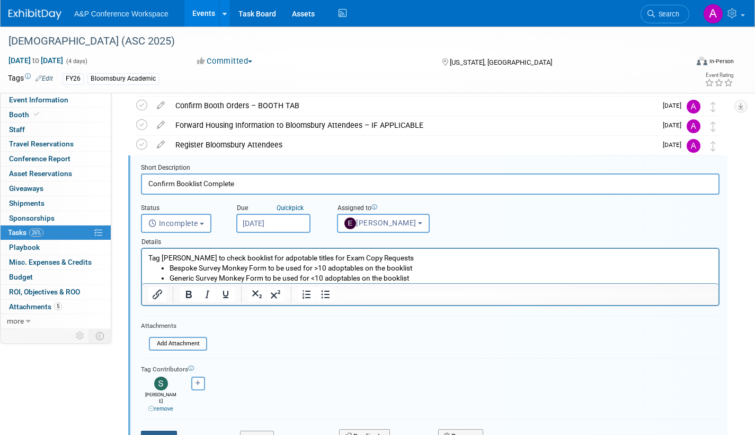
click at [169, 430] on button "Save" at bounding box center [159, 437] width 36 height 15
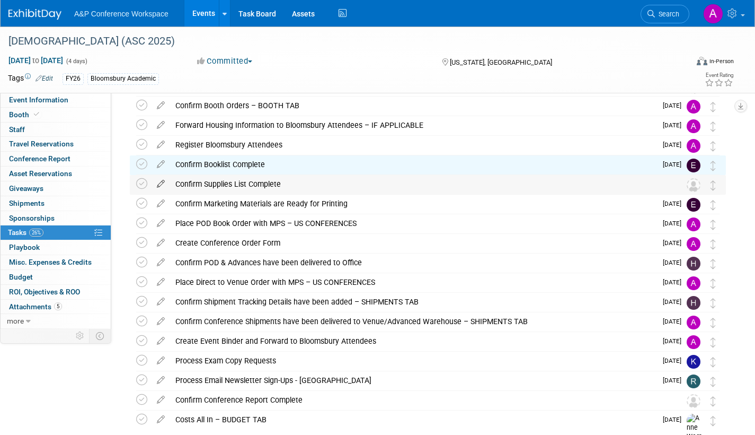
click at [163, 181] on icon at bounding box center [161, 181] width 19 height 13
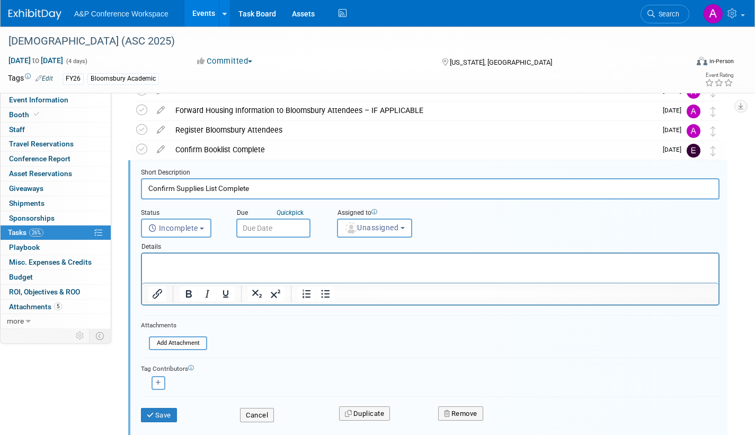
scroll to position [179, 0]
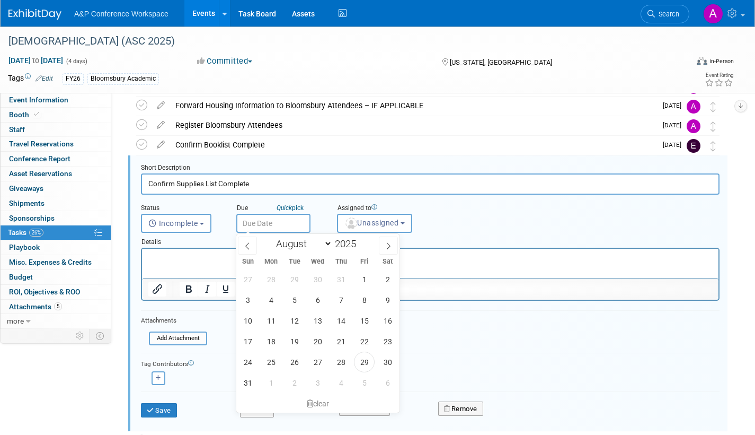
click at [298, 222] on input "text" at bounding box center [273, 223] width 74 height 19
click at [394, 241] on span at bounding box center [388, 245] width 19 height 18
select select "8"
click at [333, 343] on span "25" at bounding box center [341, 341] width 21 height 21
type input "Sep 25, 2025"
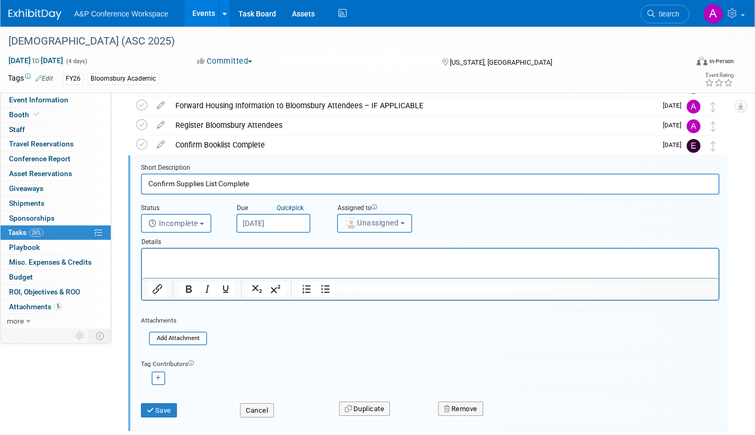
drag, startPoint x: 369, startPoint y: 219, endPoint x: 370, endPoint y: 225, distance: 5.4
click at [370, 220] on span "Unassigned" at bounding box center [372, 222] width 54 height 8
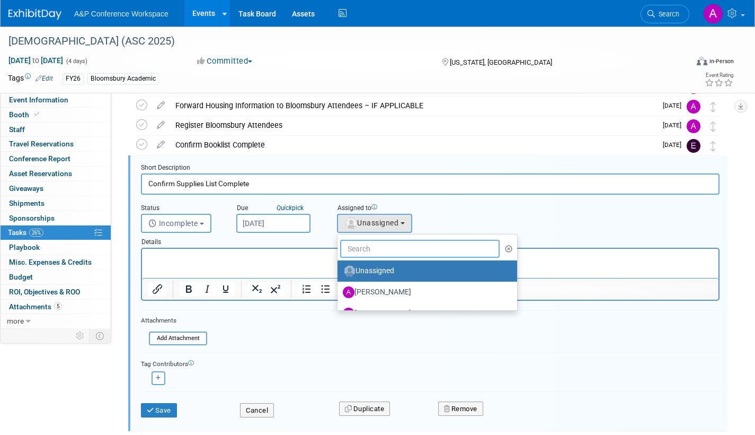
click at [373, 247] on input "text" at bounding box center [420, 249] width 160 height 18
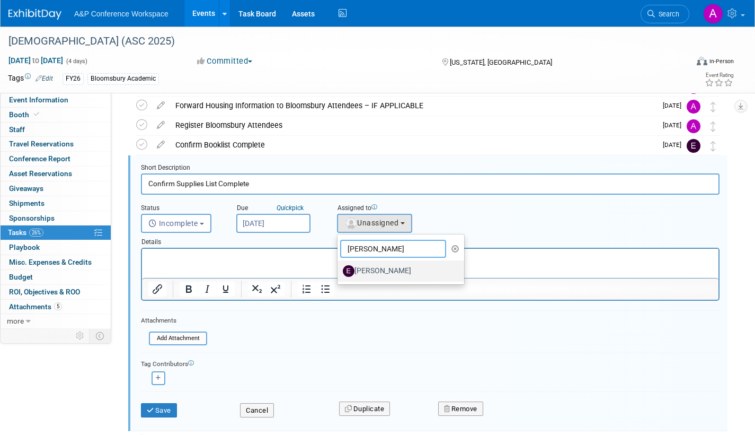
type input "erika"
drag, startPoint x: 235, startPoint y: 22, endPoint x: 353, endPoint y: 280, distance: 283.7
click at [377, 271] on label "[PERSON_NAME]" at bounding box center [398, 270] width 111 height 17
click at [339, 271] on input "[PERSON_NAME]" at bounding box center [335, 269] width 7 height 7
select select "5e3415aa-5340-4ac8-8003-336bf4b1169b"
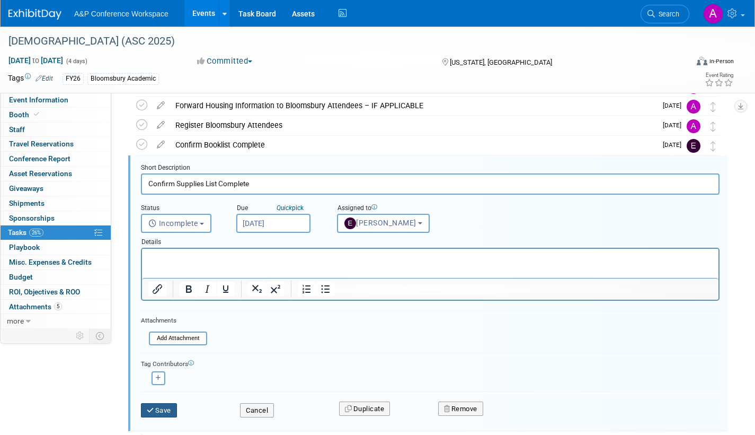
click at [159, 407] on button "Save" at bounding box center [159, 410] width 36 height 15
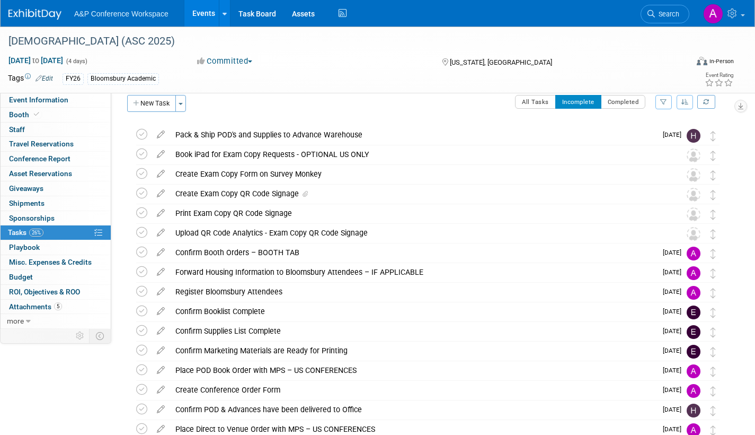
scroll to position [0, 0]
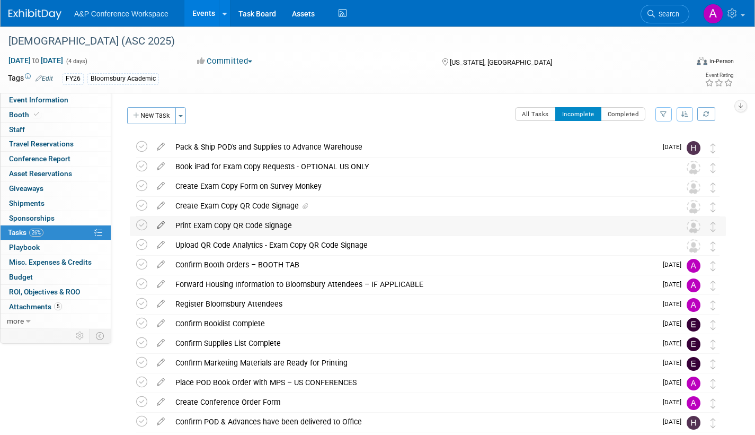
click at [161, 222] on icon at bounding box center [161, 222] width 19 height 13
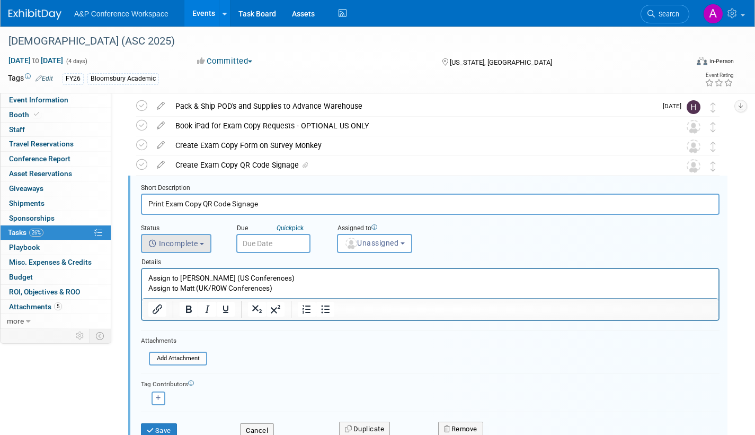
scroll to position [61, 0]
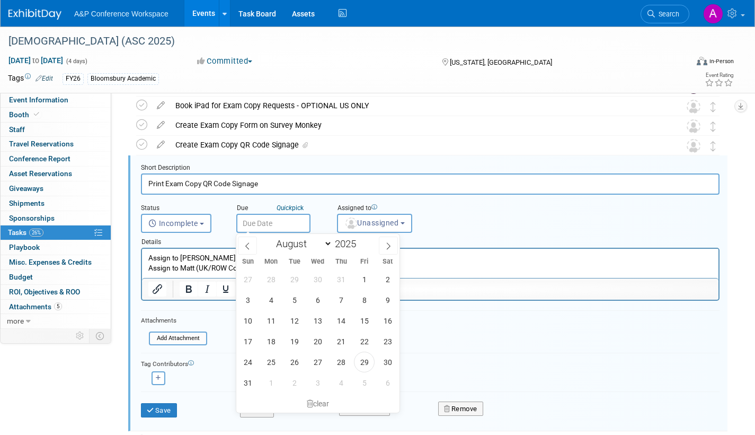
click at [274, 225] on input "text" at bounding box center [273, 223] width 74 height 19
click at [390, 244] on icon at bounding box center [388, 245] width 7 height 7
select select "9"
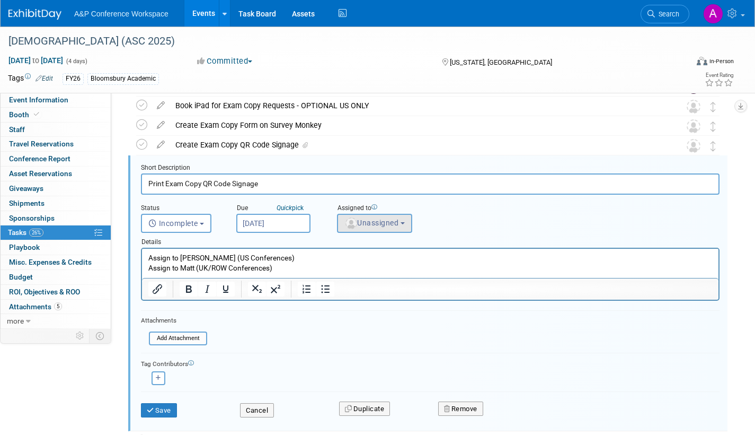
scroll to position [61, 0]
click at [369, 226] on span "Unassigned" at bounding box center [372, 222] width 54 height 8
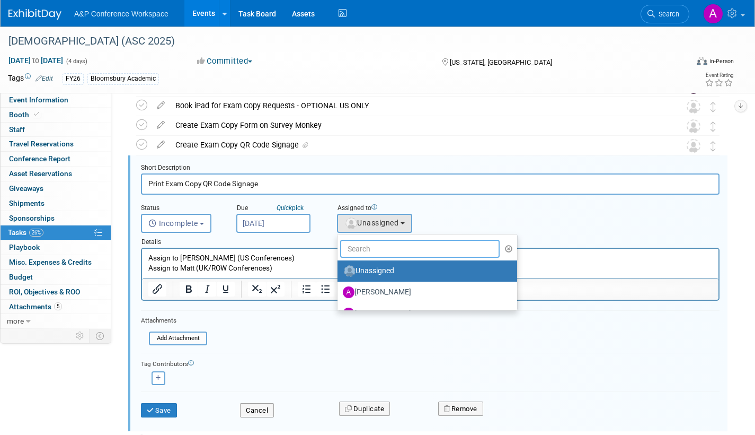
click at [366, 254] on input "text" at bounding box center [420, 249] width 160 height 18
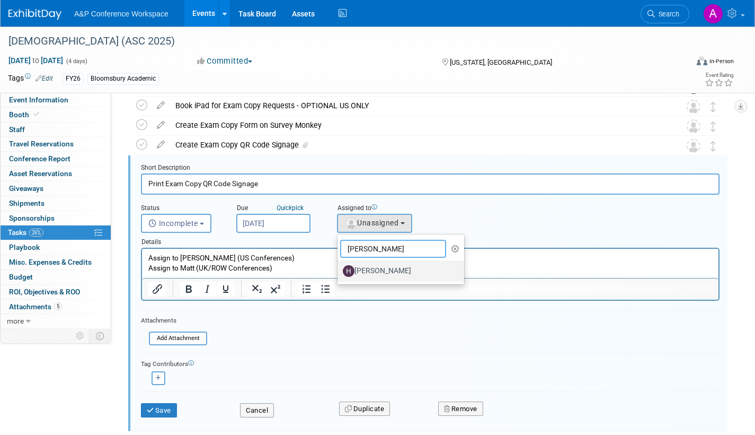
type input "hanna"
click at [407, 273] on label "[PERSON_NAME]" at bounding box center [398, 270] width 111 height 17
click at [339, 273] on input "[PERSON_NAME]" at bounding box center [335, 269] width 7 height 7
select select "f47d5110-dff9-4952-99f5-c640fdae2d00"
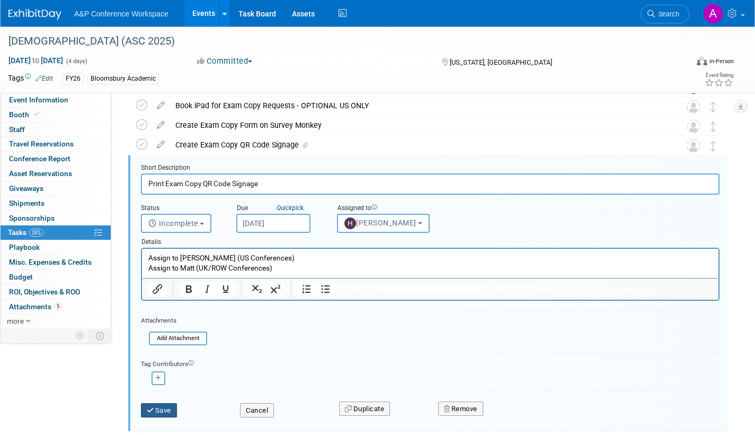
click at [155, 412] on button "Save" at bounding box center [159, 410] width 36 height 15
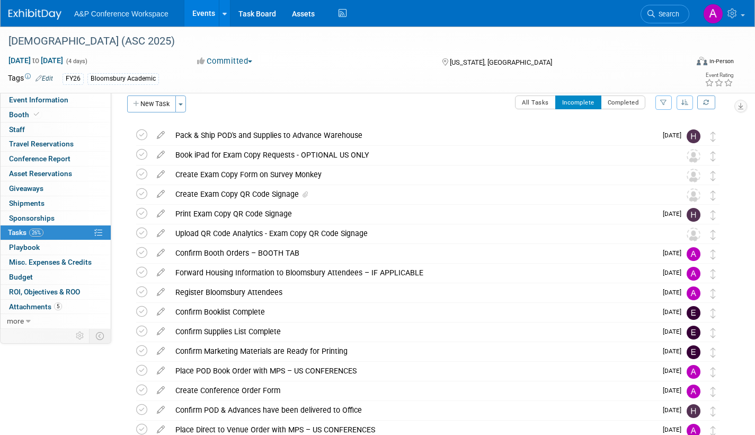
scroll to position [0, 0]
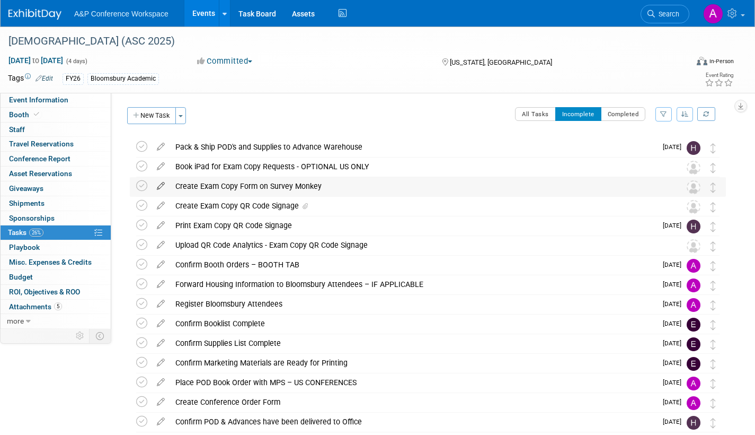
click at [160, 183] on icon at bounding box center [161, 183] width 19 height 13
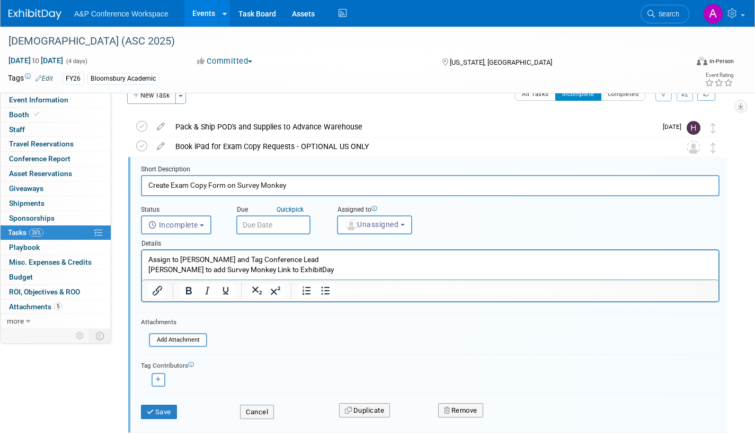
scroll to position [22, 0]
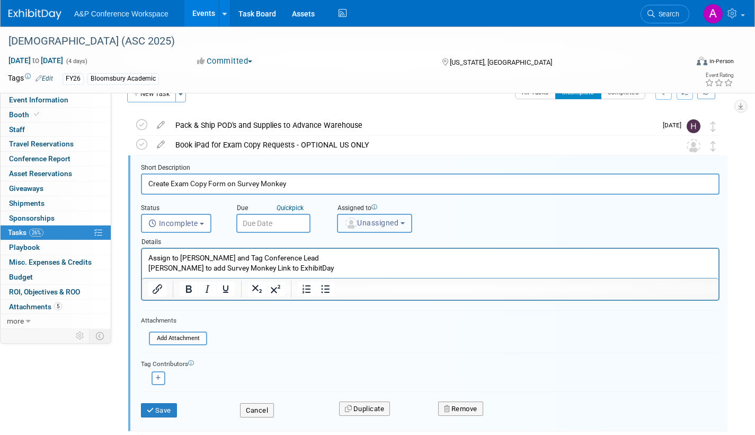
click at [363, 219] on span "Unassigned" at bounding box center [372, 222] width 54 height 8
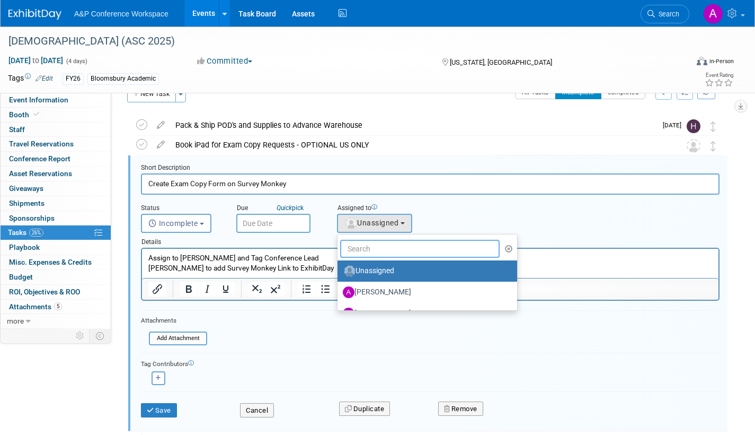
click at [364, 249] on input "text" at bounding box center [420, 249] width 160 height 18
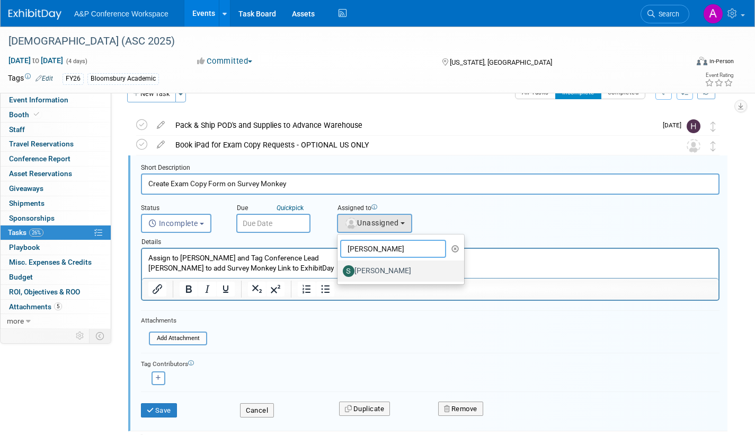
type input "samanth"
drag, startPoint x: 372, startPoint y: 273, endPoint x: 226, endPoint y: 24, distance: 289.0
click at [372, 273] on label "[PERSON_NAME]" at bounding box center [398, 270] width 111 height 17
click at [339, 273] on input "[PERSON_NAME]" at bounding box center [335, 269] width 7 height 7
select select "dd475548-7710-49a5-a511-3269a2e33318"
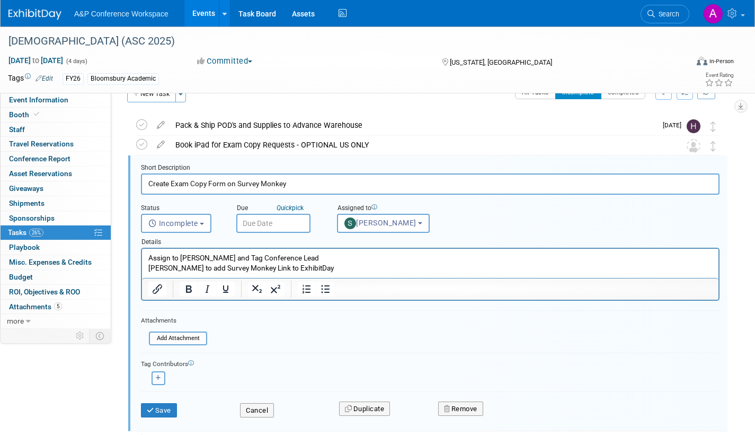
click at [160, 379] on icon "button" at bounding box center [158, 378] width 5 height 6
select select
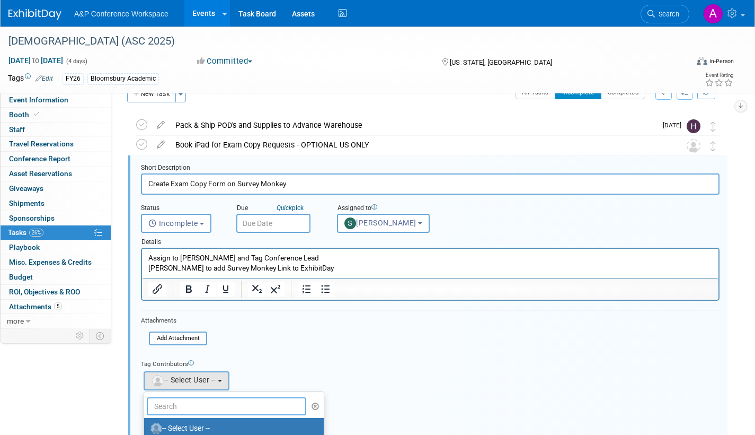
click at [178, 407] on input "text" at bounding box center [227, 406] width 160 height 18
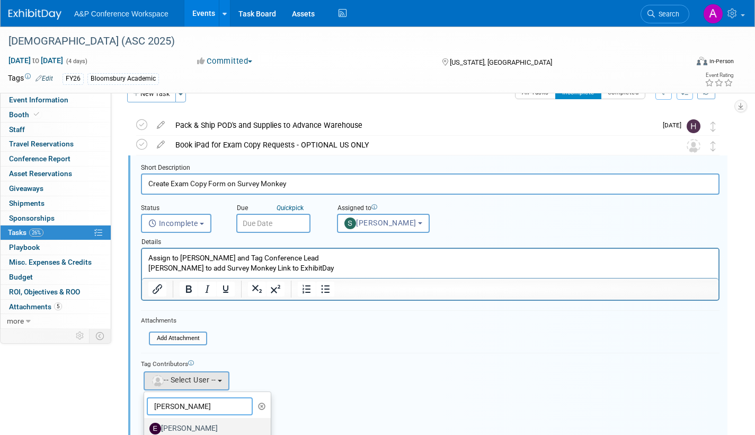
type input "erika"
drag, startPoint x: 187, startPoint y: 424, endPoint x: 193, endPoint y: 428, distance: 7.6
click at [186, 424] on label "[PERSON_NAME]" at bounding box center [205, 428] width 111 height 17
click at [146, 424] on input "[PERSON_NAME]" at bounding box center [142, 427] width 7 height 7
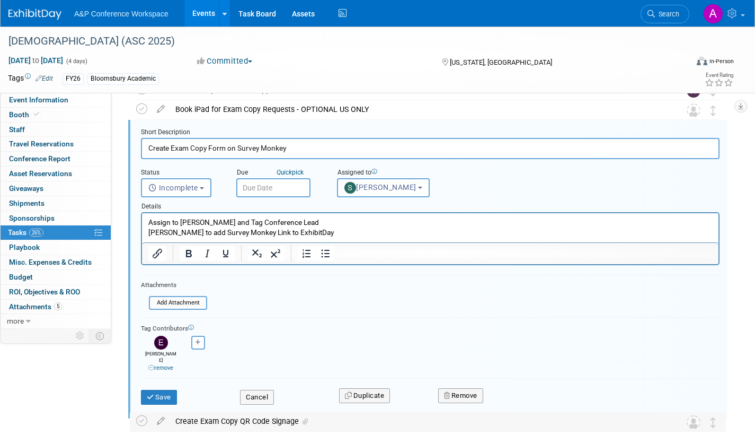
scroll to position [0, 0]
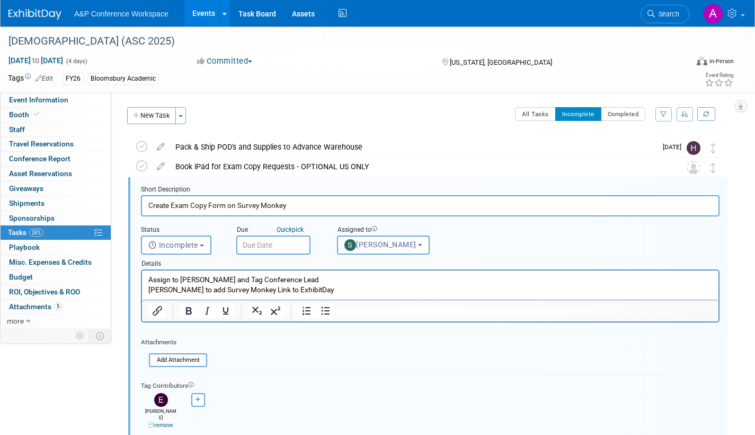
click at [298, 247] on input "text" at bounding box center [273, 244] width 74 height 19
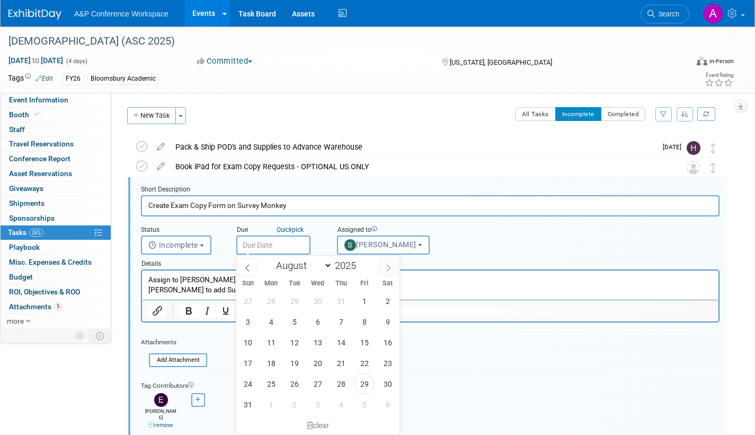
click at [387, 266] on icon at bounding box center [388, 267] width 7 height 7
select select "8"
click at [293, 384] on span "30" at bounding box center [294, 383] width 21 height 21
type input "Sep 30, 2025"
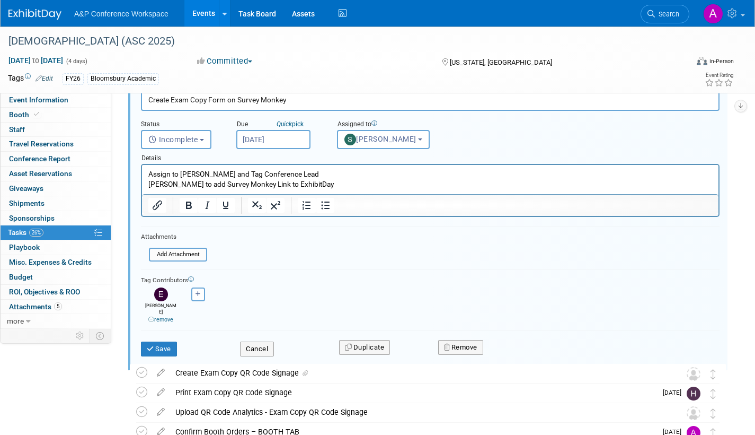
scroll to position [106, 0]
click at [163, 341] on button "Save" at bounding box center [159, 348] width 36 height 15
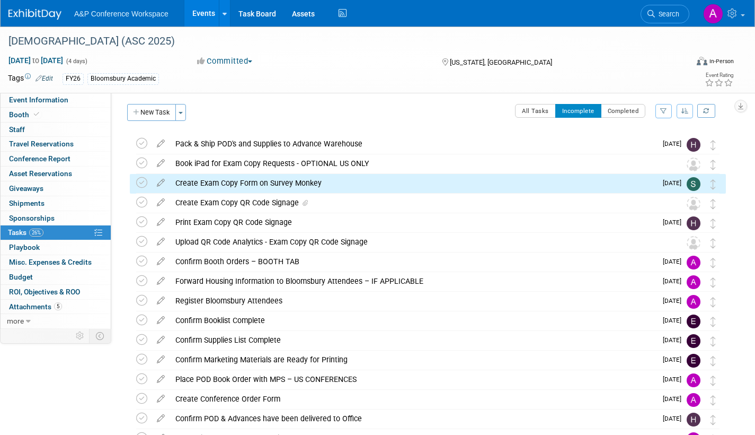
scroll to position [0, 0]
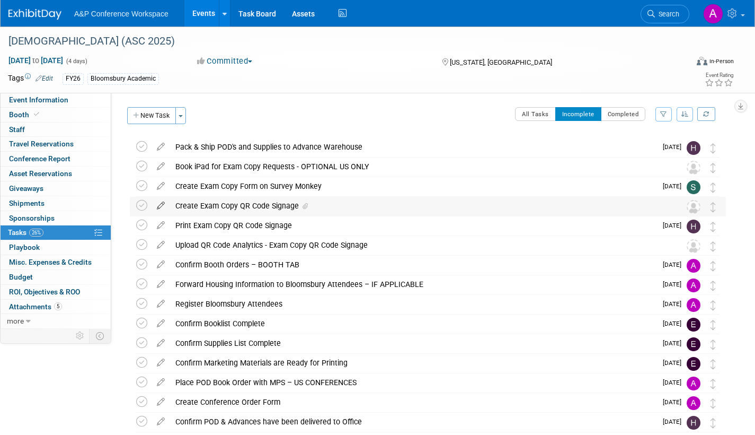
click at [162, 203] on icon at bounding box center [161, 203] width 19 height 13
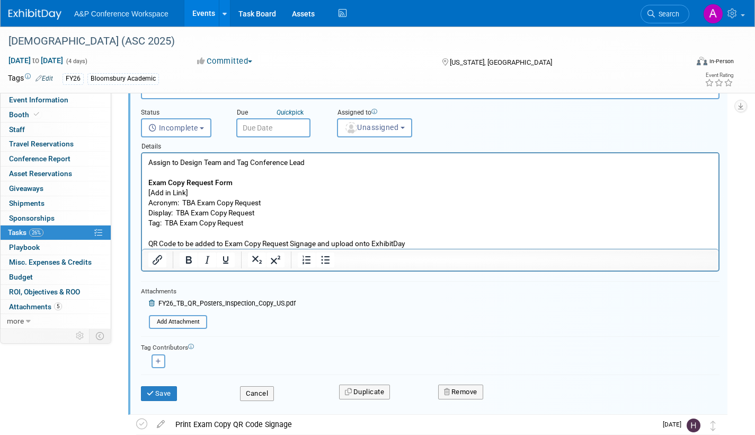
scroll to position [147, 0]
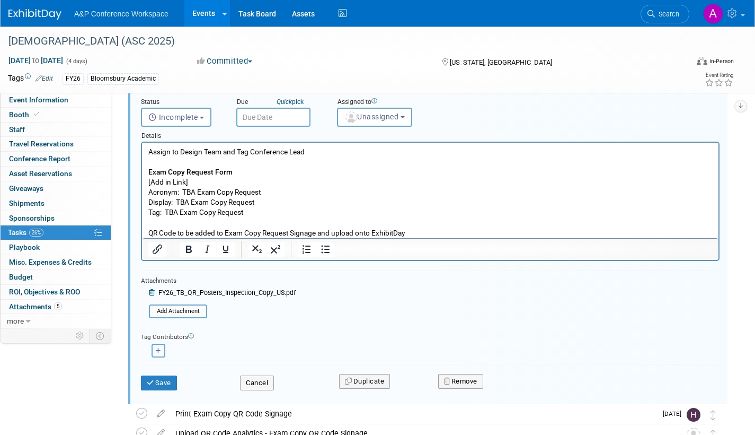
click at [160, 346] on button "button" at bounding box center [159, 351] width 14 height 14
select select
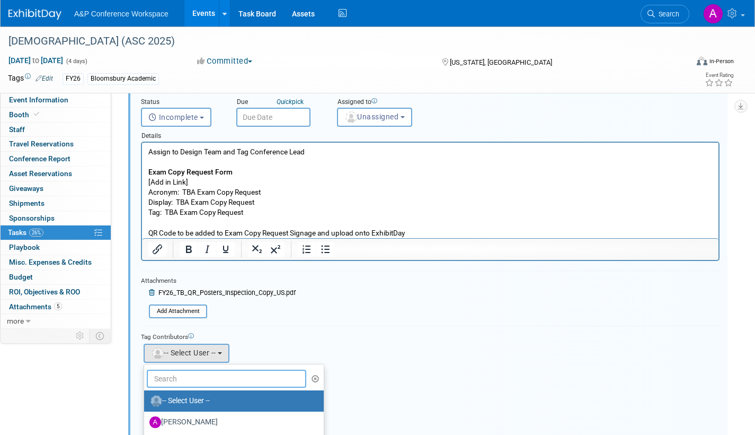
click at [173, 374] on input "text" at bounding box center [227, 379] width 160 height 18
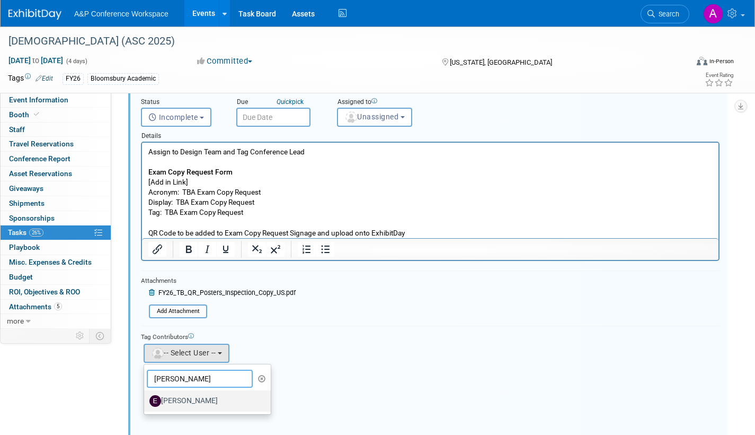
type input "erika"
click at [189, 401] on label "[PERSON_NAME]" at bounding box center [205, 400] width 111 height 17
click at [146, 401] on input "[PERSON_NAME]" at bounding box center [142, 399] width 7 height 7
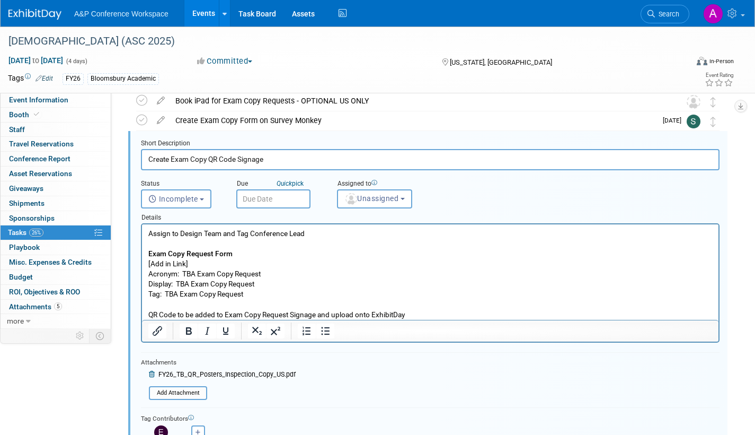
scroll to position [41, 0]
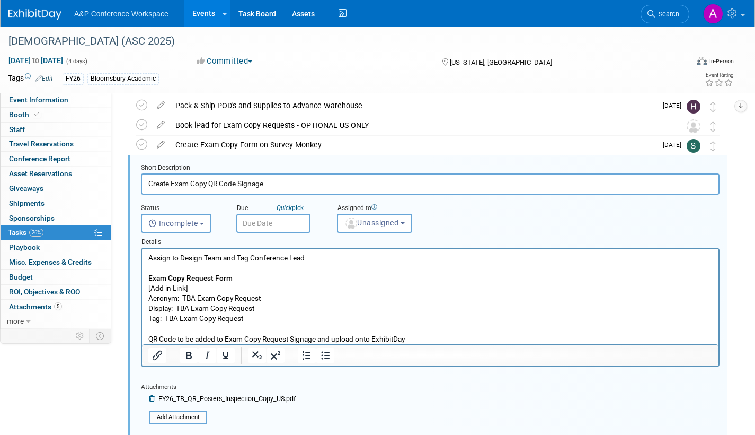
click at [296, 225] on input "text" at bounding box center [273, 223] width 74 height 19
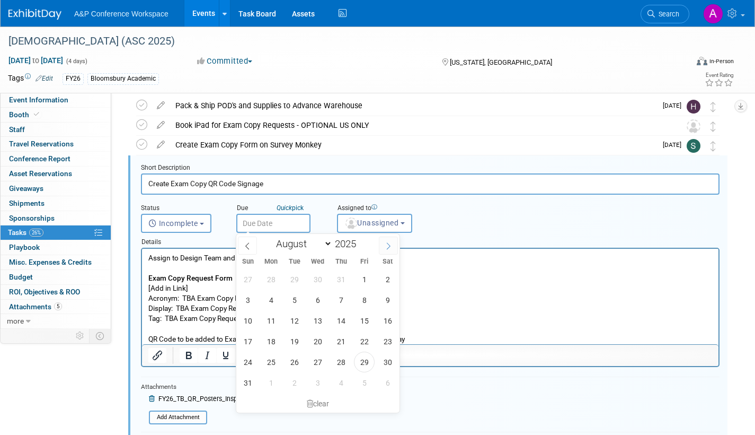
click at [389, 246] on icon at bounding box center [388, 245] width 7 height 7
select select "8"
click at [293, 277] on span "2" at bounding box center [294, 279] width 21 height 21
type input "Sep 2, 2025"
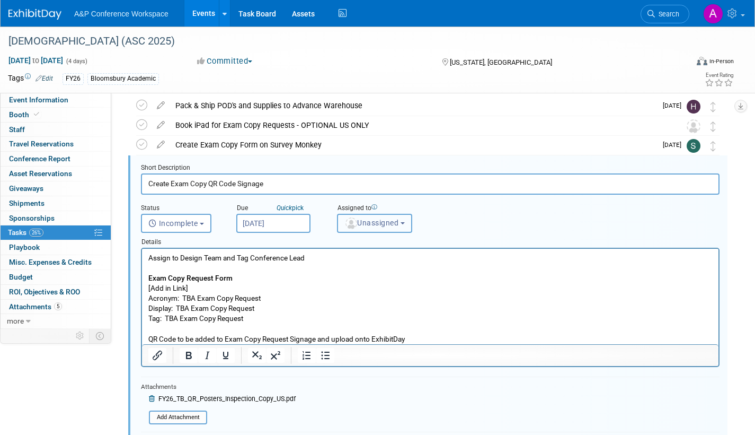
click at [365, 228] on button "Unassigned" at bounding box center [374, 223] width 75 height 19
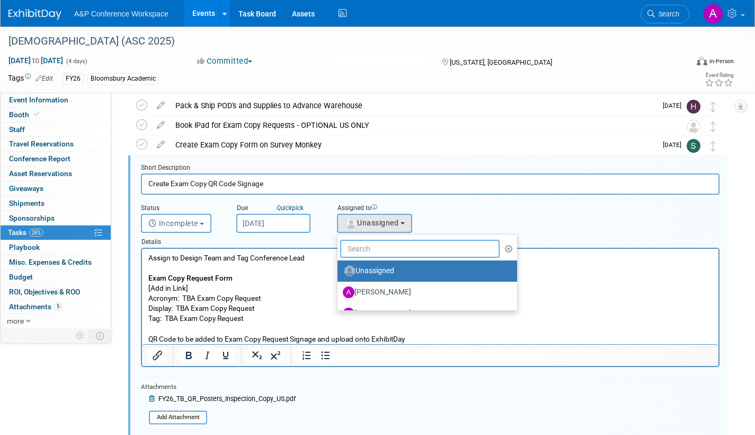
click at [369, 254] on input "text" at bounding box center [420, 249] width 160 height 18
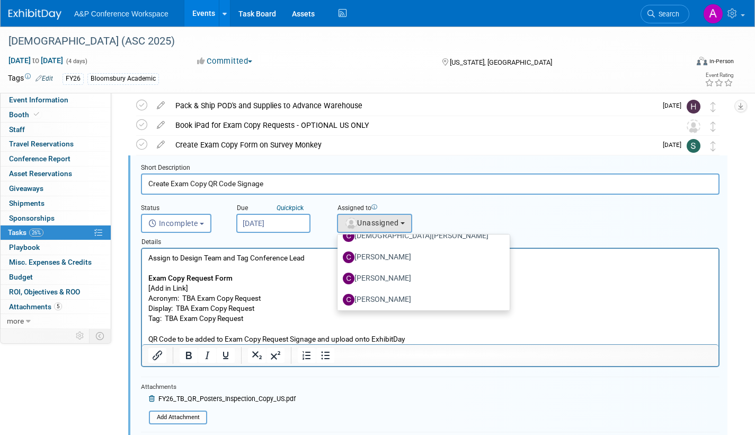
scroll to position [59, 0]
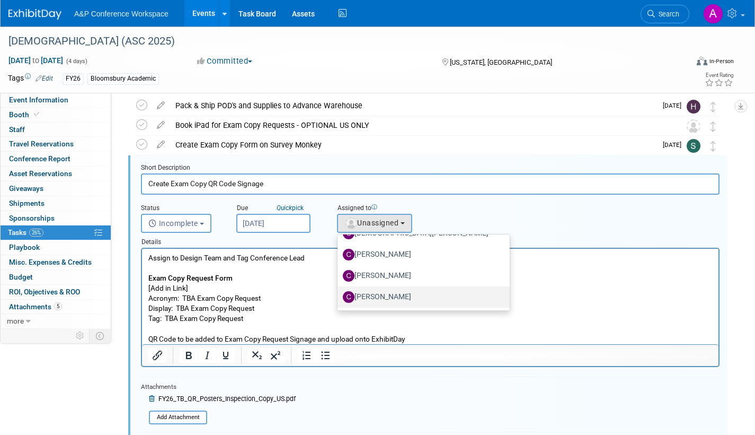
type input "christ"
click at [431, 295] on label "[PERSON_NAME]" at bounding box center [421, 296] width 156 height 17
click at [339, 295] on input "[PERSON_NAME]" at bounding box center [335, 295] width 7 height 7
select select "1a58e6ac-2dfa-429d-b54a-9dc2e557f424"
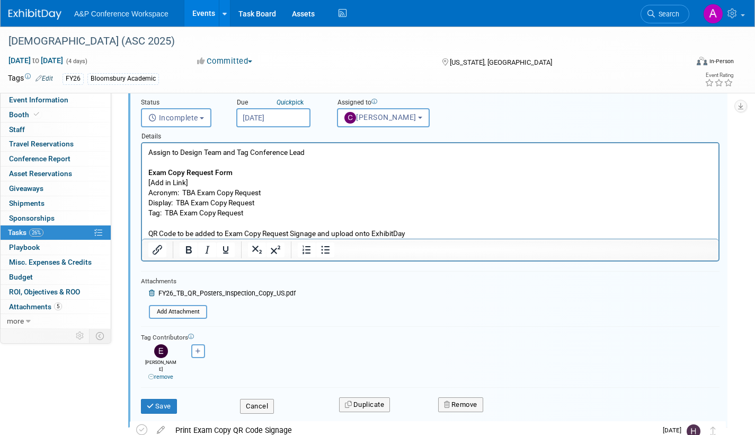
scroll to position [147, 0]
click at [168, 398] on button "Save" at bounding box center [159, 405] width 36 height 15
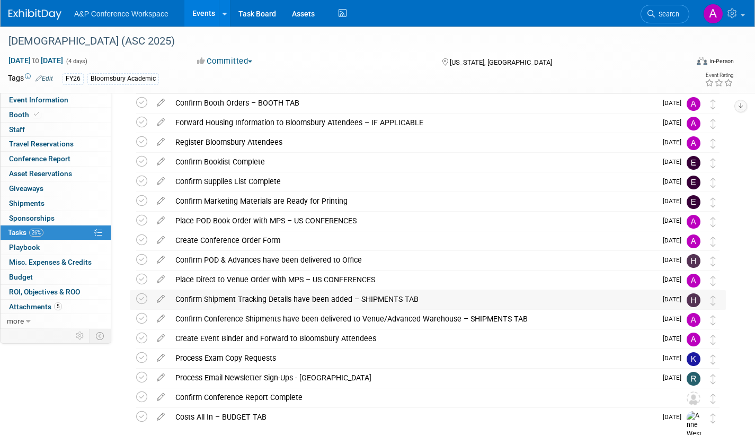
scroll to position [7, 0]
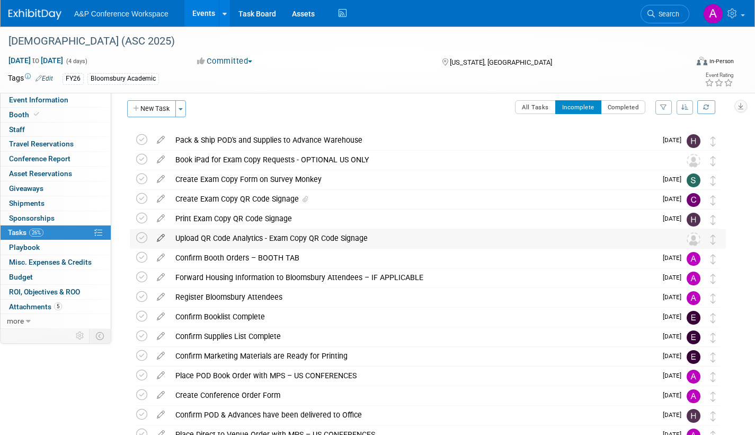
click at [160, 237] on icon at bounding box center [161, 235] width 19 height 13
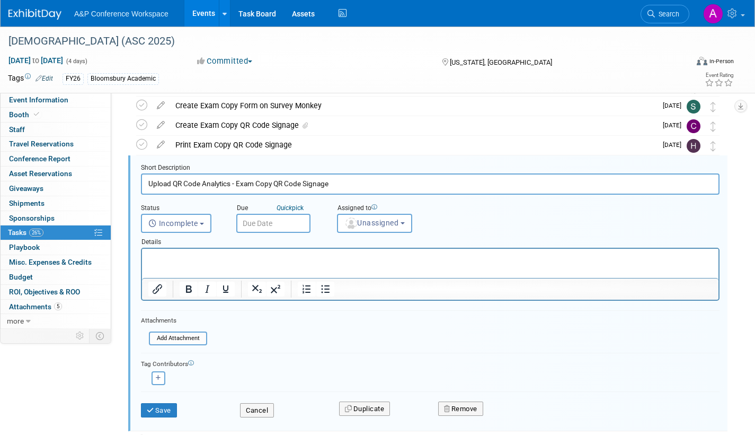
scroll to position [134, 0]
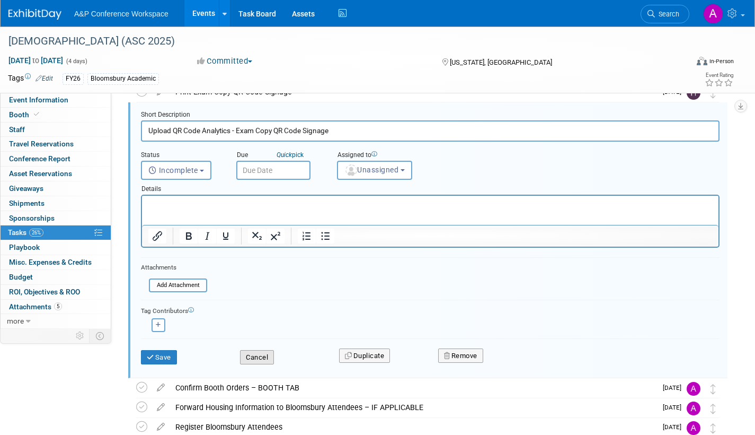
click at [263, 355] on button "Cancel" at bounding box center [257, 357] width 34 height 15
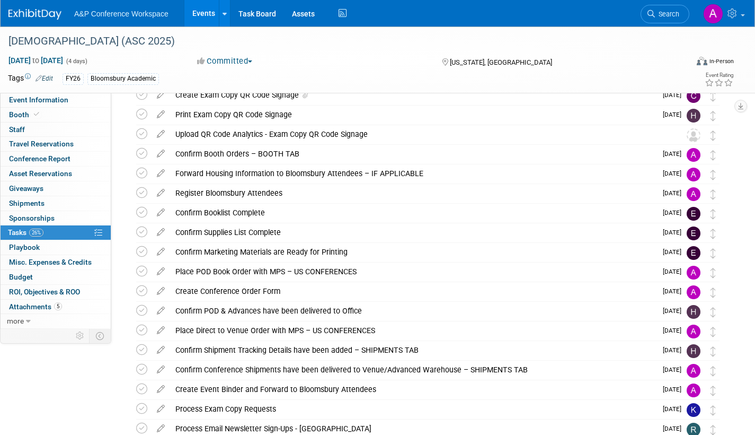
scroll to position [0, 0]
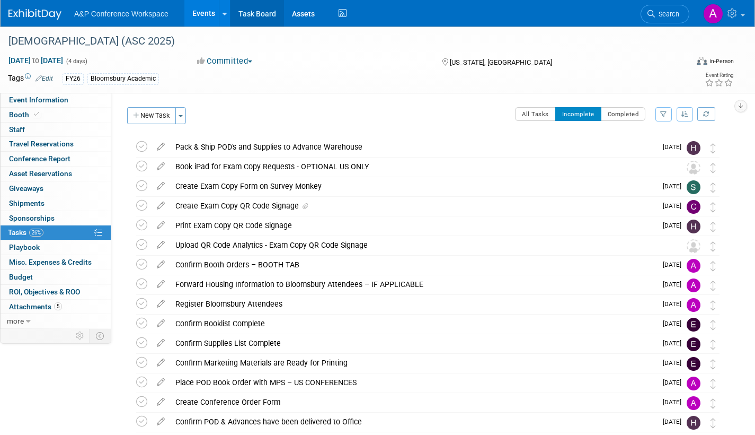
click at [260, 12] on link "Task Board" at bounding box center [258, 13] width 54 height 27
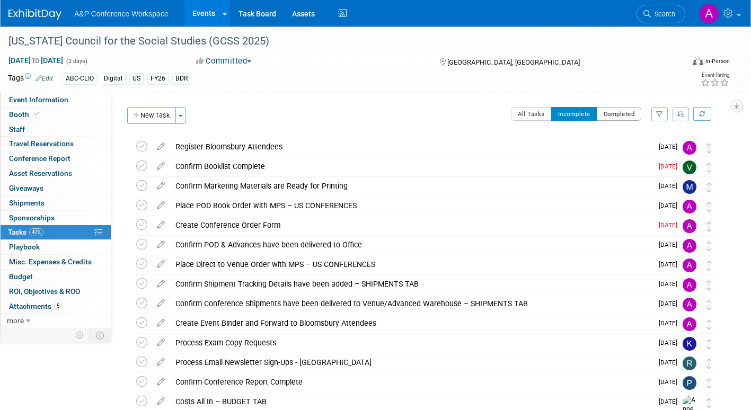
click at [628, 116] on button "Completed" at bounding box center [619, 114] width 45 height 14
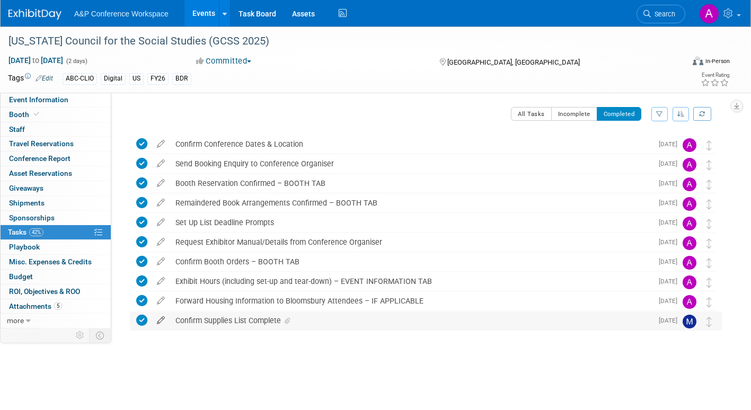
click at [159, 321] on icon at bounding box center [161, 318] width 19 height 13
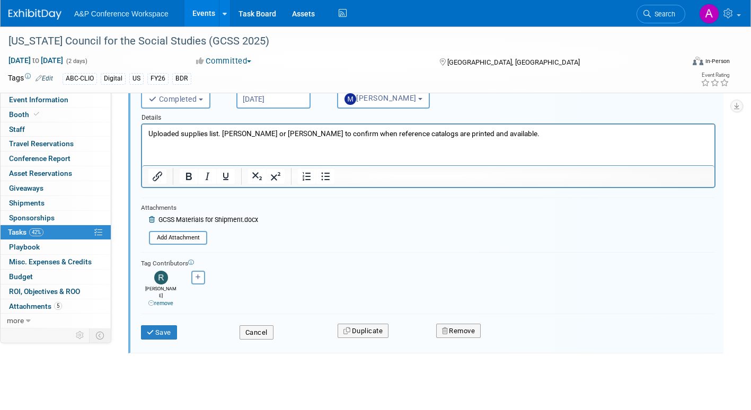
scroll to position [283, 0]
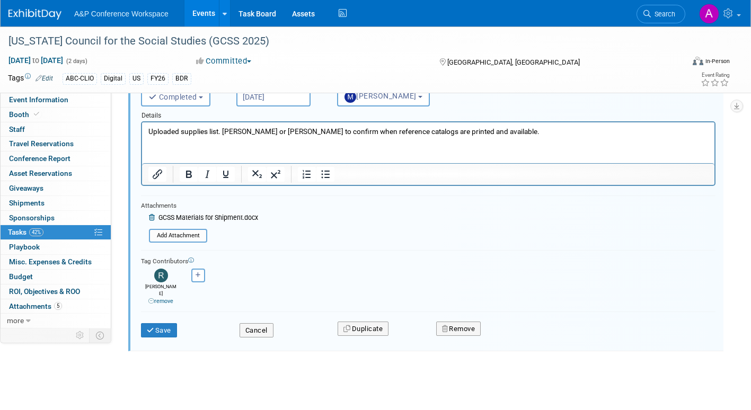
click at [226, 218] on span "GCSS Materials for Shipment.docx" at bounding box center [209, 217] width 100 height 7
click at [161, 217] on span "GCSS Materials for Shipment.docx" at bounding box center [209, 217] width 100 height 7
click at [179, 218] on span "GCSS Materials for Shipment.docx" at bounding box center [209, 217] width 100 height 7
click at [152, 327] on icon "submit" at bounding box center [151, 330] width 8 height 7
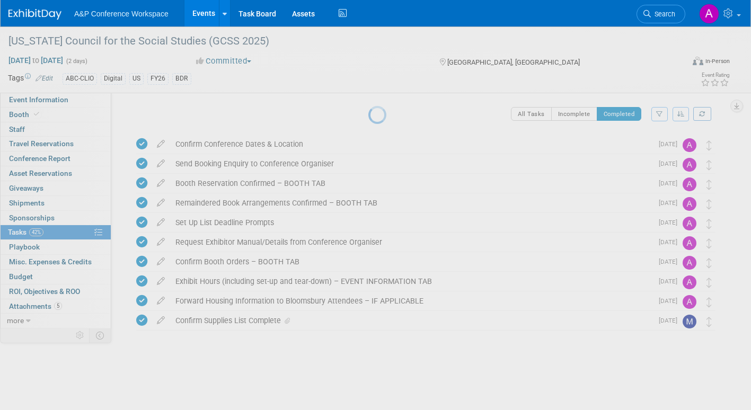
scroll to position [0, 0]
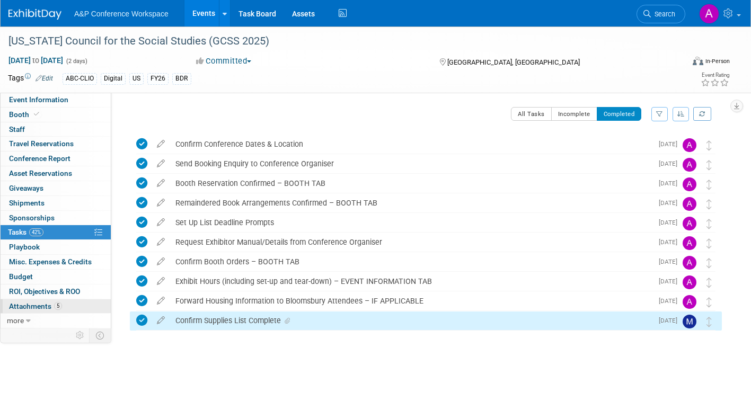
click at [30, 306] on span "Attachments 5" at bounding box center [35, 306] width 53 height 8
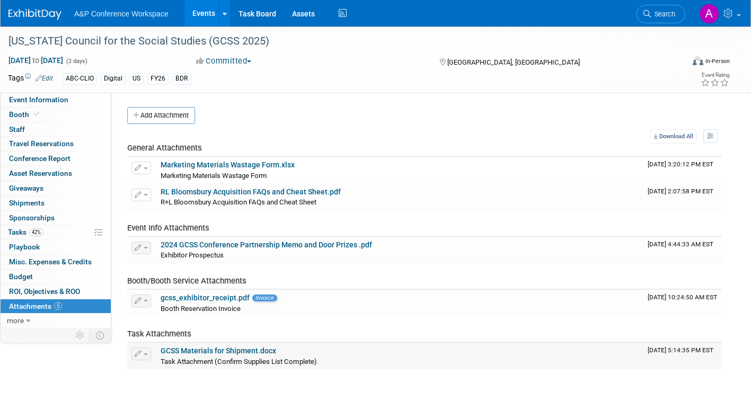
click at [231, 349] on link "GCSS Materials for Shipment.docx" at bounding box center [219, 351] width 116 height 8
drag, startPoint x: 193, startPoint y: 350, endPoint x: 414, endPoint y: 367, distance: 221.2
click at [414, 367] on td "GCSS Materials for Shipment.docx Task Attachment (Confirm Supplies List Complet…" at bounding box center [399, 356] width 487 height 27
click at [16, 230] on span "Tasks 42%" at bounding box center [26, 232] width 36 height 8
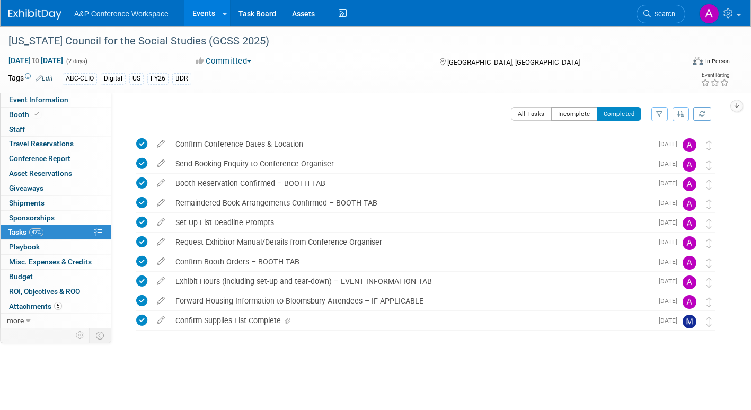
click at [573, 112] on button "Incomplete" at bounding box center [574, 114] width 46 height 14
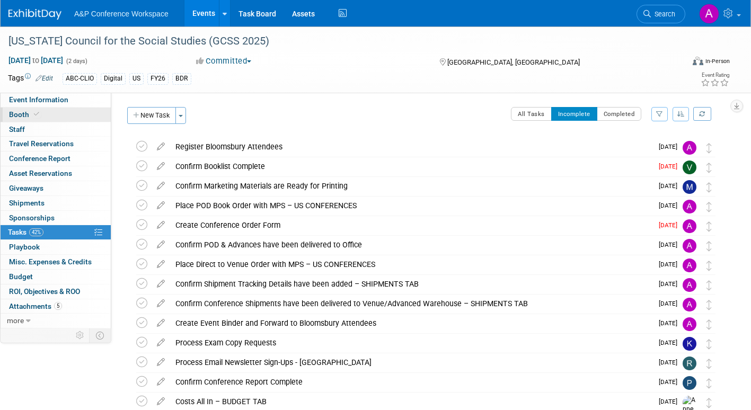
click at [26, 115] on span "Booth" at bounding box center [25, 114] width 32 height 8
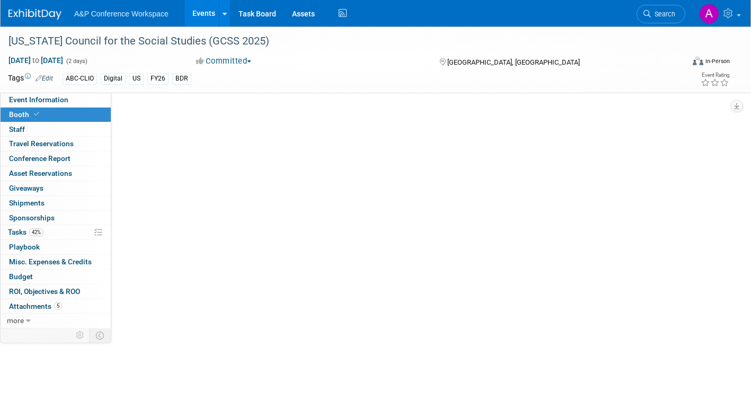
select select "CLDC - Digital/BDR"
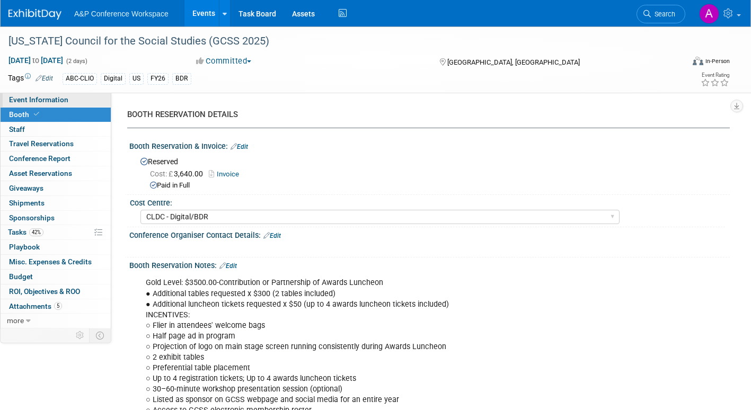
click at [32, 100] on span "Event Information" at bounding box center [38, 99] width 59 height 8
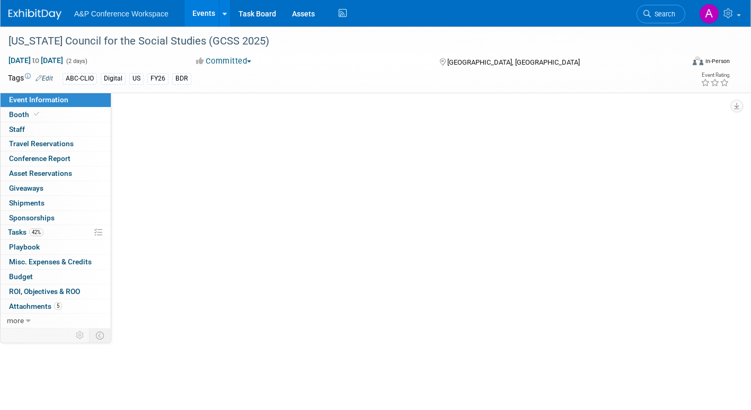
select select "Annual"
select select "Level 2"
select select "In-Person Booth"
select select "Schools"
select select "Bloomsbury Digital Resources"
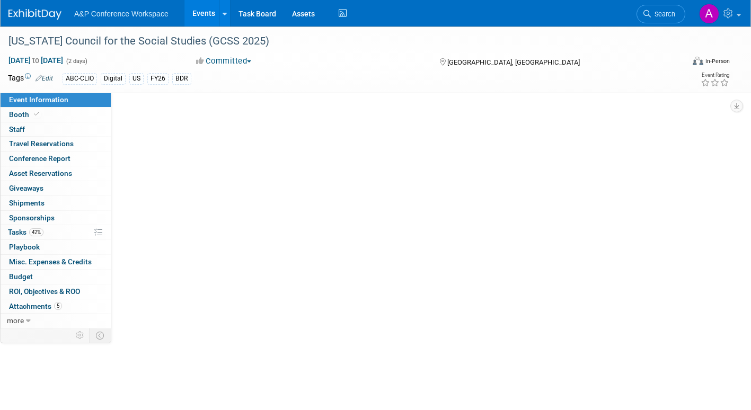
select select "[PERSON_NAME]"
select select "BDR Product Awareness and Trial Generation​"
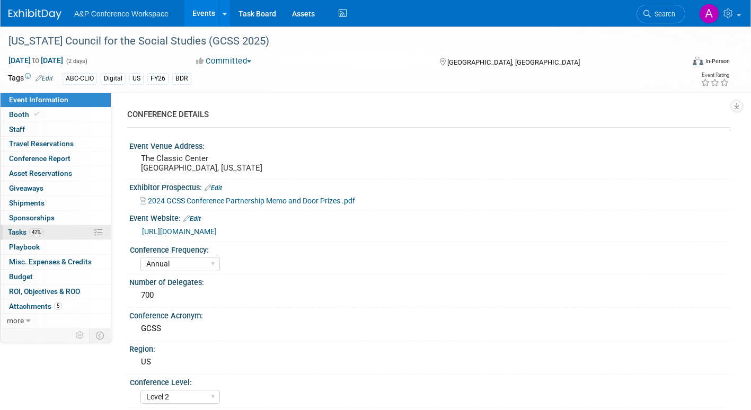
click at [14, 231] on span "Tasks 42%" at bounding box center [26, 232] width 36 height 8
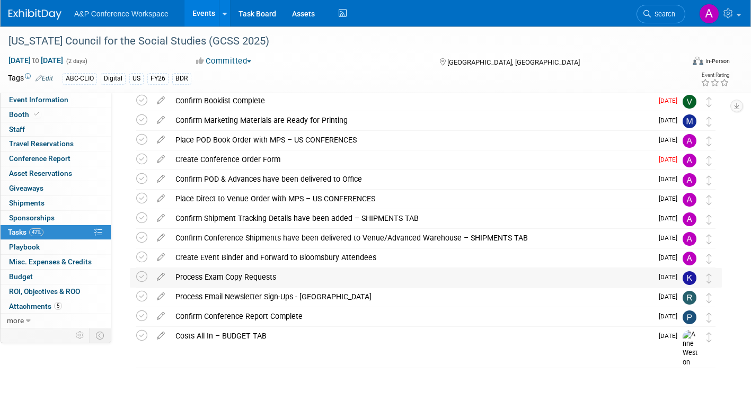
scroll to position [67, 0]
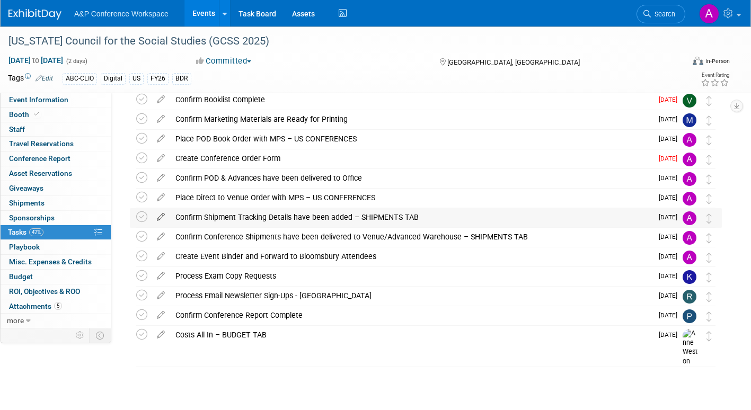
click at [158, 214] on icon at bounding box center [161, 214] width 19 height 13
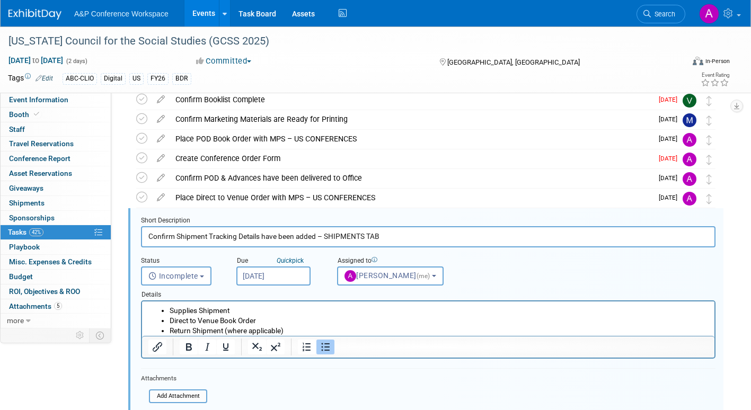
scroll to position [120, 0]
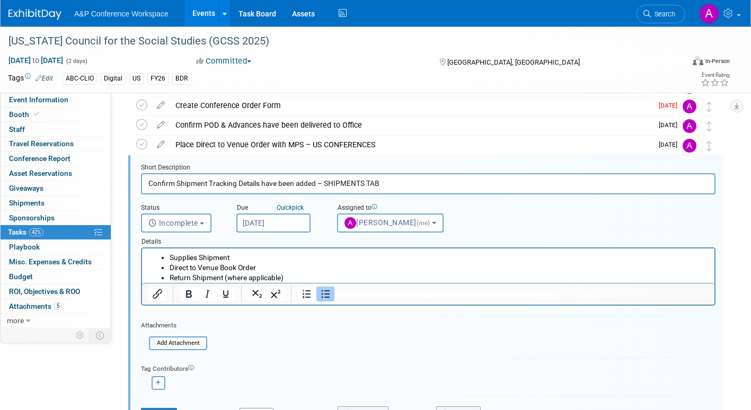
click at [293, 225] on input "Sep 25, 2025" at bounding box center [273, 223] width 74 height 19
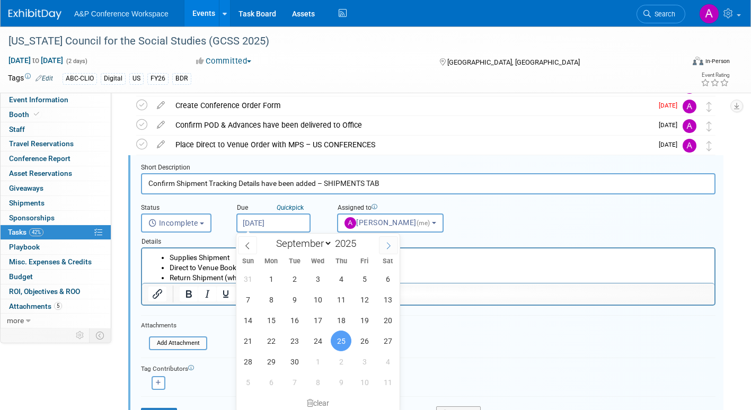
click at [391, 245] on icon at bounding box center [388, 245] width 7 height 7
select select "9"
click at [315, 315] on span "15" at bounding box center [317, 320] width 21 height 21
type input "Oct 15, 2025"
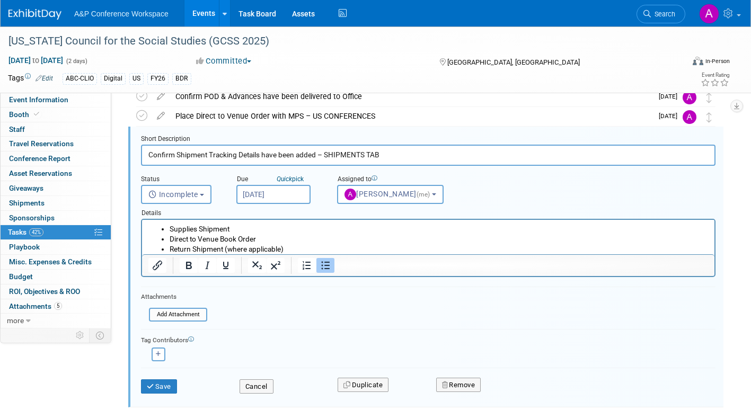
scroll to position [173, 0]
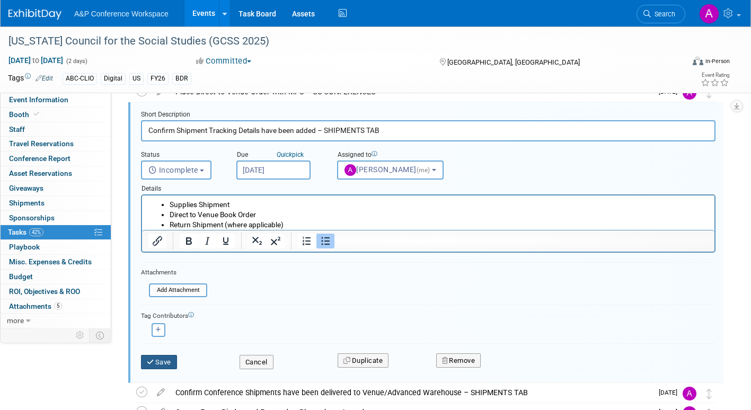
click at [163, 368] on button "Save" at bounding box center [159, 362] width 36 height 15
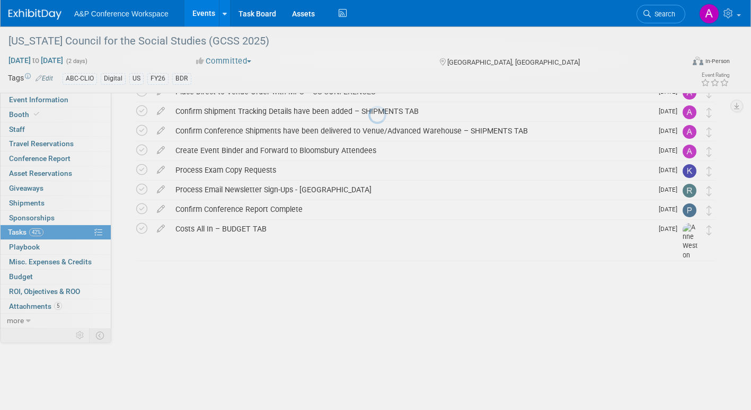
scroll to position [67, 0]
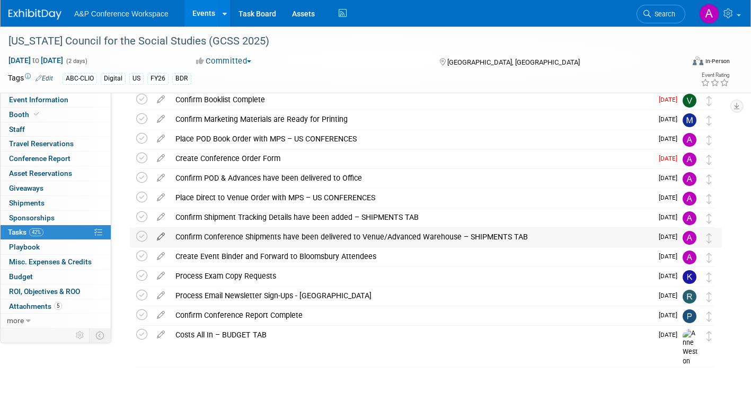
click at [159, 233] on icon at bounding box center [161, 234] width 19 height 13
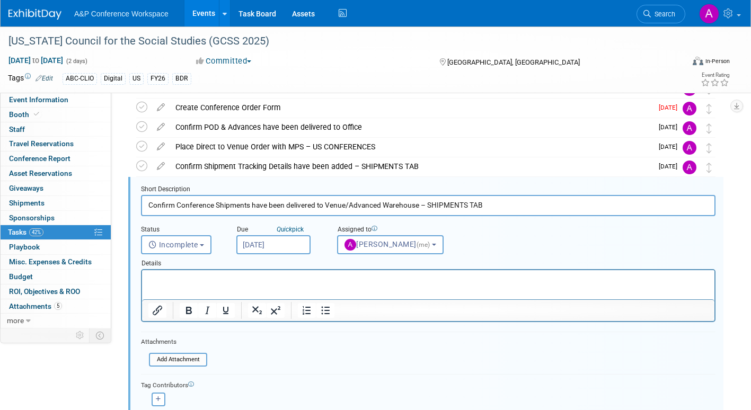
scroll to position [139, 0]
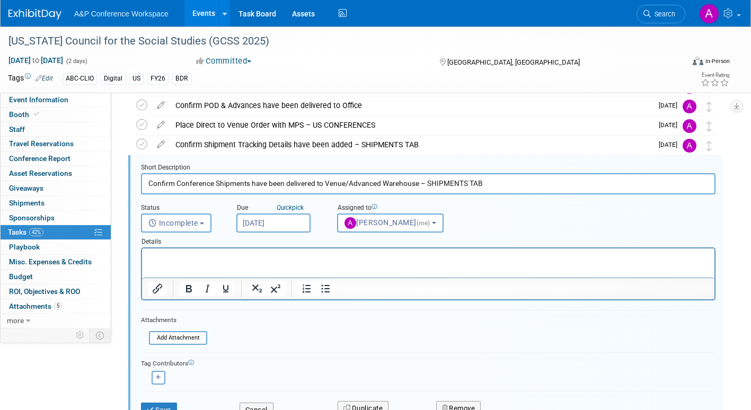
click at [286, 215] on input "Oct 1, 2025" at bounding box center [273, 223] width 74 height 19
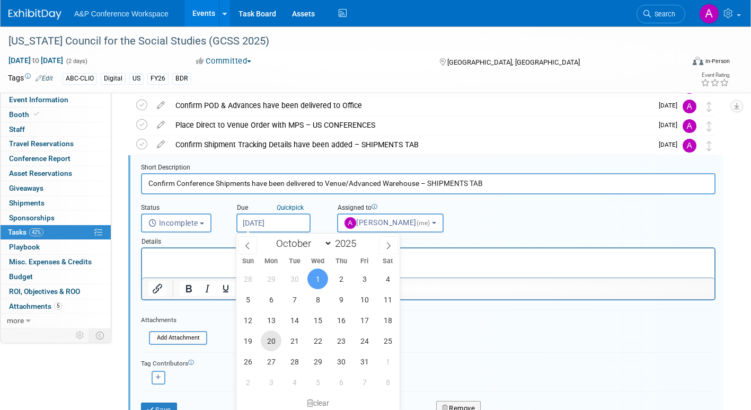
click at [273, 341] on span "20" at bounding box center [271, 341] width 21 height 21
type input "Oct 20, 2025"
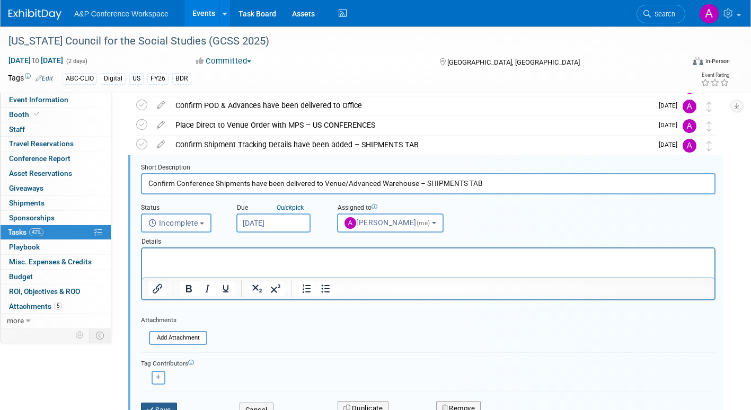
click at [172, 407] on button "Save" at bounding box center [159, 410] width 36 height 15
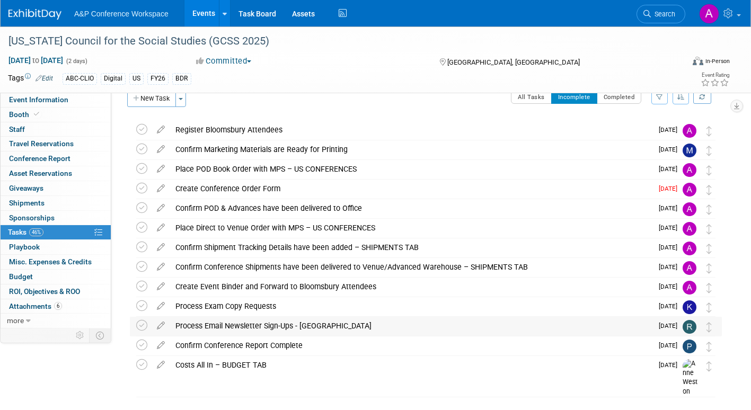
scroll to position [0, 0]
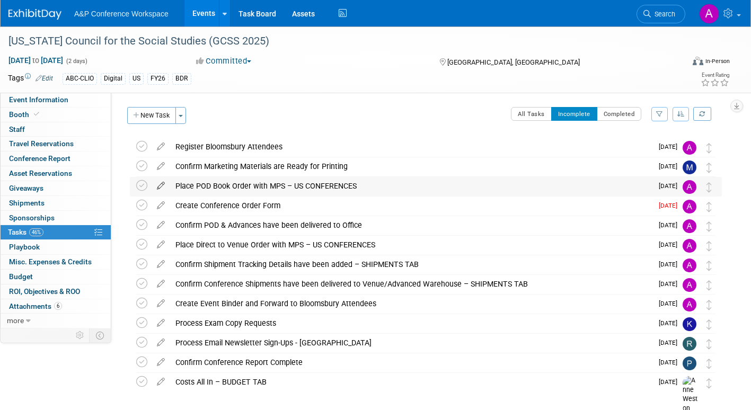
click at [160, 185] on icon at bounding box center [161, 183] width 19 height 13
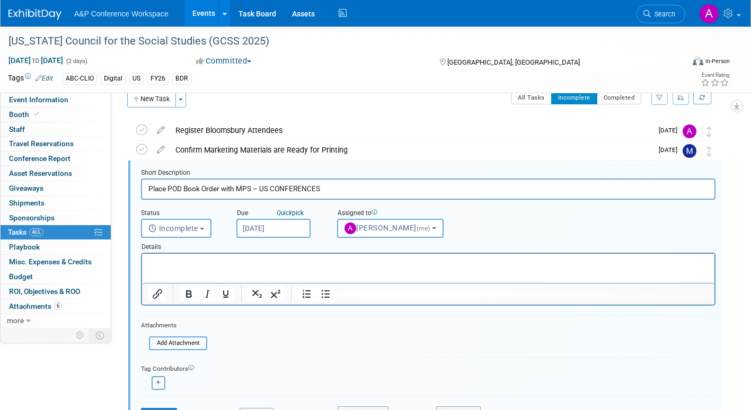
scroll to position [22, 0]
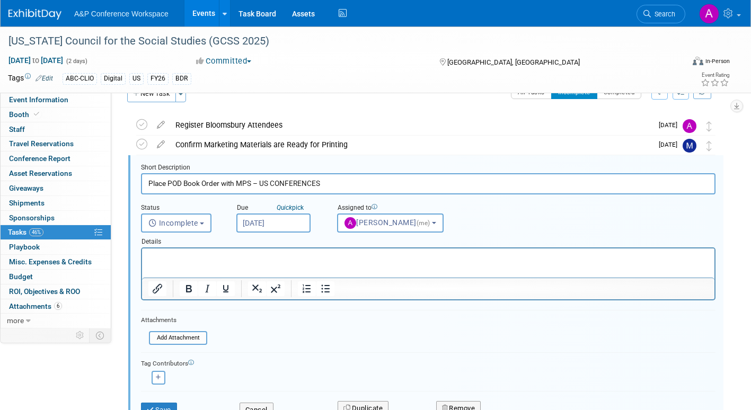
click at [292, 225] on input "Sep 1, 2025" at bounding box center [273, 223] width 74 height 19
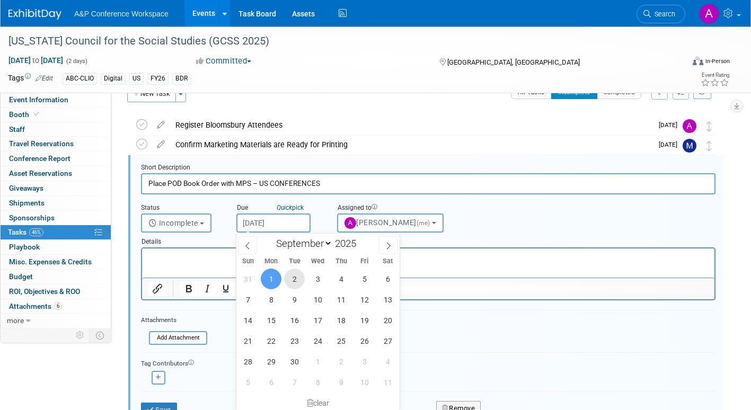
click at [294, 277] on span "2" at bounding box center [294, 279] width 21 height 21
type input "Sep 2, 2025"
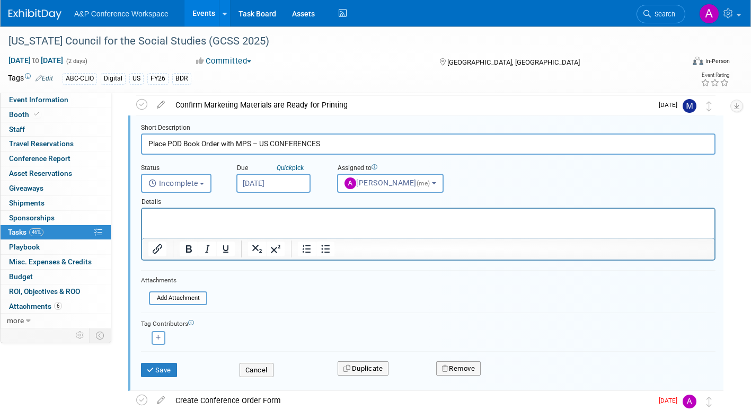
scroll to position [128, 0]
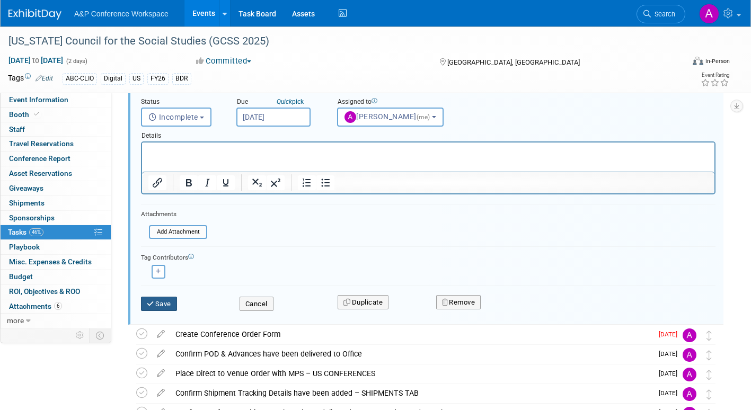
click at [166, 307] on button "Save" at bounding box center [159, 304] width 36 height 15
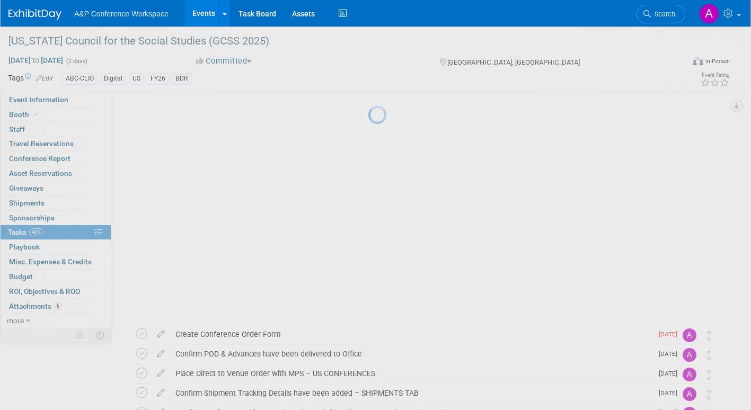
scroll to position [47, 0]
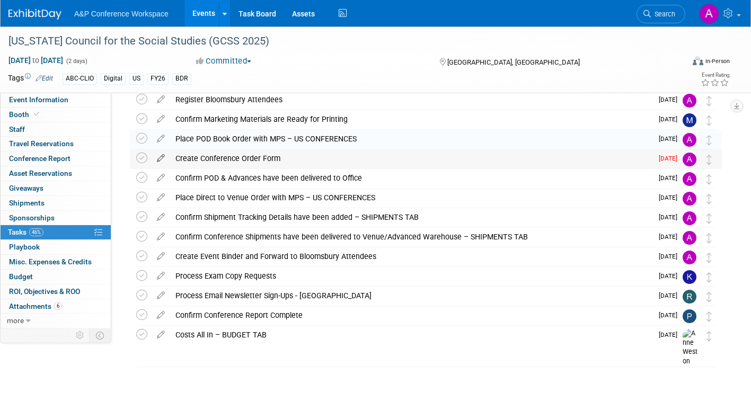
click at [160, 157] on icon at bounding box center [161, 156] width 19 height 13
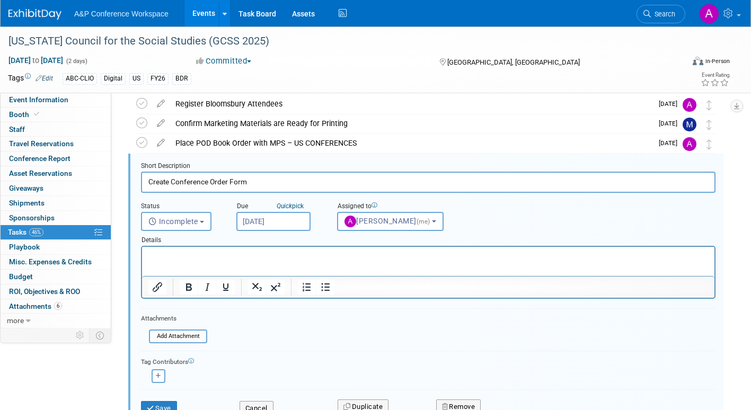
scroll to position [41, 0]
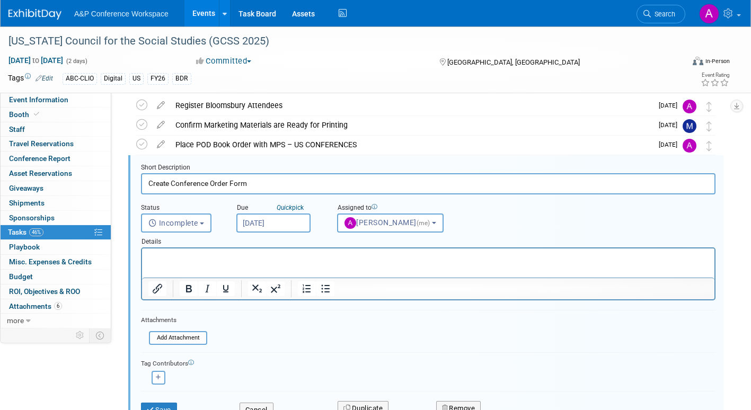
click at [285, 224] on input "Aug 28, 2025" at bounding box center [273, 223] width 74 height 19
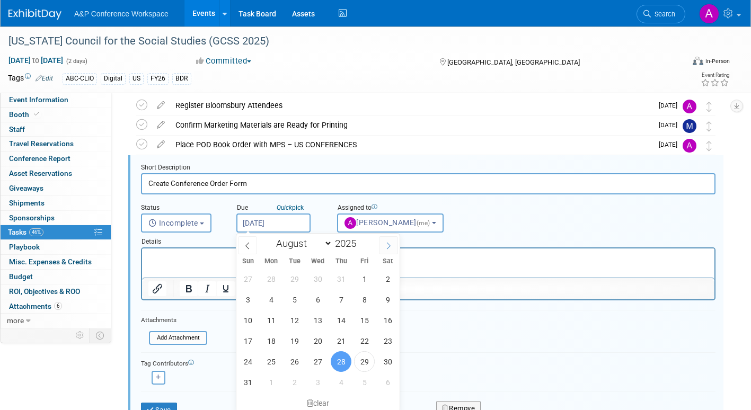
click at [395, 242] on span at bounding box center [388, 245] width 19 height 18
select select "8"
click at [297, 278] on span "2" at bounding box center [294, 279] width 21 height 21
type input "Sep 2, 2025"
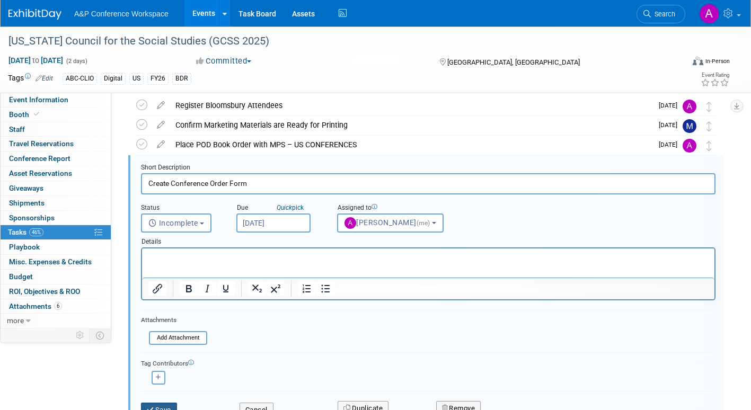
click at [173, 405] on button "Save" at bounding box center [159, 410] width 36 height 15
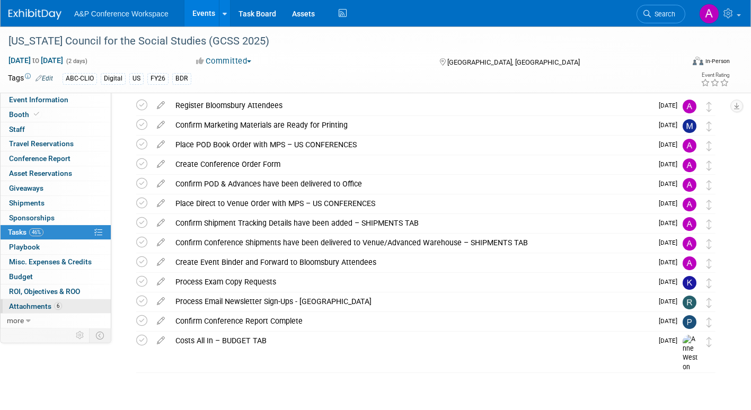
click at [28, 305] on span "Attachments 6" at bounding box center [35, 306] width 53 height 8
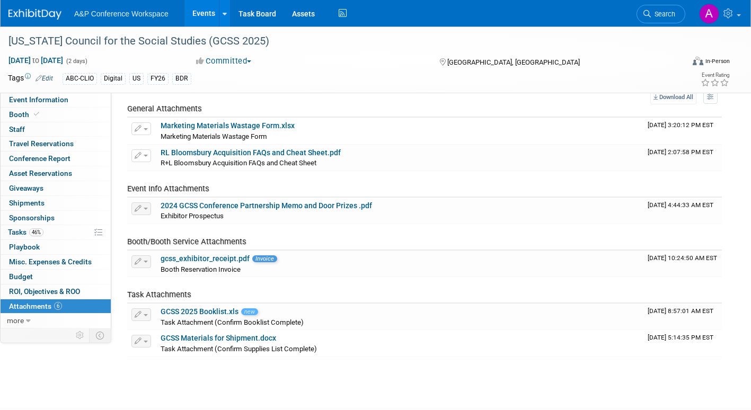
scroll to position [58, 0]
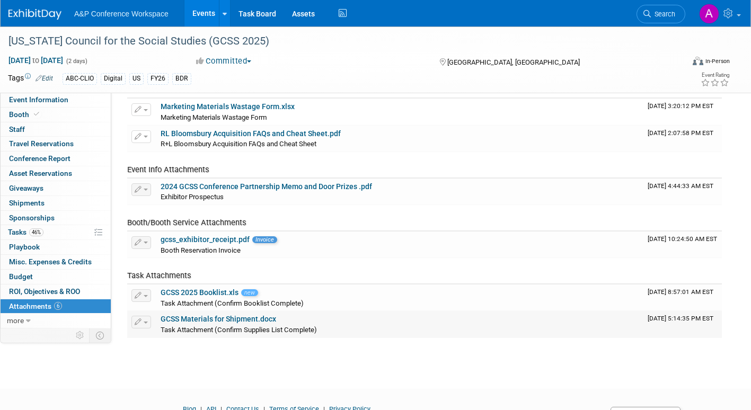
click at [235, 318] on link "GCSS Materials for Shipment.docx" at bounding box center [219, 319] width 116 height 8
click at [12, 233] on span "Tasks 46%" at bounding box center [26, 232] width 36 height 8
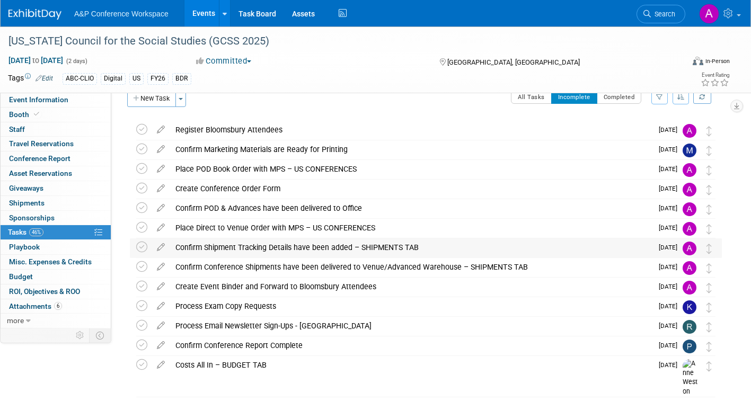
scroll to position [0, 0]
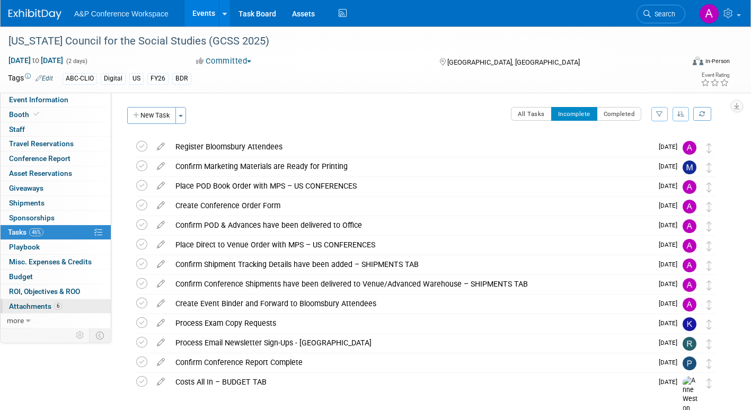
drag, startPoint x: 36, startPoint y: 304, endPoint x: 67, endPoint y: 305, distance: 31.3
click at [36, 304] on span "Attachments 6" at bounding box center [35, 306] width 53 height 8
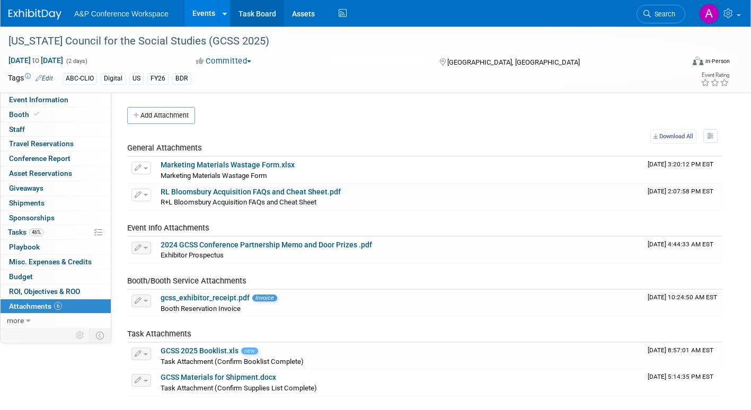
click at [258, 12] on link "Task Board" at bounding box center [258, 13] width 54 height 27
